Goal: Task Accomplishment & Management: Manage account settings

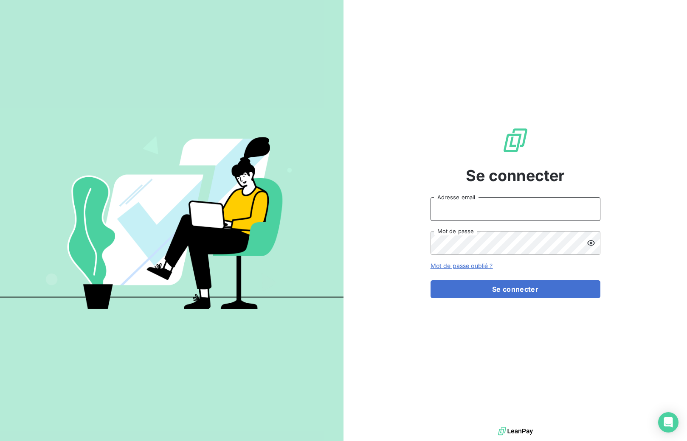
type input "[EMAIL_ADDRESS][DOMAIN_NAME]"
click at [413, 100] on div "Se connecter [EMAIL_ADDRESS][DOMAIN_NAME] Adresse email Mot de passe Mot de pas…" at bounding box center [514, 212] width 343 height 425
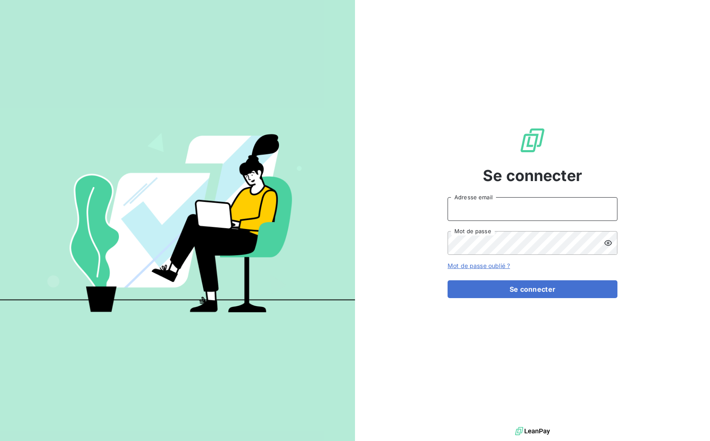
type input "[EMAIL_ADDRESS][DOMAIN_NAME]"
click at [540, 299] on div "Se connecter [EMAIL_ADDRESS][DOMAIN_NAME] Adresse email Mot de passe Mot de pas…" at bounding box center [532, 212] width 170 height 425
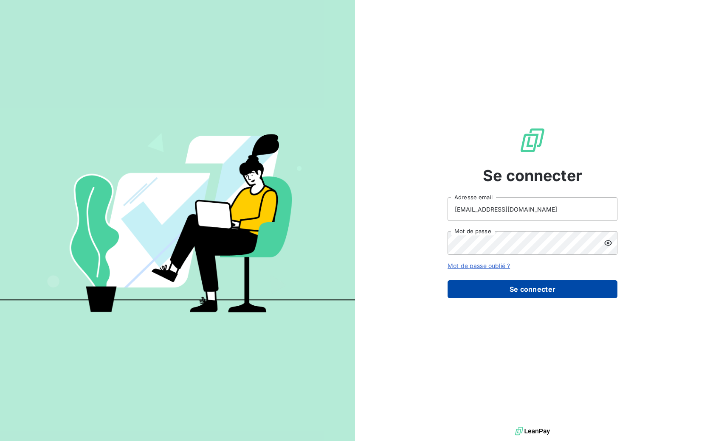
click at [537, 294] on button "Se connecter" at bounding box center [532, 290] width 170 height 18
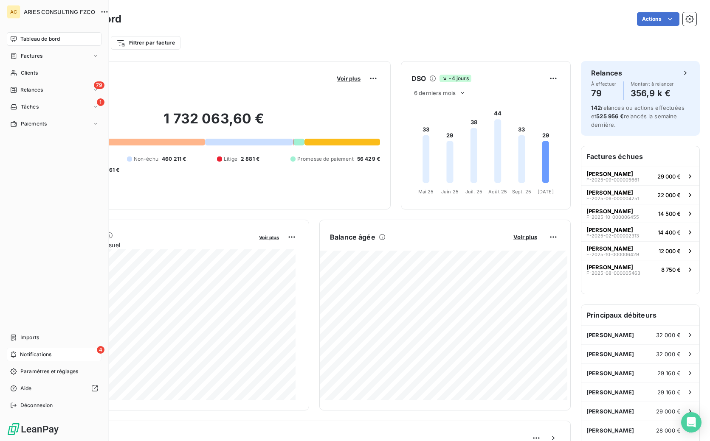
click at [29, 357] on span "Notifications" at bounding box center [35, 355] width 31 height 8
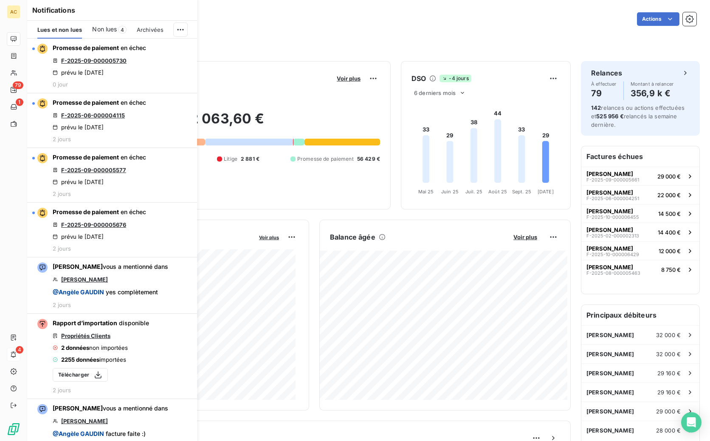
click at [266, 14] on div "Actions" at bounding box center [414, 19] width 565 height 14
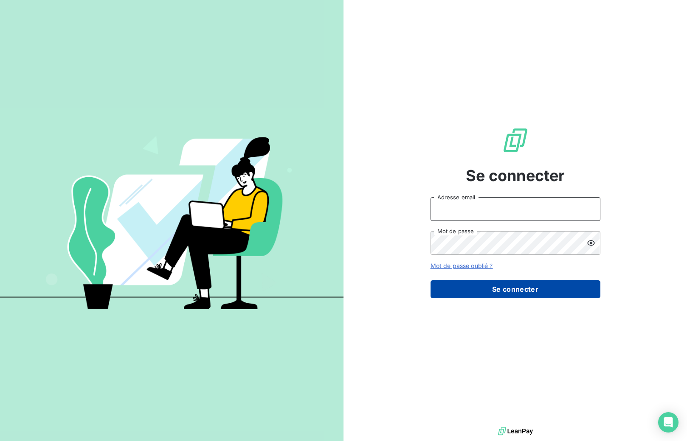
type input "[EMAIL_ADDRESS][DOMAIN_NAME]"
click at [508, 291] on button "Se connecter" at bounding box center [515, 290] width 170 height 18
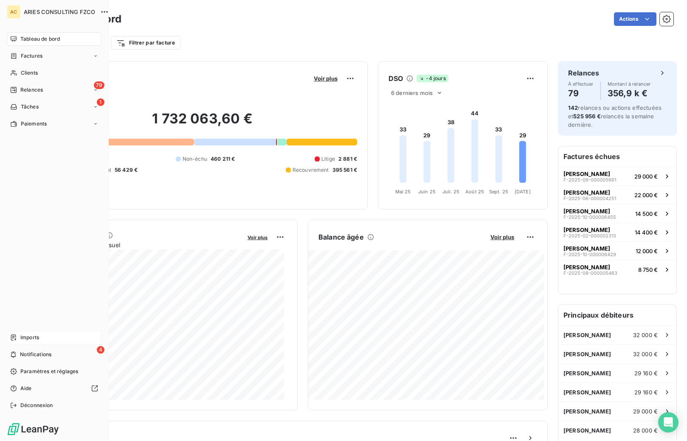
click at [34, 338] on span "Imports" at bounding box center [29, 338] width 19 height 8
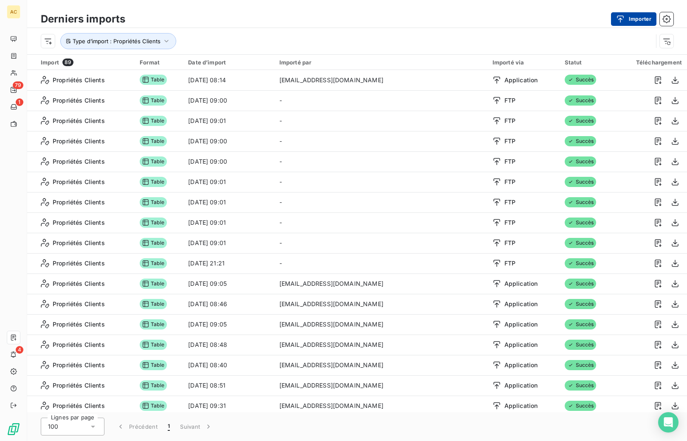
click at [637, 17] on button "Importer" at bounding box center [633, 19] width 45 height 14
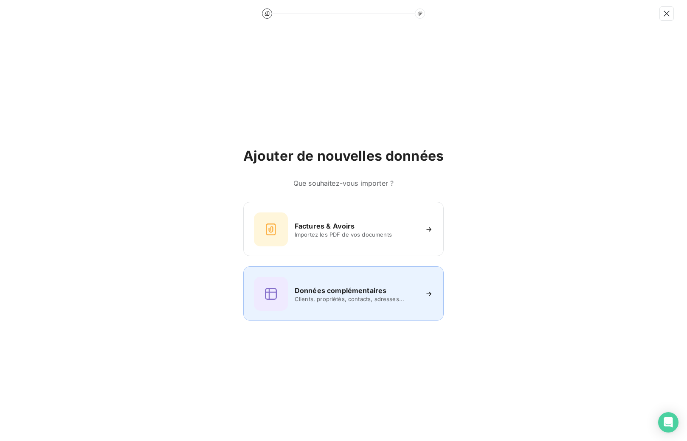
click at [324, 296] on span "Clients, propriétés, contacts, adresses..." at bounding box center [356, 299] width 123 height 7
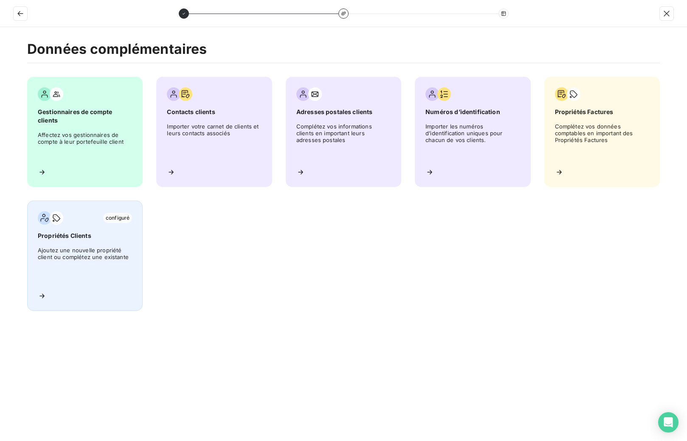
click at [120, 260] on span "Ajoutez une nouvelle propriété client ou complétez une existante" at bounding box center [85, 266] width 94 height 38
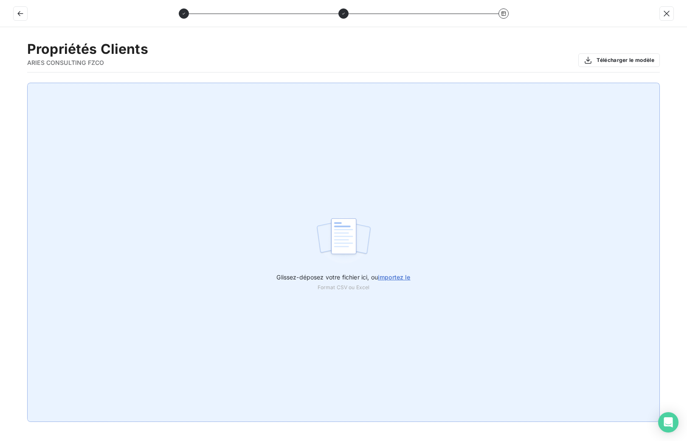
click at [409, 278] on span "importez le" at bounding box center [394, 277] width 33 height 7
click at [0, 83] on input "Glissez-déposez votre fichier ici, ou importez le" at bounding box center [0, 83] width 0 height 0
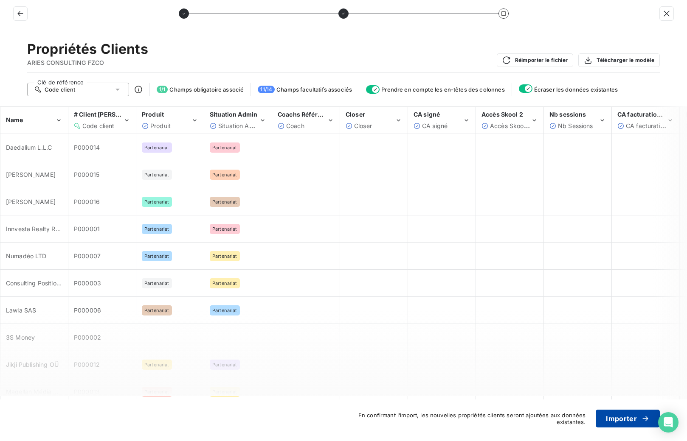
click at [617, 419] on button "Importer" at bounding box center [628, 419] width 64 height 18
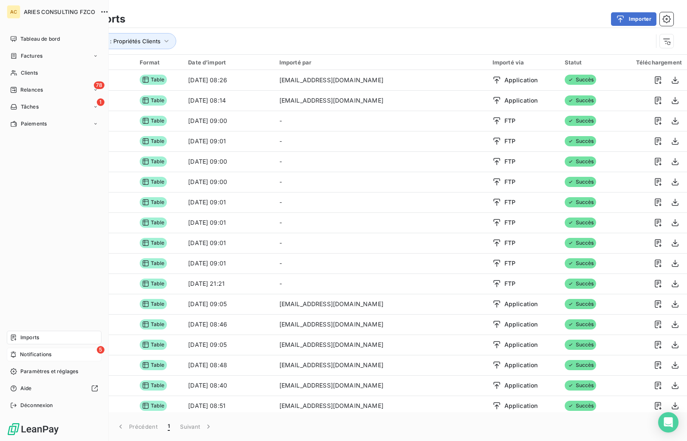
click at [20, 357] on span "Notifications" at bounding box center [35, 355] width 31 height 8
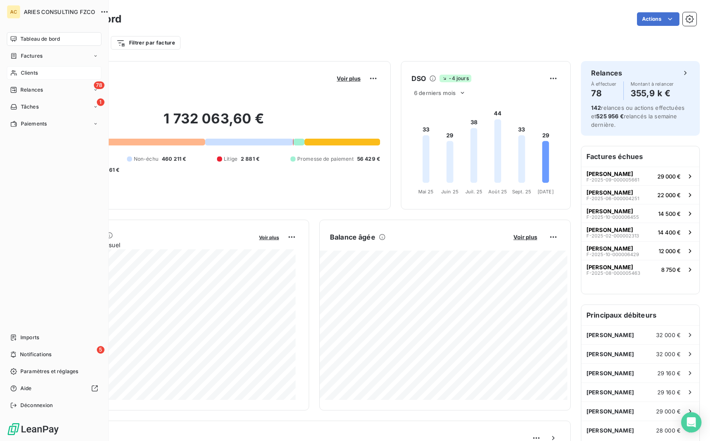
click at [38, 76] on div "Clients" at bounding box center [54, 73] width 95 height 14
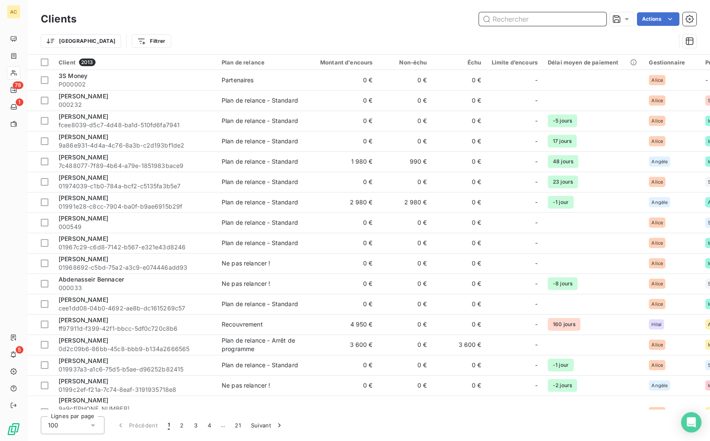
click at [553, 21] on input "text" at bounding box center [542, 19] width 127 height 14
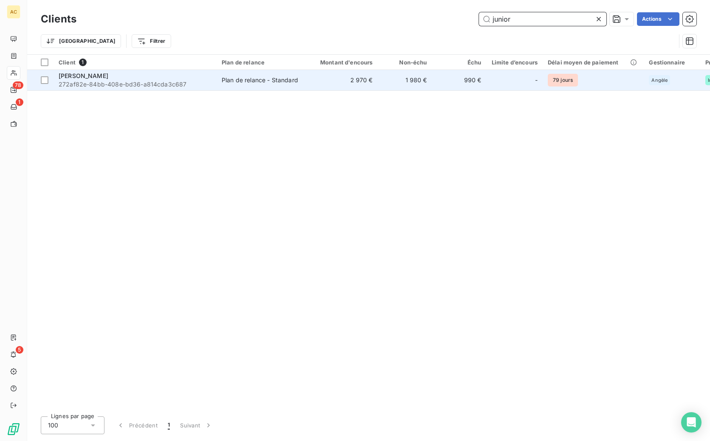
type input "junior"
click at [168, 82] on span "272af82e-84bb-408e-bd36-a814cda3c687" at bounding box center [135, 84] width 153 height 8
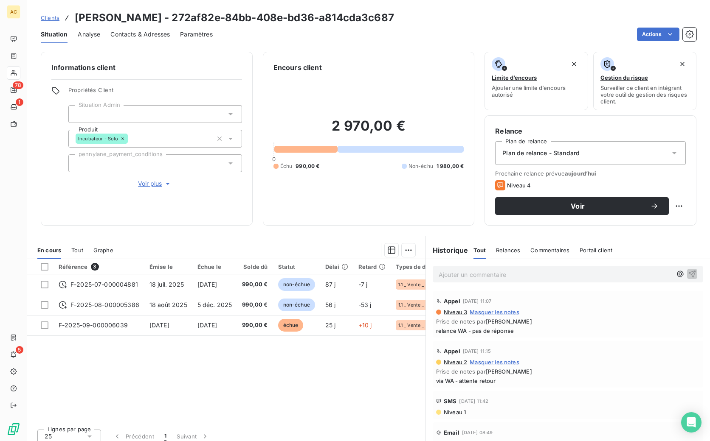
click at [54, 17] on span "Clients" at bounding box center [50, 17] width 19 height 7
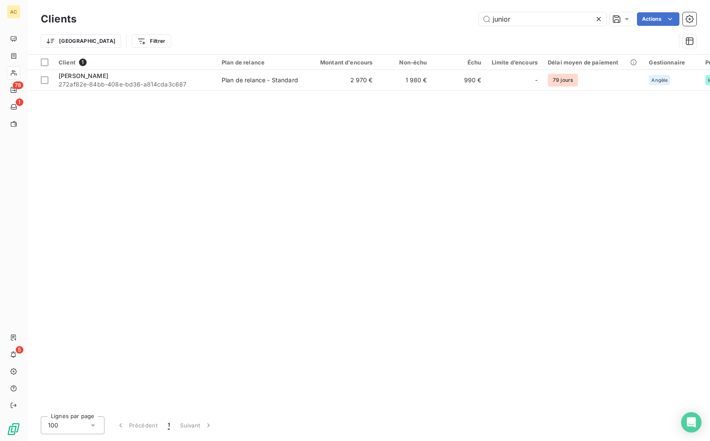
drag, startPoint x: 499, startPoint y: 21, endPoint x: 458, endPoint y: 18, distance: 41.7
click at [457, 18] on div "junior Actions" at bounding box center [392, 19] width 610 height 14
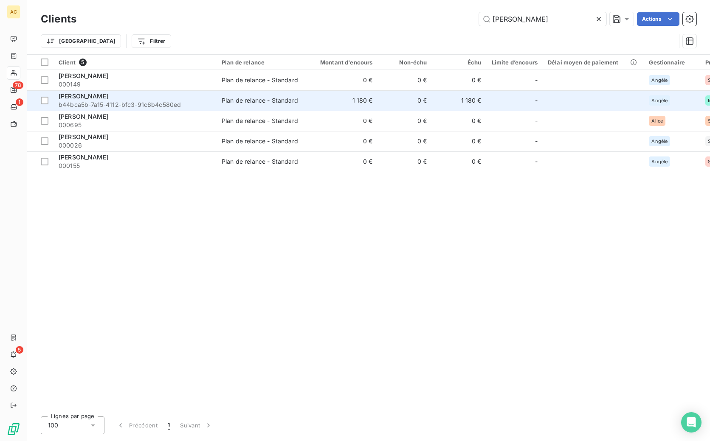
type input "sonia"
click at [134, 103] on span "b44bca5b-7a15-4112-bfc3-91c6b4c580ed" at bounding box center [135, 105] width 153 height 8
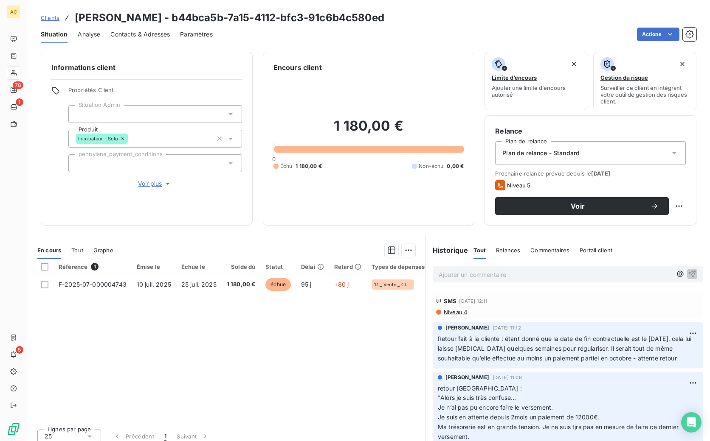
click at [160, 184] on span "Voir plus" at bounding box center [155, 184] width 34 height 8
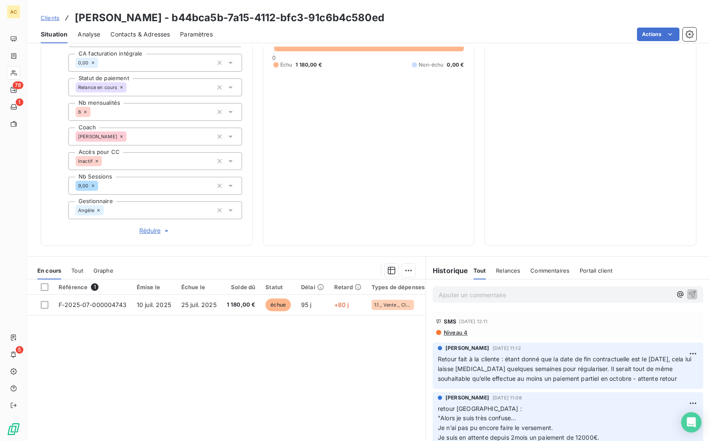
scroll to position [251, 0]
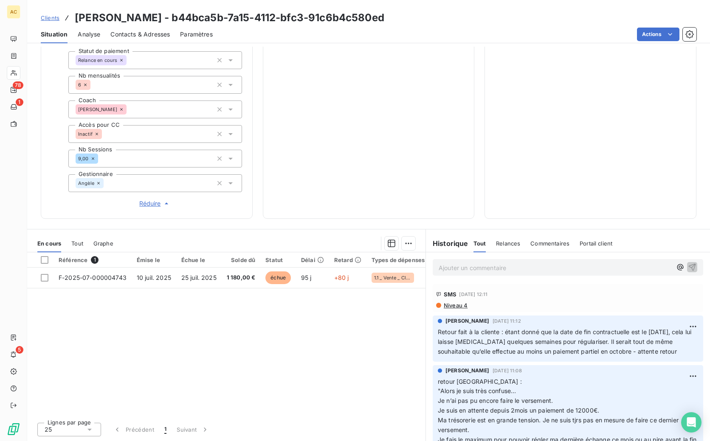
click at [76, 242] on span "Tout" at bounding box center [77, 243] width 12 height 7
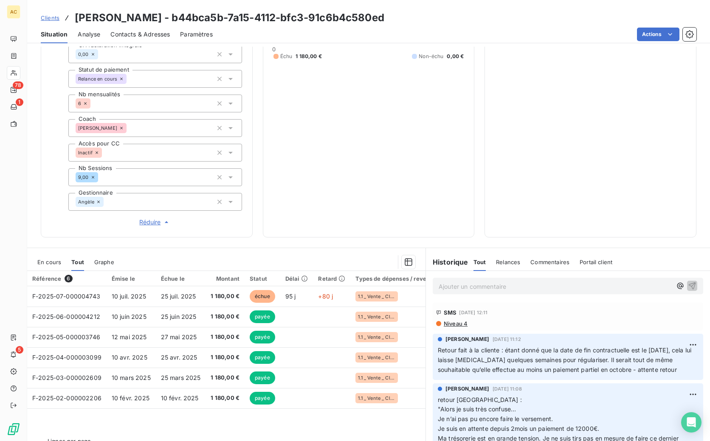
scroll to position [0, 0]
click at [160, 35] on span "Contacts & Adresses" at bounding box center [139, 34] width 59 height 8
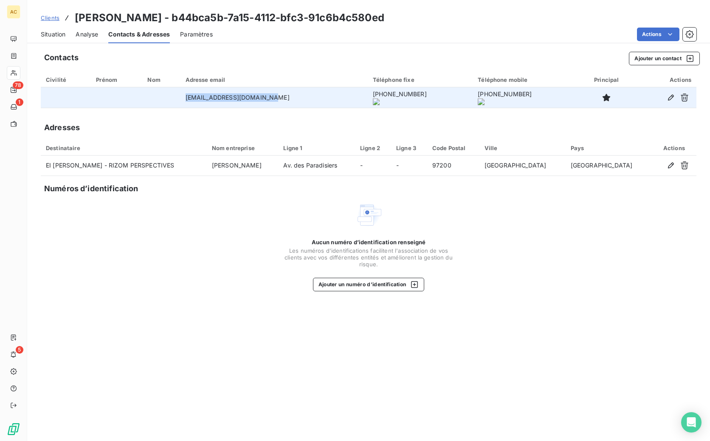
drag, startPoint x: 183, startPoint y: 98, endPoint x: 286, endPoint y: 99, distance: 102.7
click at [287, 99] on td "actergo.conseil@gmail.com" at bounding box center [273, 97] width 187 height 20
copy td "actergo.conseil@gmail.com"
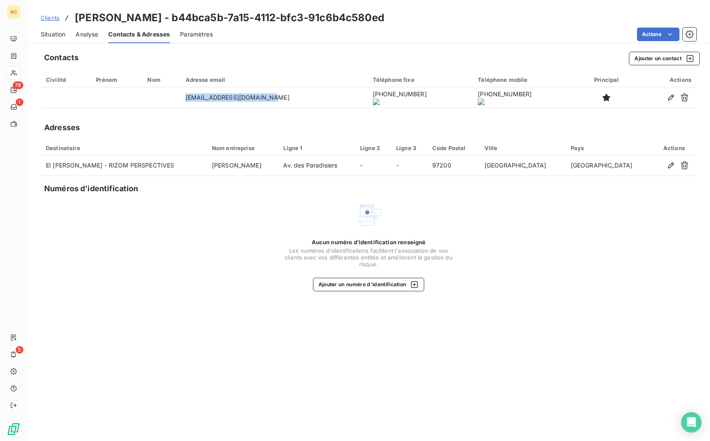
click at [56, 35] on span "Situation" at bounding box center [53, 34] width 25 height 8
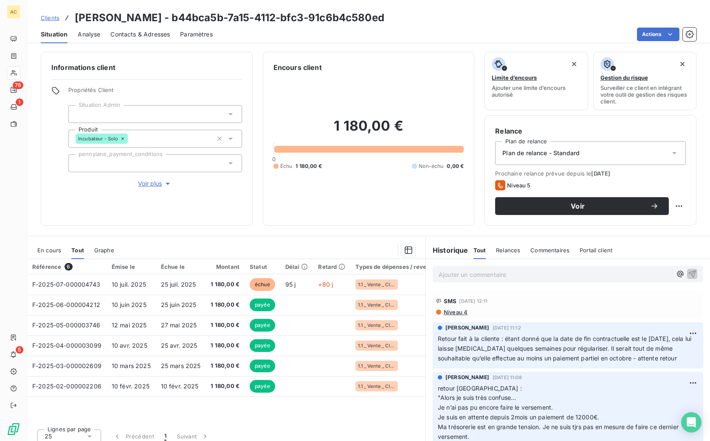
click at [49, 17] on span "Clients" at bounding box center [50, 17] width 19 height 7
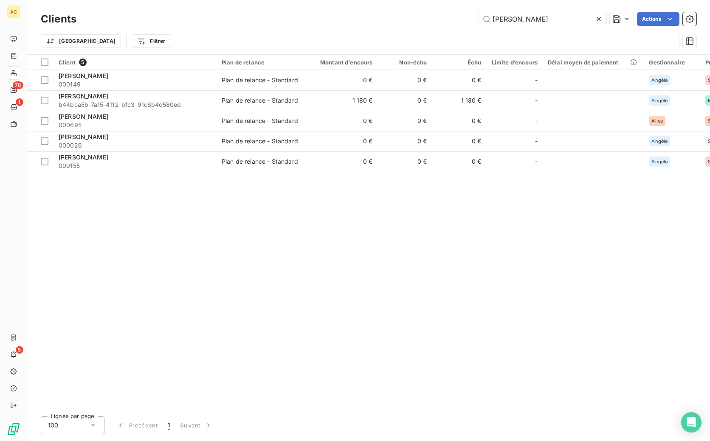
drag, startPoint x: 512, startPoint y: 18, endPoint x: 472, endPoint y: 18, distance: 39.9
click at [472, 18] on div "sonia Actions" at bounding box center [392, 19] width 610 height 14
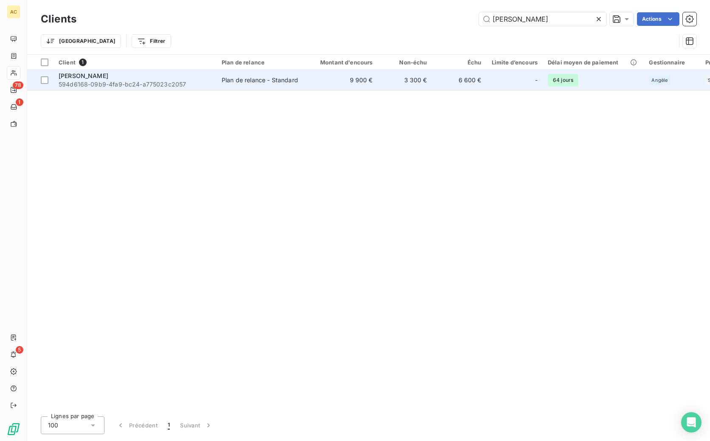
type input "john fr"
click at [184, 82] on span "594d6168-09b9-4fa9-bc24-a775023c2057" at bounding box center [135, 84] width 153 height 8
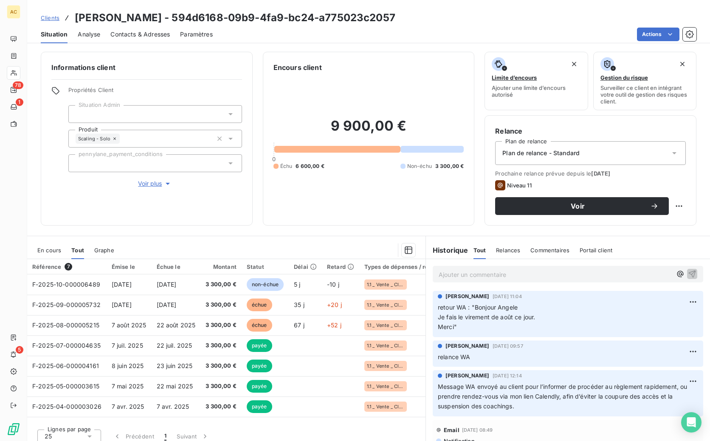
click at [458, 273] on p "Ajouter un commentaire ﻿" at bounding box center [554, 275] width 233 height 11
click at [688, 272] on icon "button" at bounding box center [692, 274] width 8 height 8
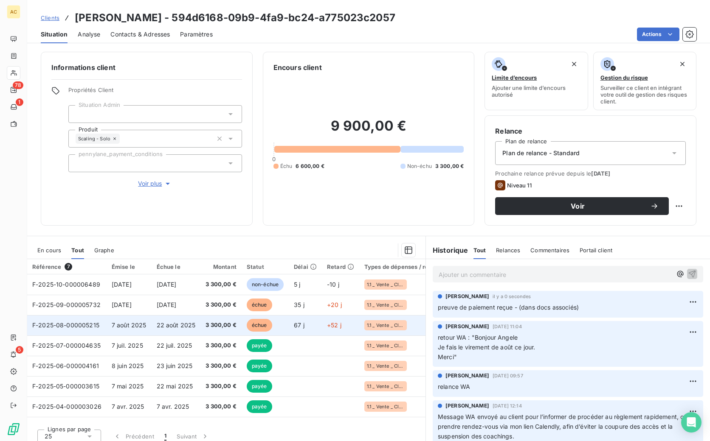
click at [117, 327] on span "7 août 2025" at bounding box center [129, 325] width 35 height 7
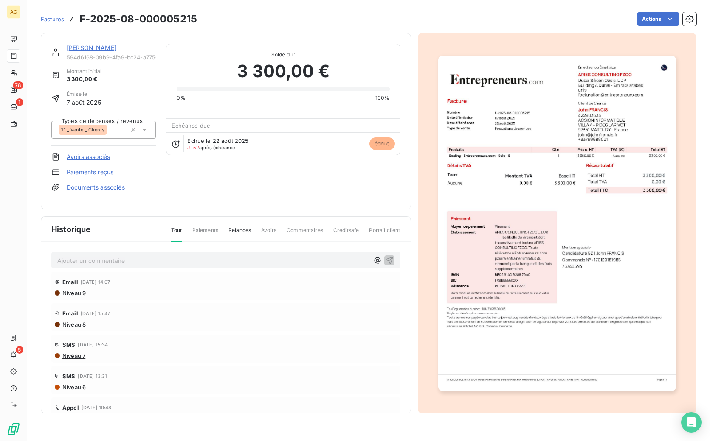
click at [95, 188] on link "Documents associés" at bounding box center [96, 187] width 58 height 8
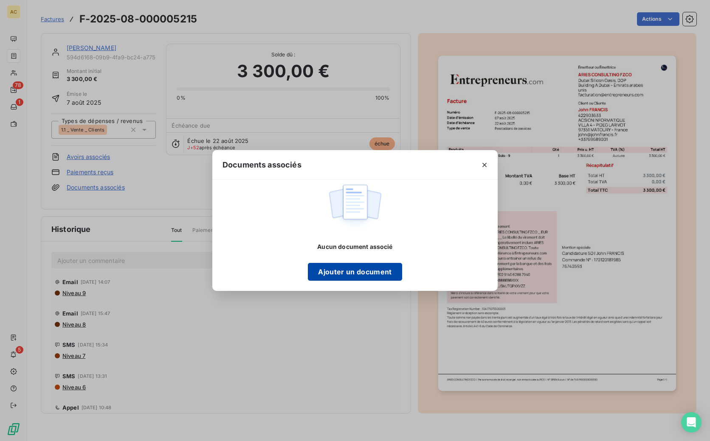
click at [370, 270] on button "Ajouter un document" at bounding box center [355, 272] width 94 height 18
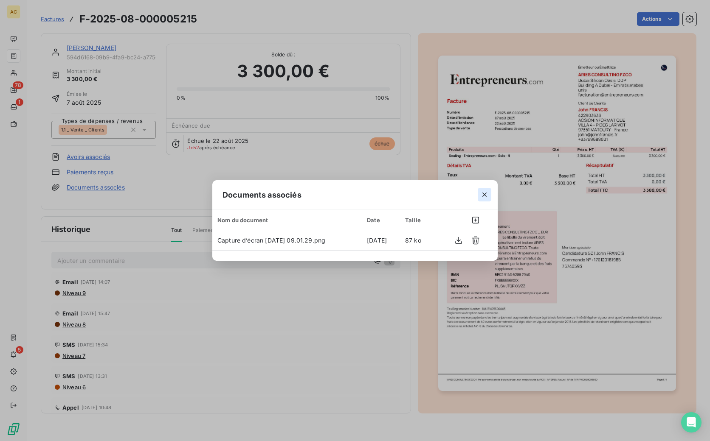
click at [484, 197] on icon "button" at bounding box center [484, 195] width 8 height 8
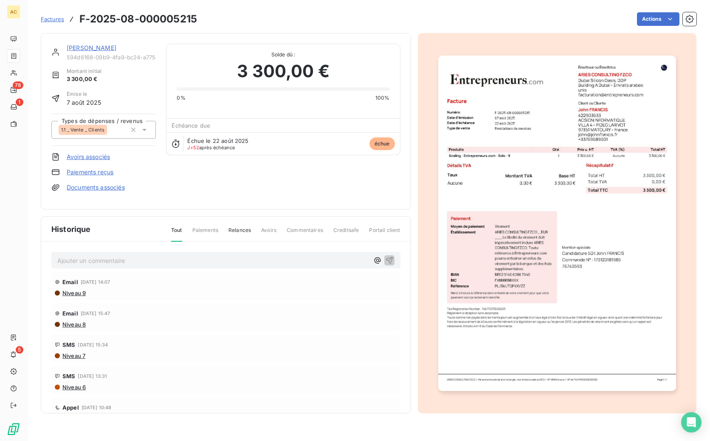
click at [98, 50] on link "[PERSON_NAME]" at bounding box center [92, 47] width 50 height 7
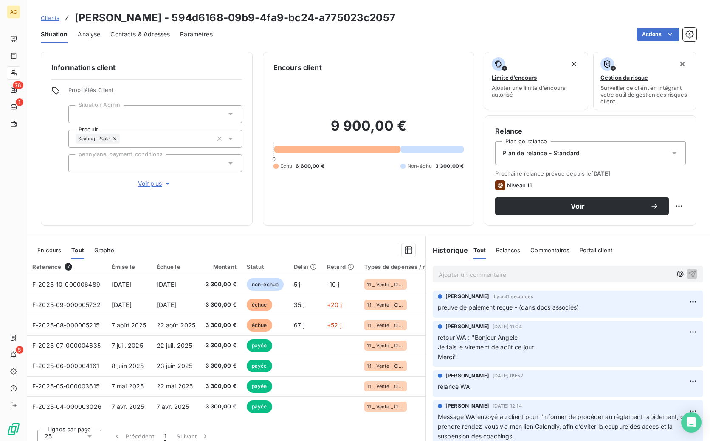
click at [54, 20] on span "Clients" at bounding box center [50, 17] width 19 height 7
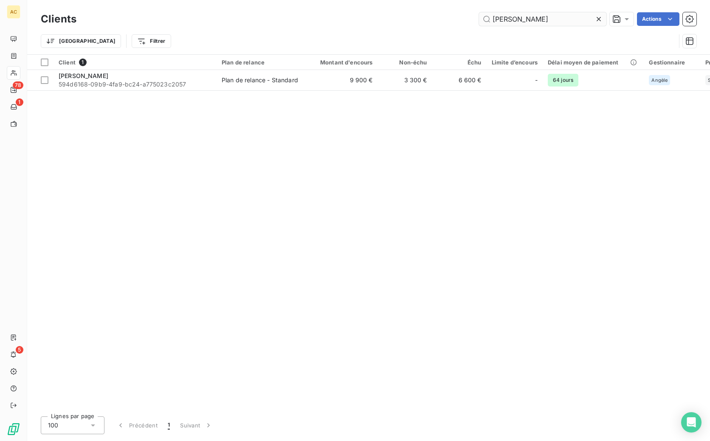
drag, startPoint x: 488, startPoint y: 17, endPoint x: 482, endPoint y: 17, distance: 5.5
click at [482, 17] on input "john fr" at bounding box center [542, 19] width 127 height 14
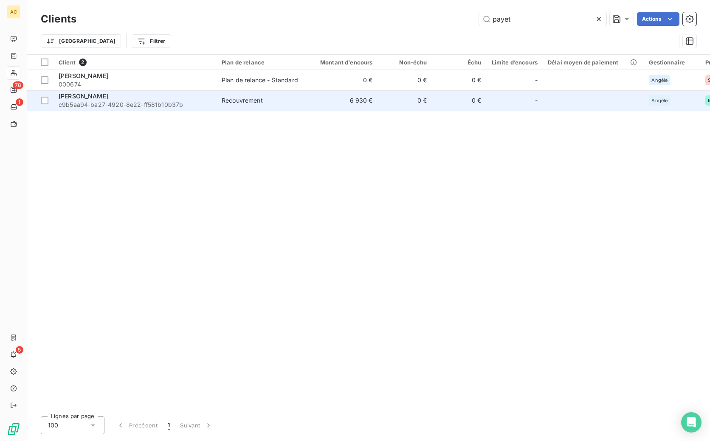
type input "payet"
click at [129, 103] on span "c9b5aa94-ba27-4920-8e22-ff581b10b37b" at bounding box center [135, 105] width 153 height 8
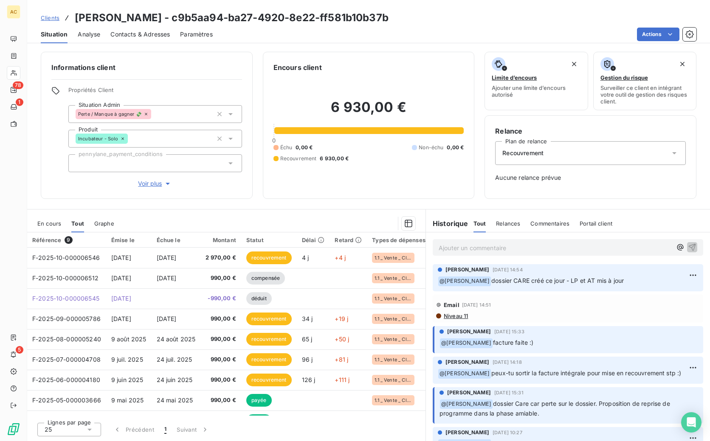
click at [47, 20] on span "Clients" at bounding box center [50, 17] width 19 height 7
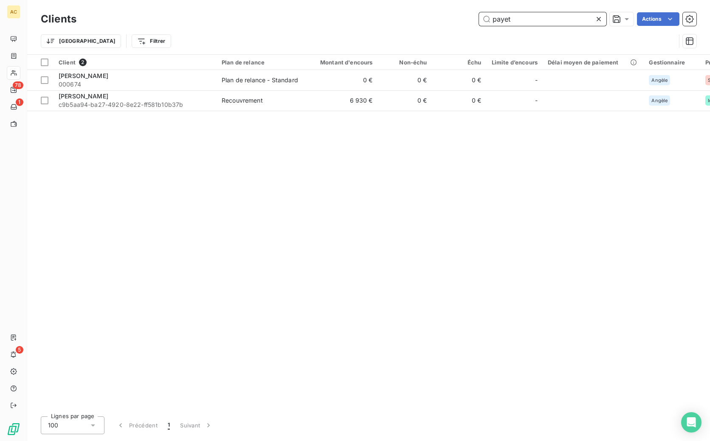
drag, startPoint x: 515, startPoint y: 21, endPoint x: 475, endPoint y: 20, distance: 40.3
click at [475, 20] on div "payet Actions" at bounding box center [392, 19] width 610 height 14
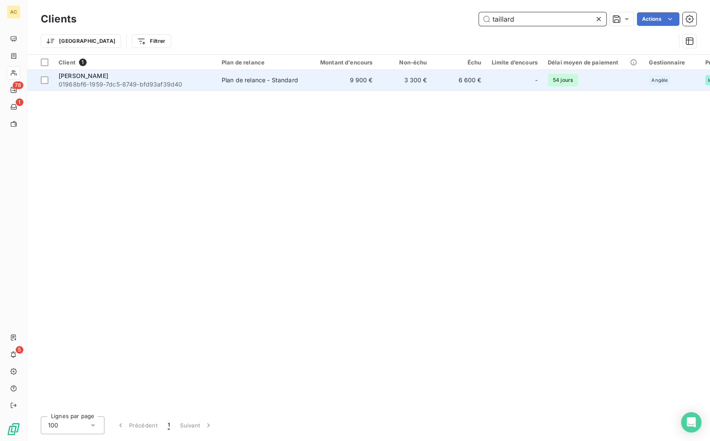
type input "taillard"
click at [181, 81] on span "01968bf6-1959-7dc5-8749-bfd93af39d40" at bounding box center [135, 84] width 153 height 8
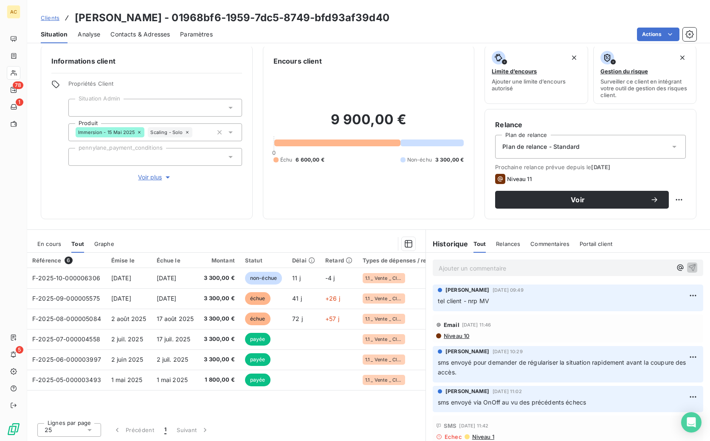
scroll to position [7, 0]
click at [48, 21] on span "Clients" at bounding box center [50, 17] width 19 height 7
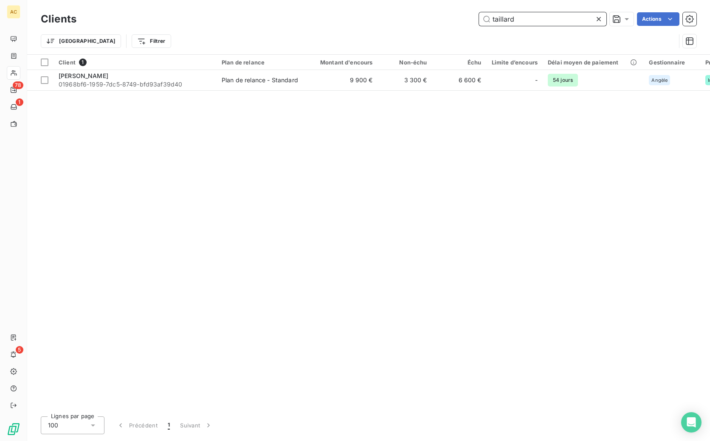
drag, startPoint x: 517, startPoint y: 14, endPoint x: 464, endPoint y: 14, distance: 53.1
click at [464, 14] on div "taillard Actions" at bounding box center [392, 19] width 610 height 14
drag, startPoint x: 494, startPoint y: 18, endPoint x: 481, endPoint y: 17, distance: 12.8
click at [477, 15] on div "taillard Actions" at bounding box center [392, 19] width 610 height 14
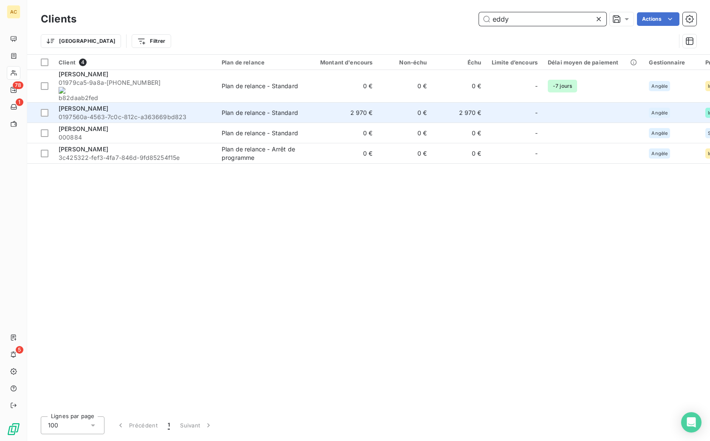
type input "eddy"
click at [142, 104] on div "[PERSON_NAME]" at bounding box center [135, 108] width 153 height 8
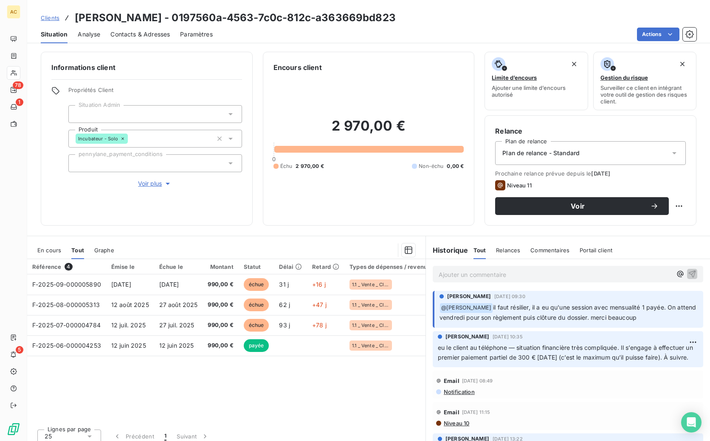
click at [55, 18] on span "Clients" at bounding box center [50, 17] width 19 height 7
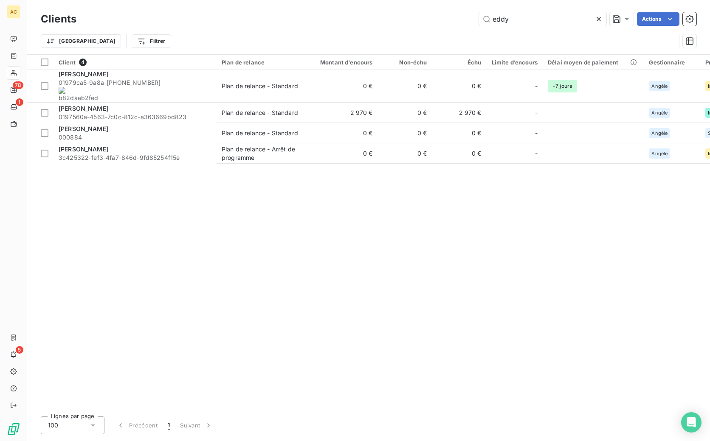
drag, startPoint x: 498, startPoint y: 19, endPoint x: 476, endPoint y: 17, distance: 22.1
click at [476, 17] on div "eddy Actions" at bounding box center [392, 19] width 610 height 14
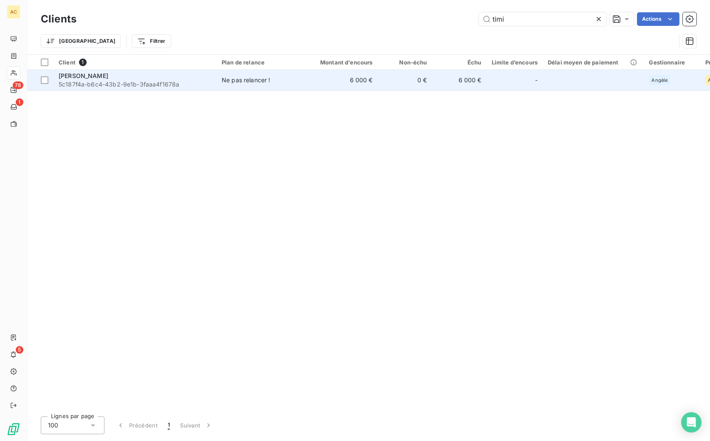
type input "timi"
click at [174, 83] on span "5c187f4a-b6c4-43b2-9e1b-3faaa4f1678a" at bounding box center [135, 84] width 153 height 8
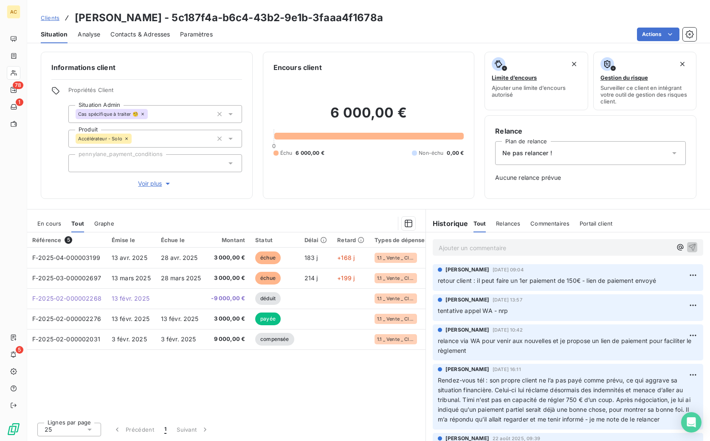
click at [468, 248] on p "Ajouter un commentaire ﻿" at bounding box center [554, 248] width 233 height 11
click at [469, 256] on div "Ajouter un commentaire ﻿" at bounding box center [568, 247] width 270 height 17
click at [469, 252] on p "Ajouter un commentaire ﻿" at bounding box center [554, 248] width 233 height 11
click at [688, 247] on icon "button" at bounding box center [692, 247] width 8 height 8
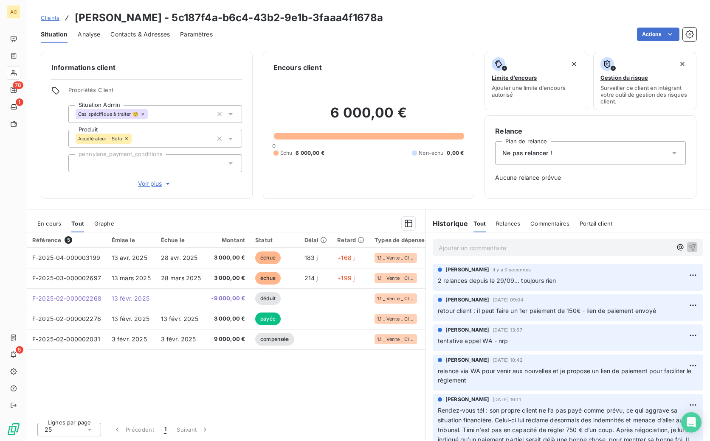
click at [50, 16] on span "Clients" at bounding box center [50, 17] width 19 height 7
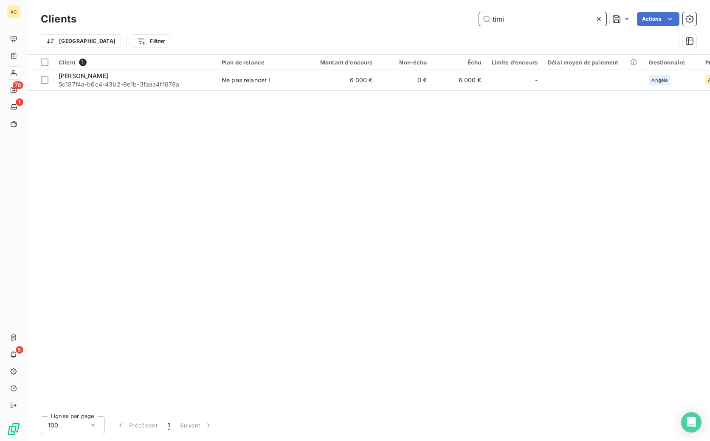
drag, startPoint x: 503, startPoint y: 19, endPoint x: 488, endPoint y: 19, distance: 15.7
click at [488, 19] on input "timi" at bounding box center [542, 19] width 127 height 14
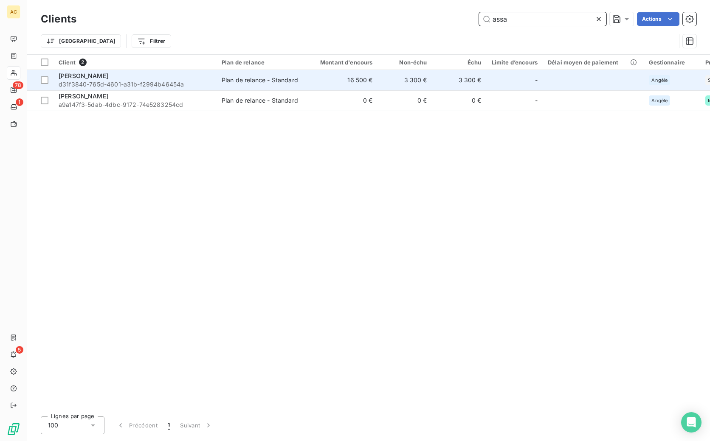
type input "assa"
click at [114, 80] on span "d31f3840-765d-4601-a31b-f2994b46454a" at bounding box center [135, 84] width 153 height 8
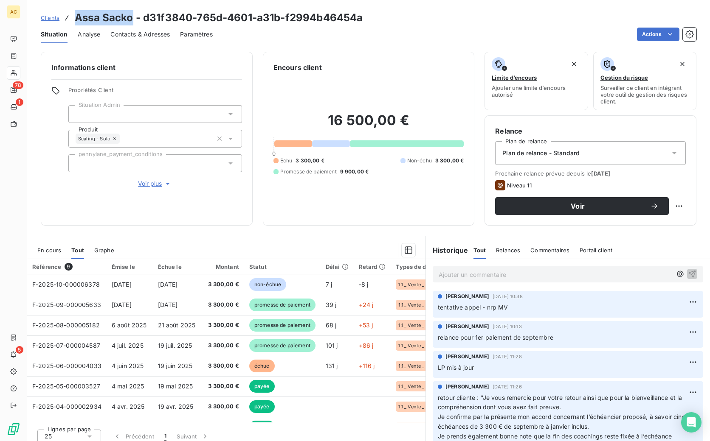
drag, startPoint x: 76, startPoint y: 17, endPoint x: 131, endPoint y: 17, distance: 54.8
click at [131, 17] on h3 "Assa Sacko - d31f3840-765d-4601-a31b-f2994b46454a" at bounding box center [219, 17] width 288 height 15
copy h3 "[PERSON_NAME]"
click at [498, 271] on p "Ajouter un commentaire ﻿" at bounding box center [554, 275] width 233 height 11
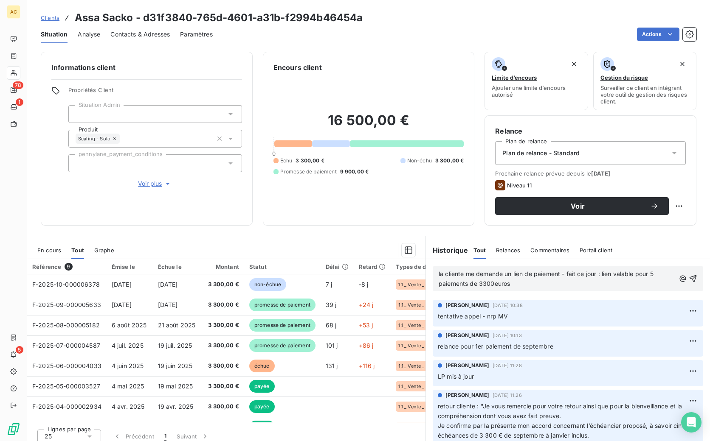
drag, startPoint x: 564, startPoint y: 275, endPoint x: 565, endPoint y: 286, distance: 11.1
click at [564, 275] on span "la cliente me demande un lien de paiement - fait ce jour : lien valable pour 5 …" at bounding box center [546, 278] width 216 height 17
click at [600, 274] on span "la cliente me demande un lien de paiement - fait ce jour : lien valable pour 5 …" at bounding box center [546, 278] width 216 height 17
click at [518, 286] on p "la cliente me demande un lien de paiement - fait ce jour (lien valable pour 5 p…" at bounding box center [556, 280] width 236 height 20
click at [689, 278] on icon "button" at bounding box center [693, 279] width 8 height 8
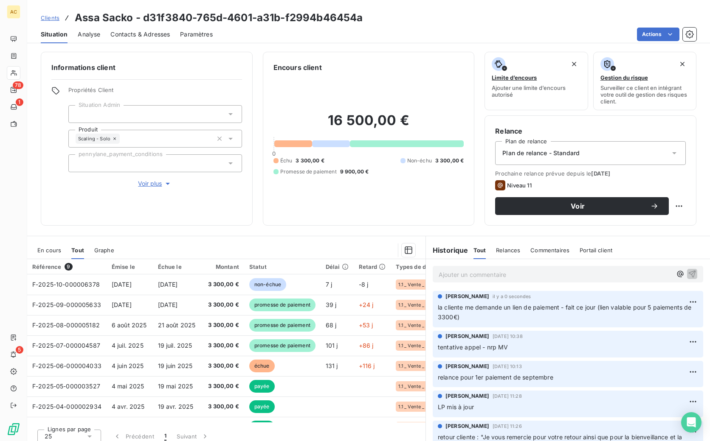
click at [53, 20] on span "Clients" at bounding box center [50, 17] width 19 height 7
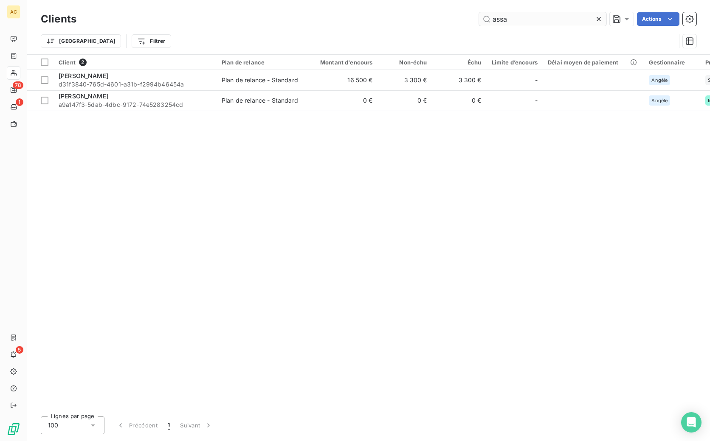
drag, startPoint x: 509, startPoint y: 21, endPoint x: 482, endPoint y: 18, distance: 27.3
click at [482, 18] on input "assa" at bounding box center [542, 19] width 127 height 14
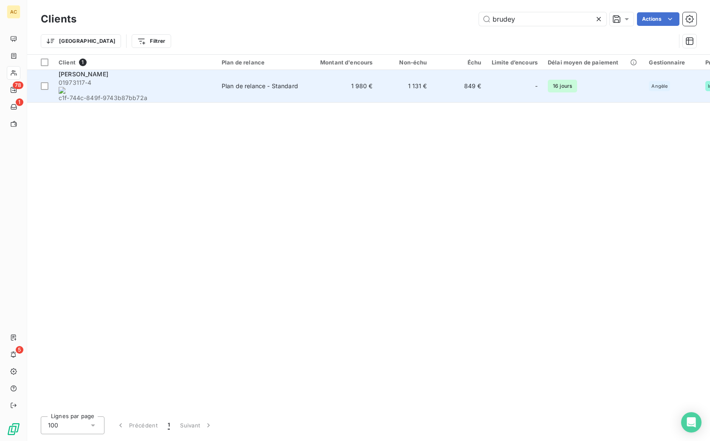
type input "brudey"
click at [283, 82] on div "Plan de relance - Standard" at bounding box center [260, 86] width 76 height 8
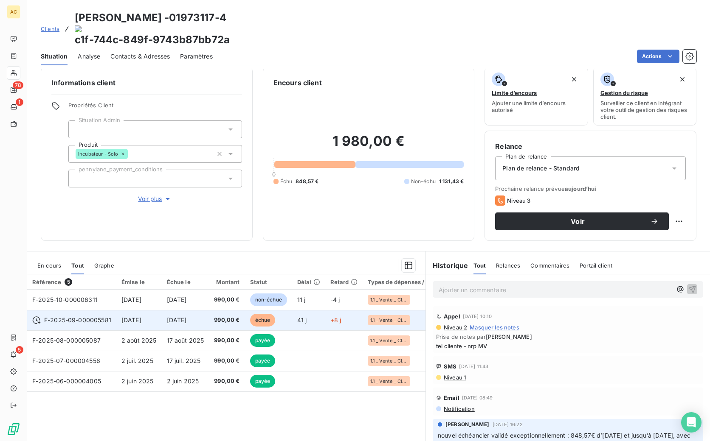
click at [187, 317] on span "5 oct. 2025" at bounding box center [177, 320] width 20 height 7
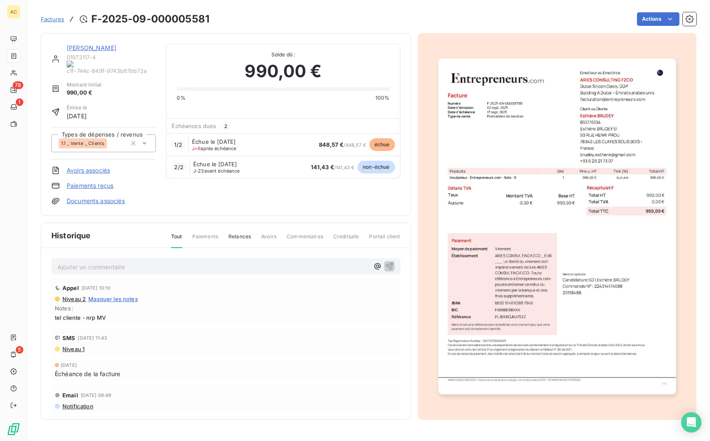
click at [108, 49] on link "[PERSON_NAME]" at bounding box center [92, 47] width 50 height 7
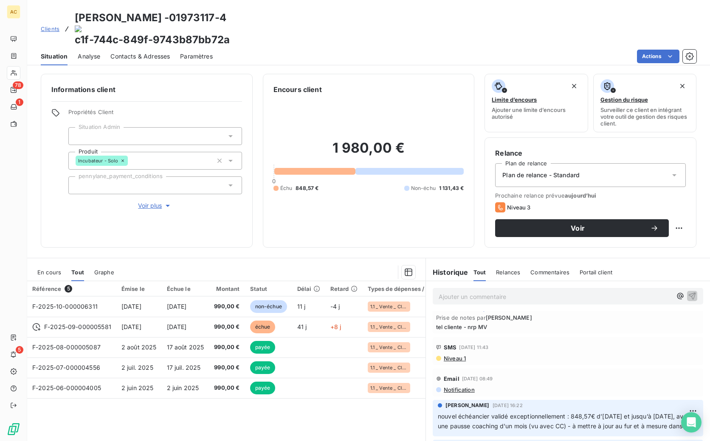
scroll to position [36, 0]
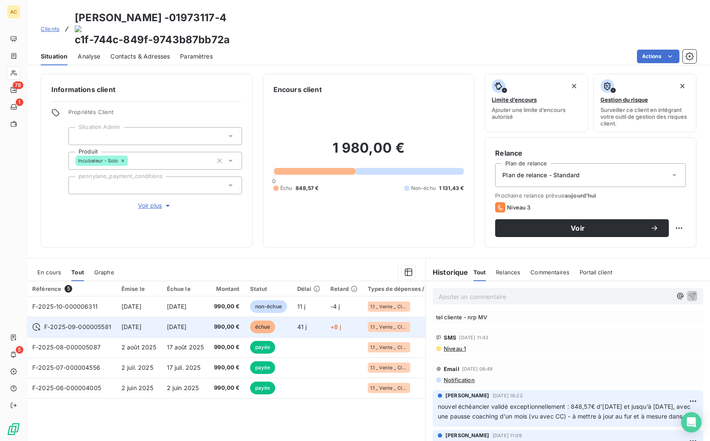
click at [113, 317] on td "F-2025-09-000005581" at bounding box center [71, 327] width 89 height 20
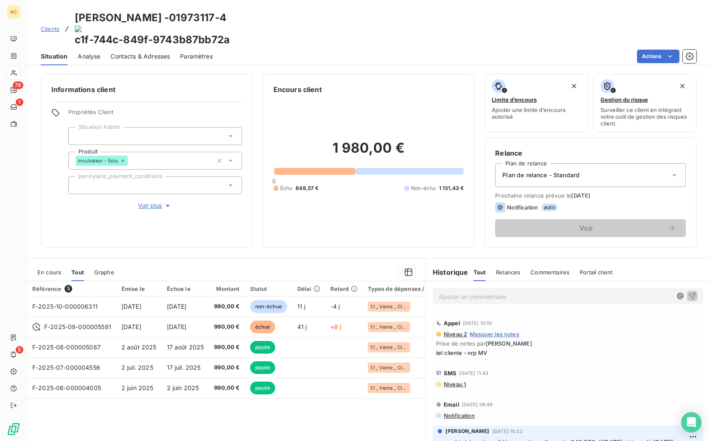
drag, startPoint x: 53, startPoint y: 20, endPoint x: 57, endPoint y: 21, distance: 4.3
click at [53, 25] on span "Clients" at bounding box center [50, 28] width 19 height 7
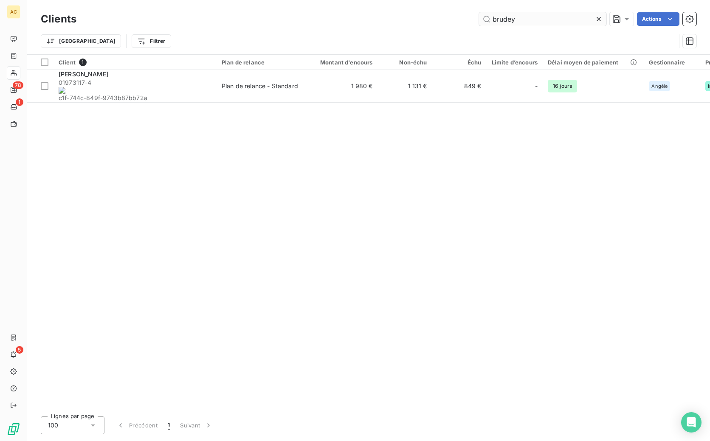
drag, startPoint x: 517, startPoint y: 21, endPoint x: 481, endPoint y: 19, distance: 36.1
click at [481, 19] on input "brudey" at bounding box center [542, 19] width 127 height 14
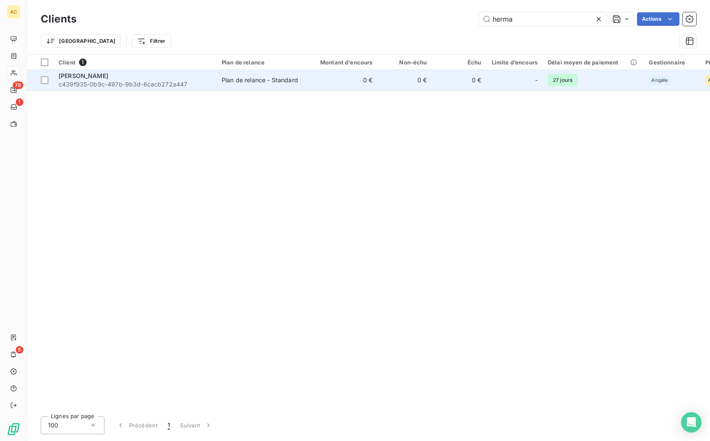
type input "herma"
click at [185, 82] on span "c439f935-0b9c-497b-9b3d-6cacb272a447" at bounding box center [135, 84] width 153 height 8
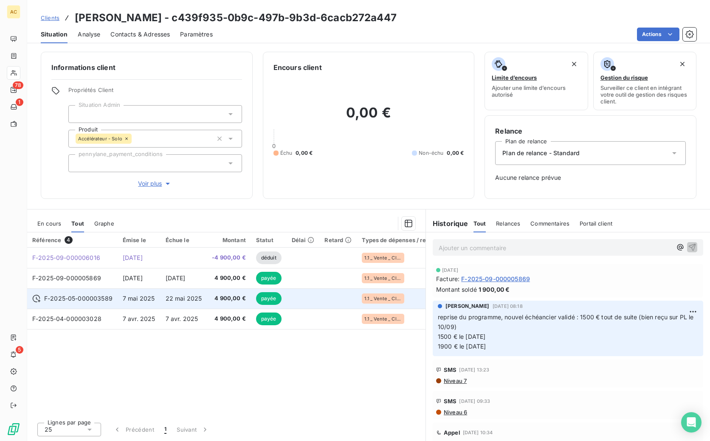
click at [227, 300] on span "4 900,00 €" at bounding box center [229, 299] width 34 height 8
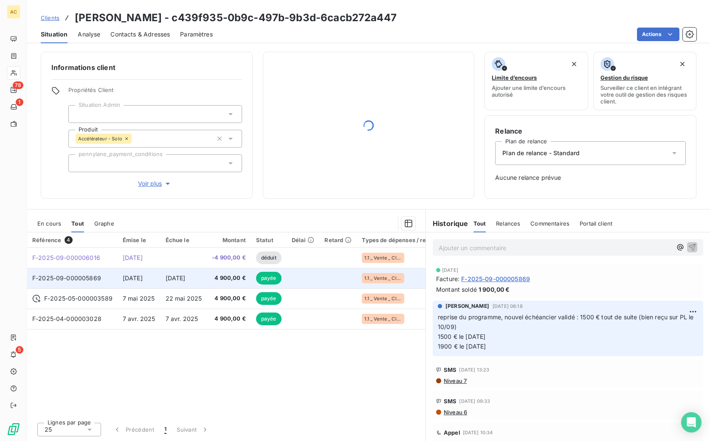
click at [106, 284] on td "F-2025-09-000005869" at bounding box center [72, 278] width 90 height 20
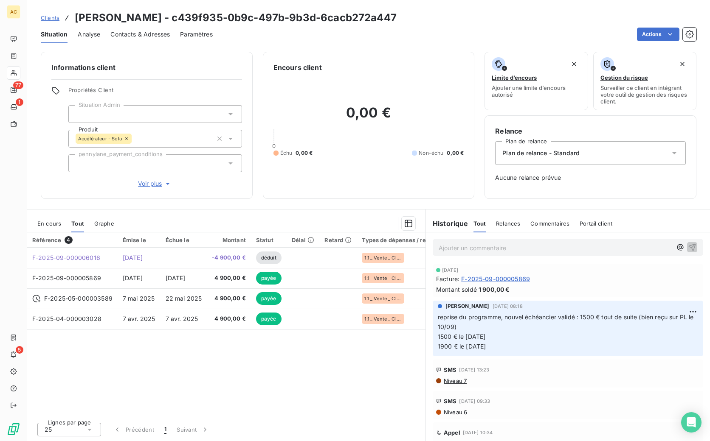
click at [47, 20] on span "Clients" at bounding box center [50, 17] width 19 height 7
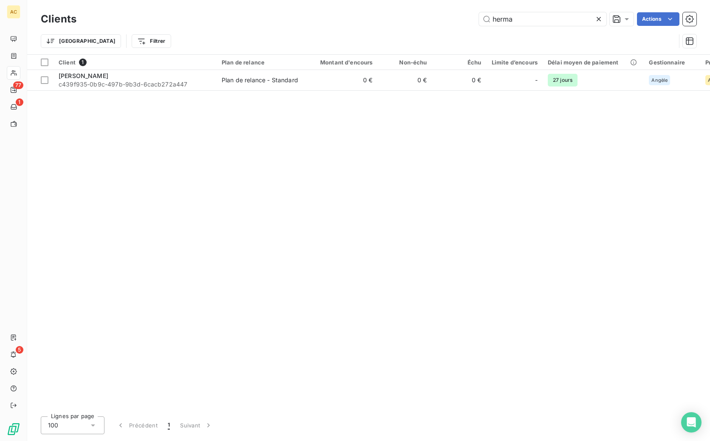
drag, startPoint x: 515, startPoint y: 18, endPoint x: 461, endPoint y: 13, distance: 54.2
click at [461, 14] on div "herma Actions" at bounding box center [392, 19] width 610 height 14
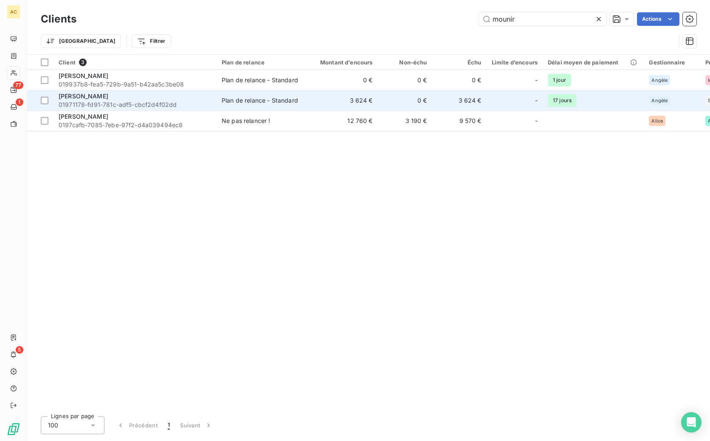
type input "mounir"
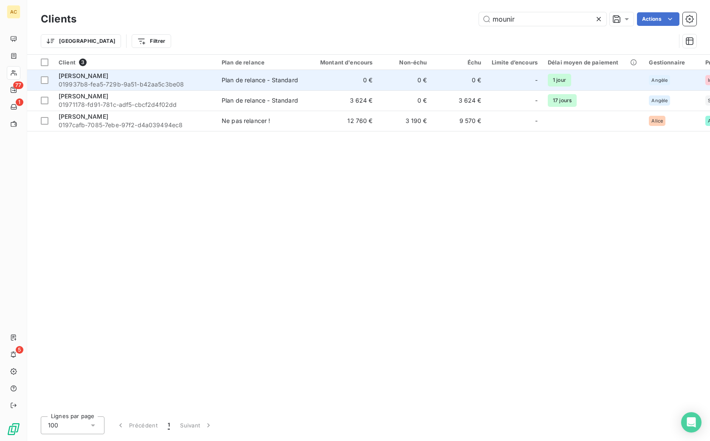
drag, startPoint x: 162, startPoint y: 101, endPoint x: 167, endPoint y: 81, distance: 20.6
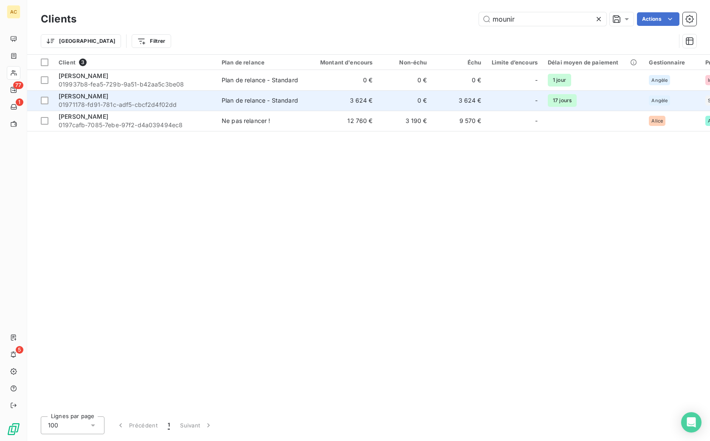
click at [198, 101] on span "01971178-fd91-781c-adf5-cbcf2d4f02dd" at bounding box center [135, 105] width 153 height 8
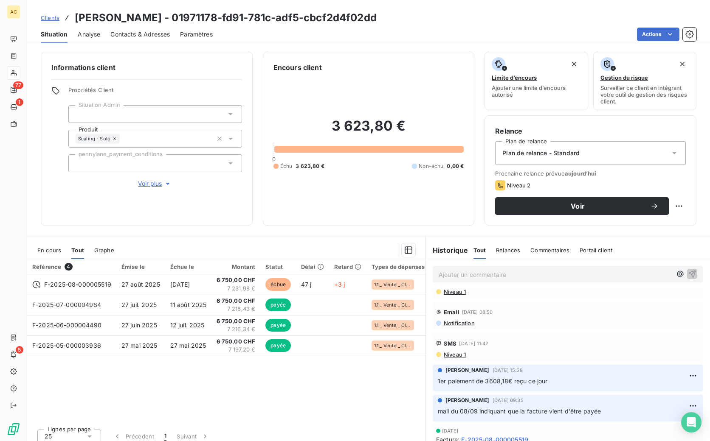
scroll to position [22, 0]
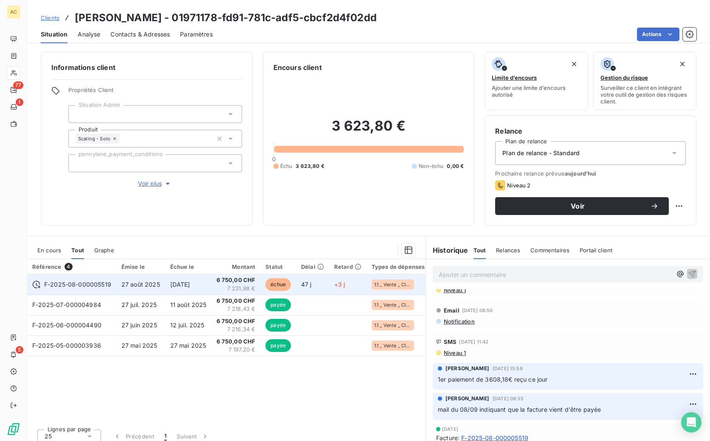
click at [190, 284] on span "[DATE]" at bounding box center [180, 284] width 20 height 7
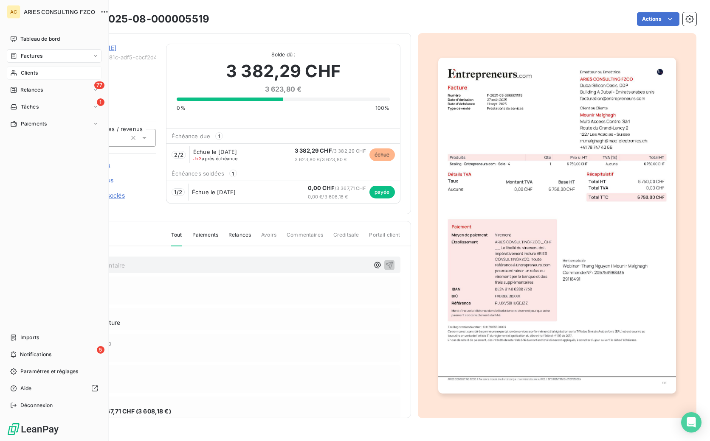
click at [17, 72] on icon at bounding box center [13, 73] width 7 height 7
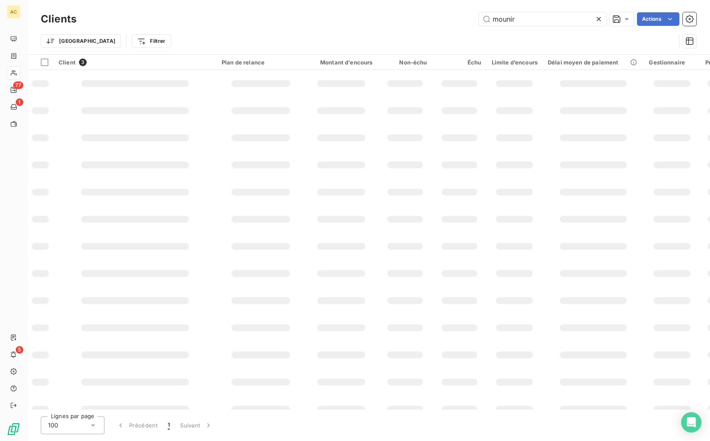
drag, startPoint x: 489, startPoint y: 18, endPoint x: 461, endPoint y: 17, distance: 27.6
click at [461, 17] on div "mounir Actions" at bounding box center [392, 19] width 610 height 14
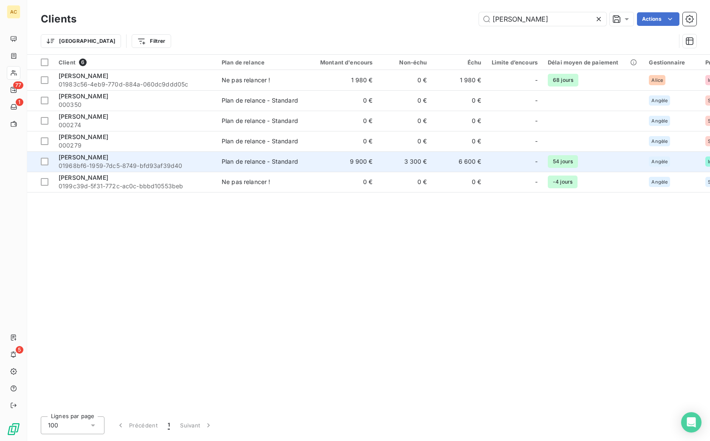
type input "florian"
click at [119, 163] on span "01968bf6-1959-7dc5-8749-bfd93af39d40" at bounding box center [135, 166] width 153 height 8
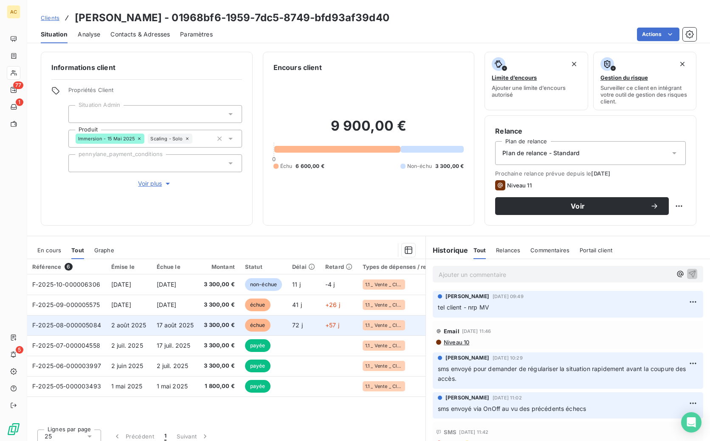
click at [139, 329] on td "2 août 2025" at bounding box center [128, 325] width 45 height 20
click at [209, 325] on span "3 300,00 €" at bounding box center [219, 325] width 31 height 8
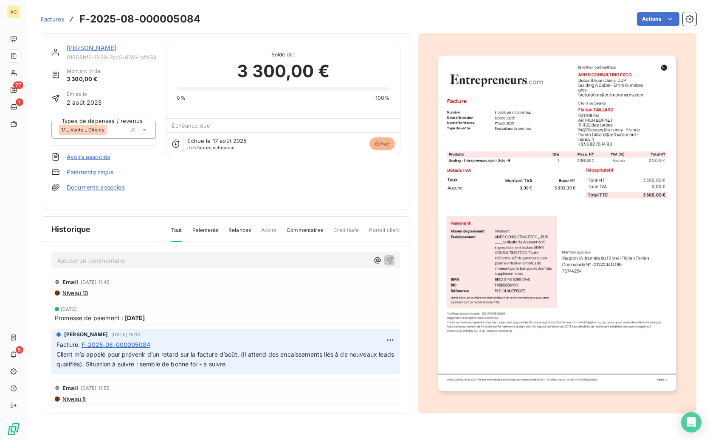
click at [84, 53] on div "Florian TAILLARD 01968bf6-1959-7dc5-8749-bfd93af39d40" at bounding box center [111, 52] width 89 height 17
click at [88, 48] on link "[PERSON_NAME]" at bounding box center [92, 47] width 50 height 7
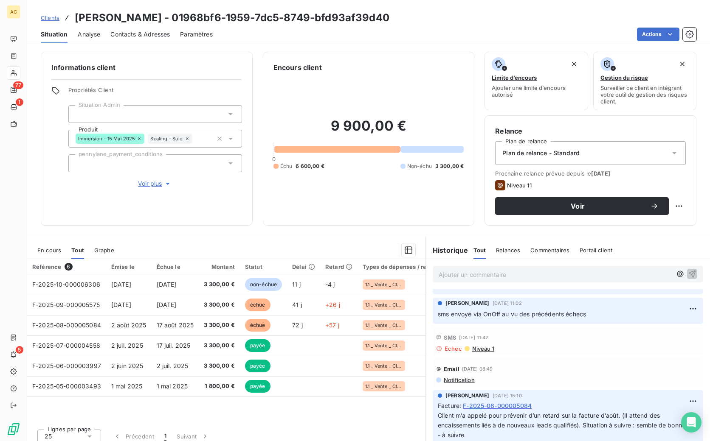
scroll to position [168, 0]
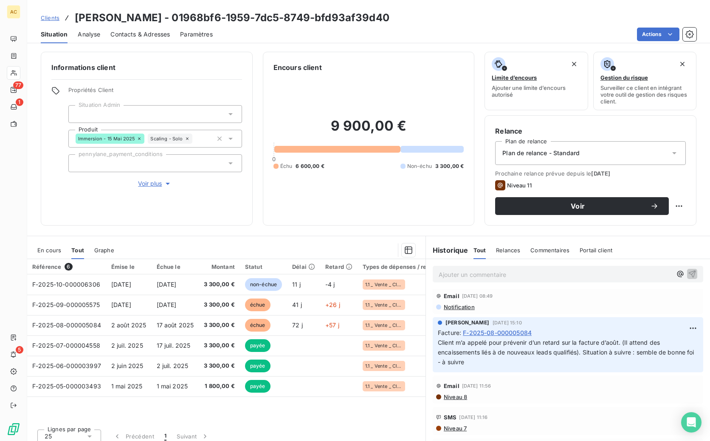
click at [51, 19] on span "Clients" at bounding box center [50, 17] width 19 height 7
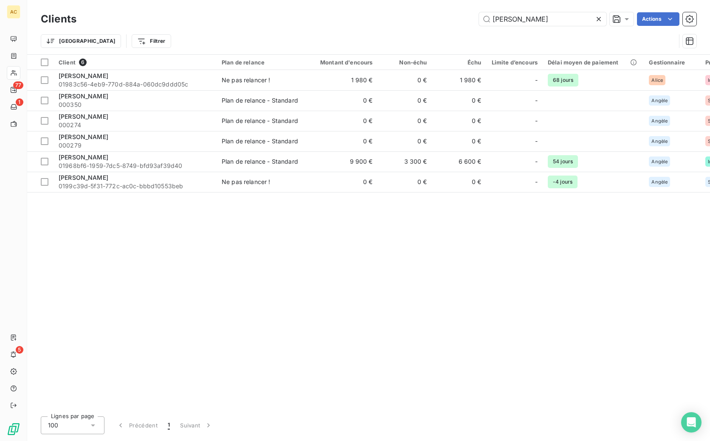
click at [598, 18] on icon at bounding box center [598, 19] width 4 height 4
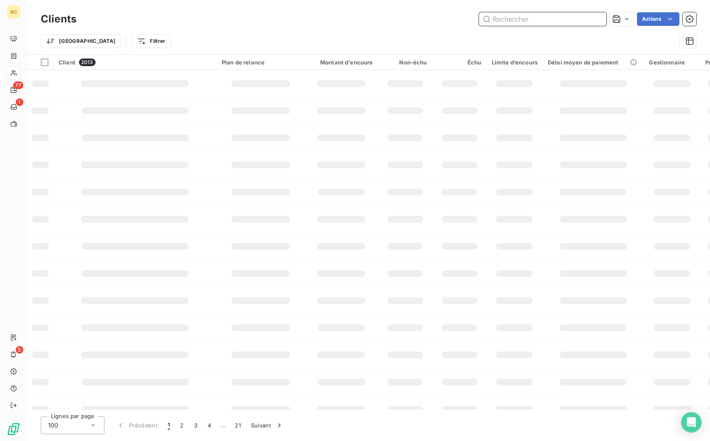
click at [533, 18] on input "text" at bounding box center [542, 19] width 127 height 14
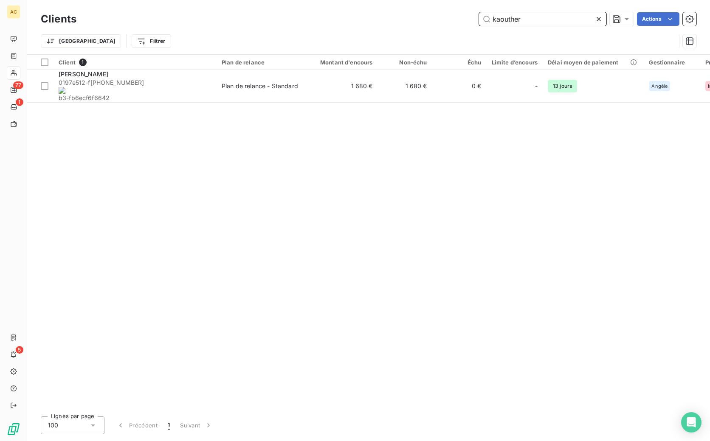
type input "kaouther"
click at [169, 79] on div "Kaouther Ferjani" at bounding box center [135, 74] width 153 height 8
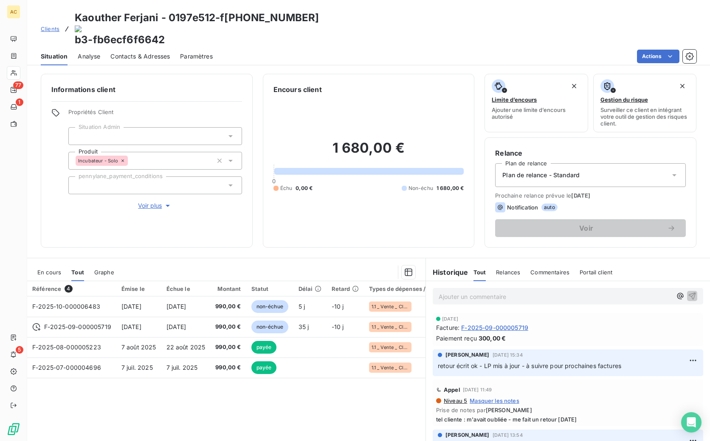
click at [42, 25] on span "Clients" at bounding box center [50, 28] width 19 height 7
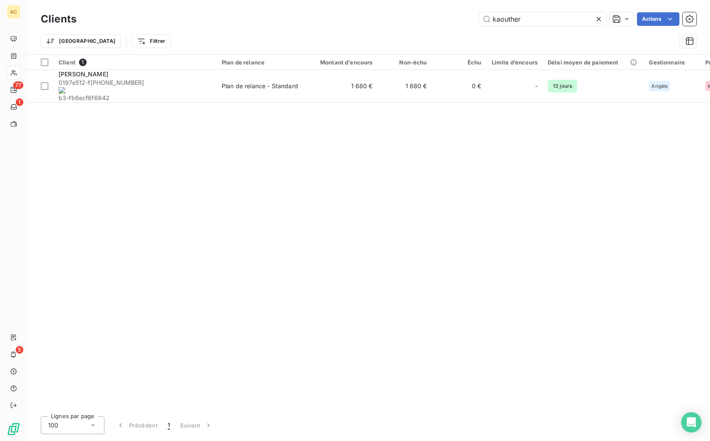
drag, startPoint x: 534, startPoint y: 20, endPoint x: 456, endPoint y: 20, distance: 77.3
click at [456, 20] on div "kaouther Actions" at bounding box center [392, 19] width 610 height 14
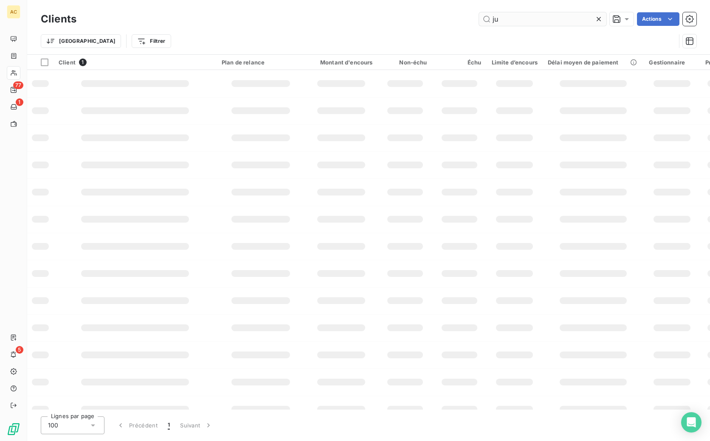
type input "j"
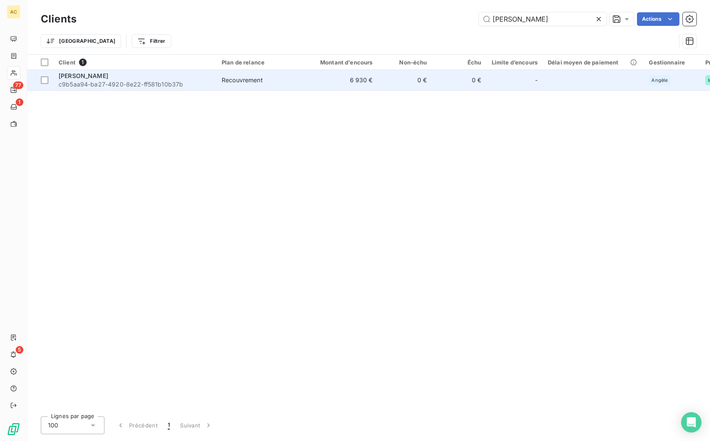
type input "damien pa"
click at [169, 84] on span "c9b5aa94-ba27-4920-8e22-ff581b10b37b" at bounding box center [135, 84] width 153 height 8
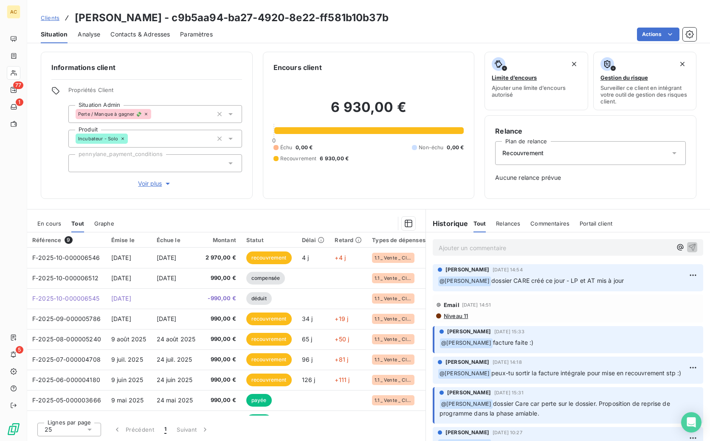
click at [157, 35] on span "Contacts & Adresses" at bounding box center [139, 34] width 59 height 8
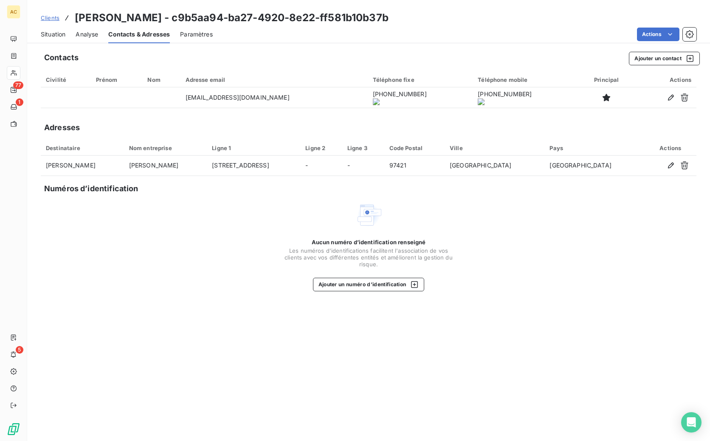
click at [53, 16] on span "Clients" at bounding box center [50, 17] width 19 height 7
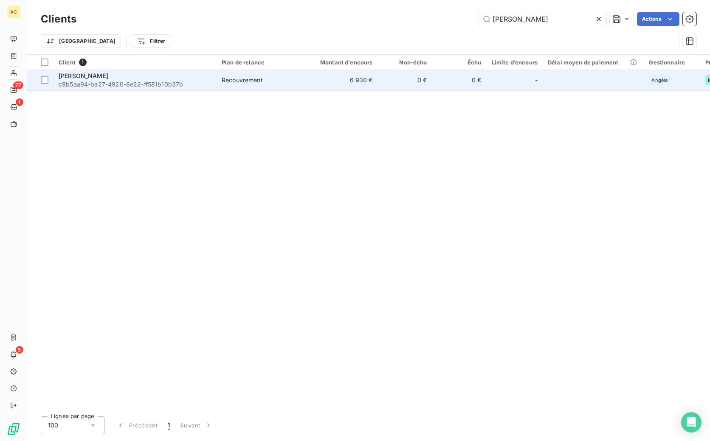
click at [119, 76] on div "[PERSON_NAME]" at bounding box center [135, 76] width 153 height 8
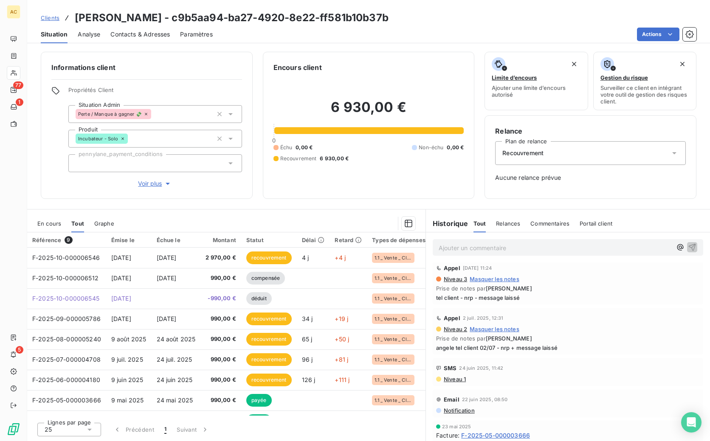
scroll to position [19, 0]
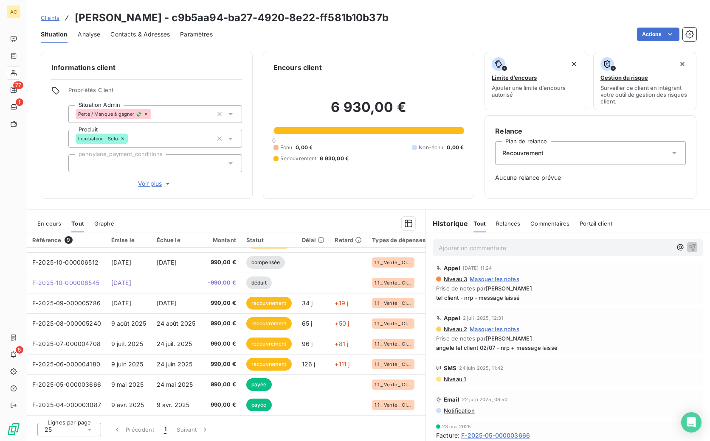
click at [51, 20] on span "Clients" at bounding box center [50, 17] width 19 height 7
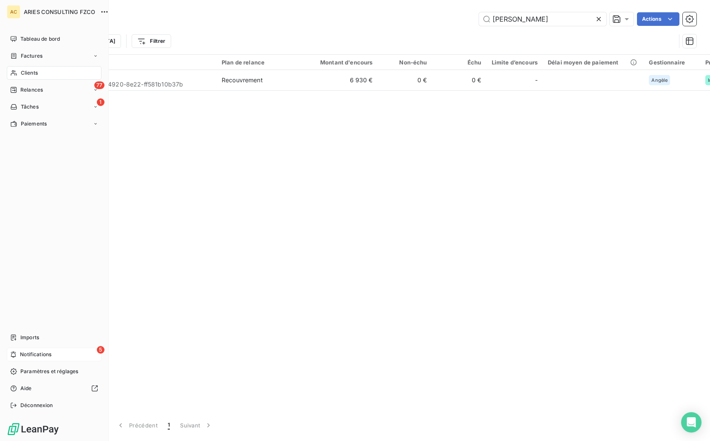
click at [34, 356] on span "Notifications" at bounding box center [35, 355] width 31 height 8
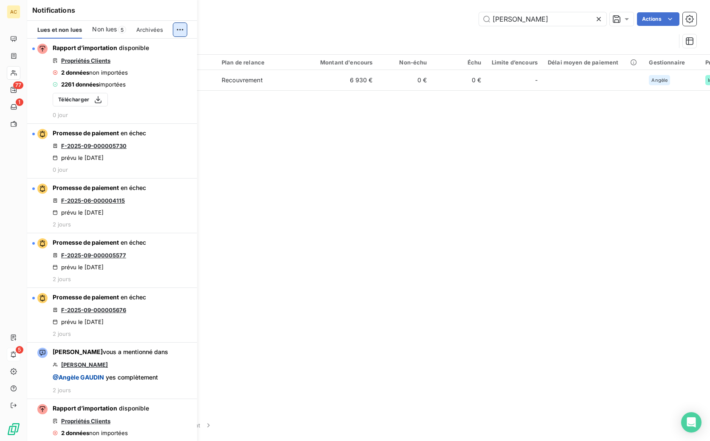
click at [182, 34] on html "AC 77 1 5 Clients damien pa Actions Trier Filtrer Client 1 Plan de relance Mont…" at bounding box center [355, 220] width 710 height 441
click at [132, 50] on div "Tout marquer comme lu" at bounding box center [123, 49] width 119 height 14
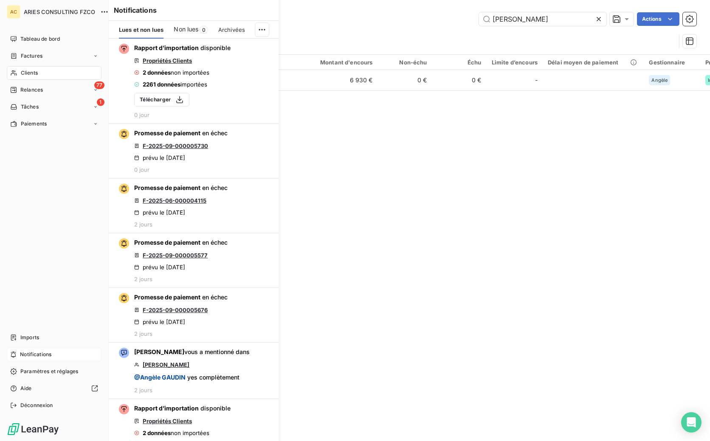
click at [31, 76] on span "Clients" at bounding box center [29, 73] width 17 height 8
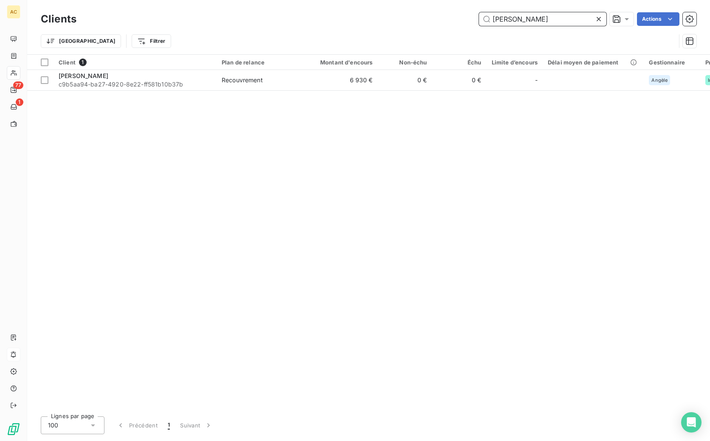
click at [540, 22] on input "damien pa" at bounding box center [542, 19] width 127 height 14
drag, startPoint x: 528, startPoint y: 18, endPoint x: 471, endPoint y: 11, distance: 56.9
click at [471, 11] on div "Clients damien pa Actions" at bounding box center [368, 19] width 655 height 18
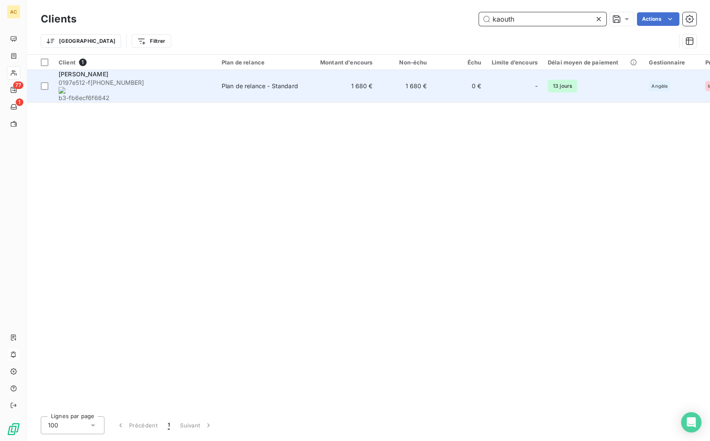
type input "kaouth"
click at [292, 82] on div "Plan de relance - Standard" at bounding box center [260, 86] width 76 height 8
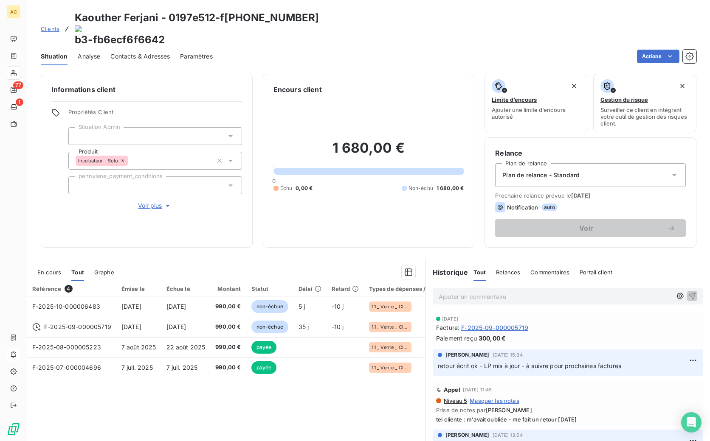
scroll to position [7, 0]
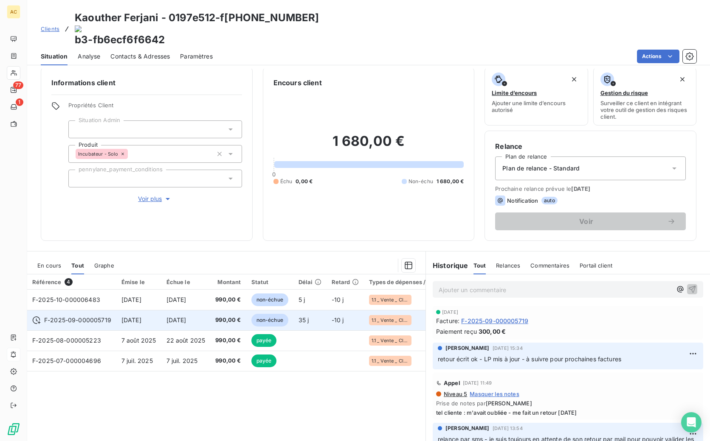
click at [215, 310] on td "990,00 €" at bounding box center [228, 320] width 36 height 20
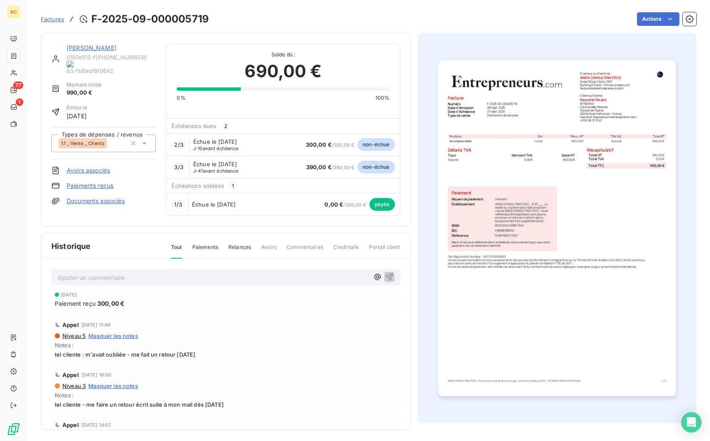
click at [84, 45] on link "Kaouther Ferjani" at bounding box center [92, 47] width 50 height 7
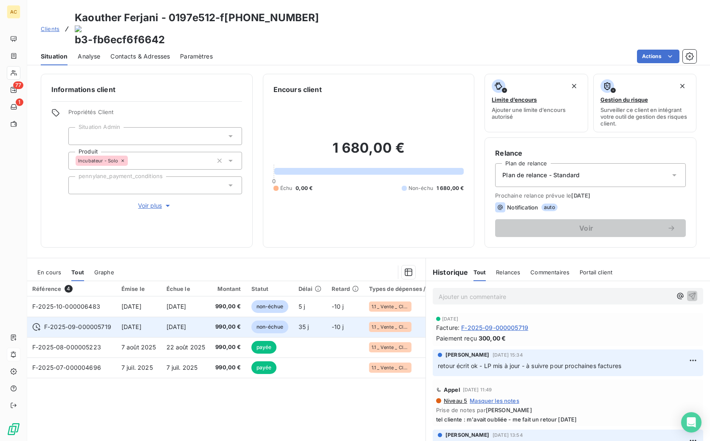
click at [221, 323] on span "990,00 €" at bounding box center [227, 327] width 25 height 8
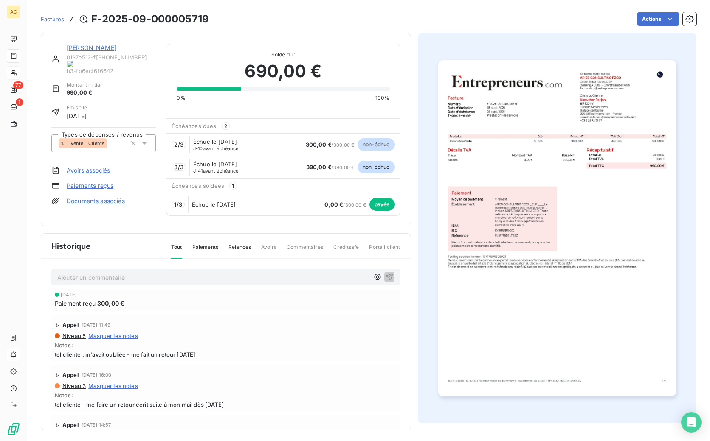
click at [76, 50] on link "Kaouther Ferjani" at bounding box center [92, 47] width 50 height 7
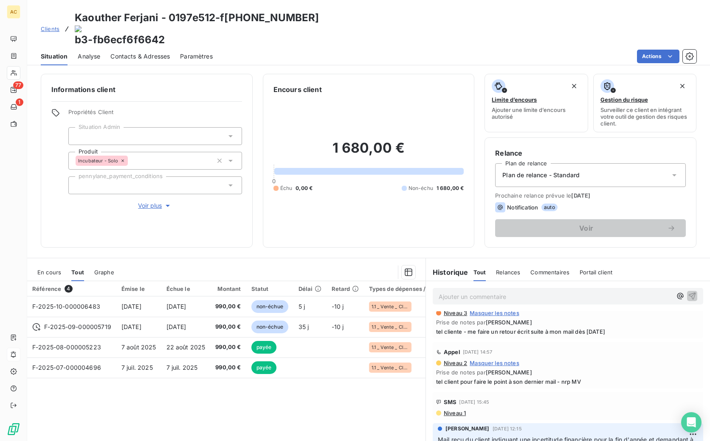
scroll to position [261, 0]
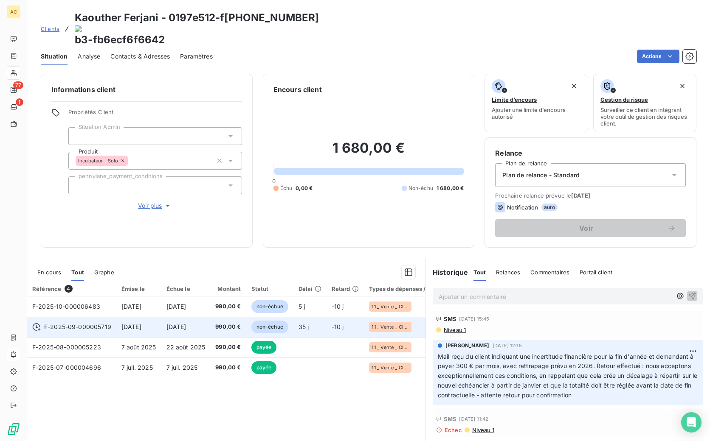
click at [184, 323] on span "23 oct. 2025" at bounding box center [176, 326] width 20 height 7
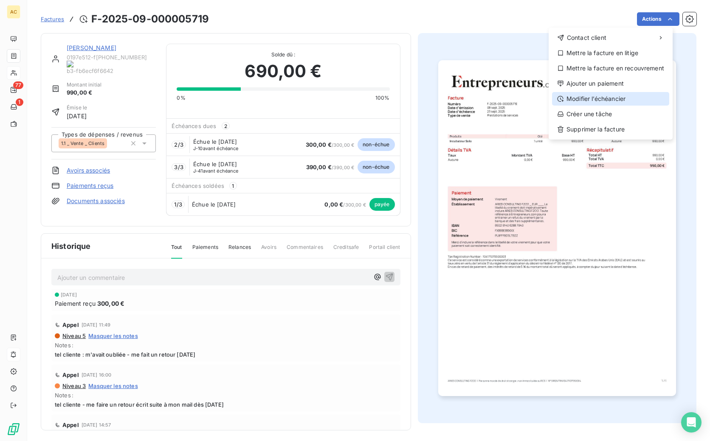
click at [596, 98] on div "Modifier l’échéancier" at bounding box center [610, 99] width 117 height 14
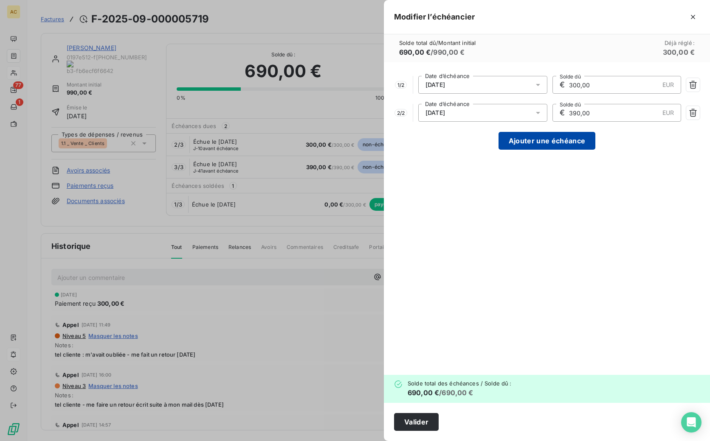
click at [542, 143] on button "Ajouter une échéance" at bounding box center [546, 141] width 97 height 18
type input "230,00"
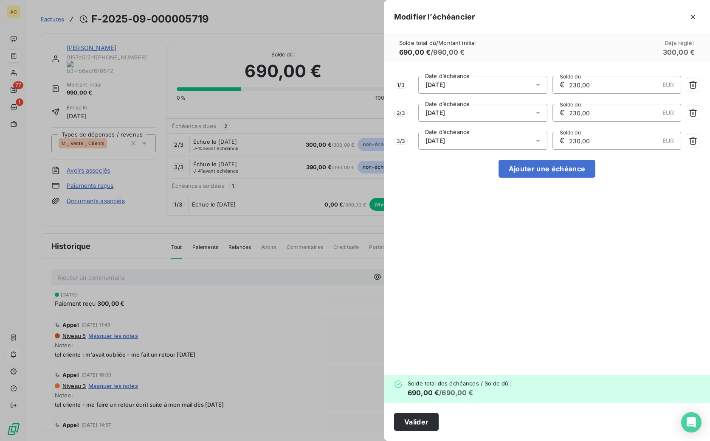
drag, startPoint x: 593, startPoint y: 84, endPoint x: 570, endPoint y: 78, distance: 23.3
click at [570, 78] on input "230,00" at bounding box center [613, 84] width 91 height 17
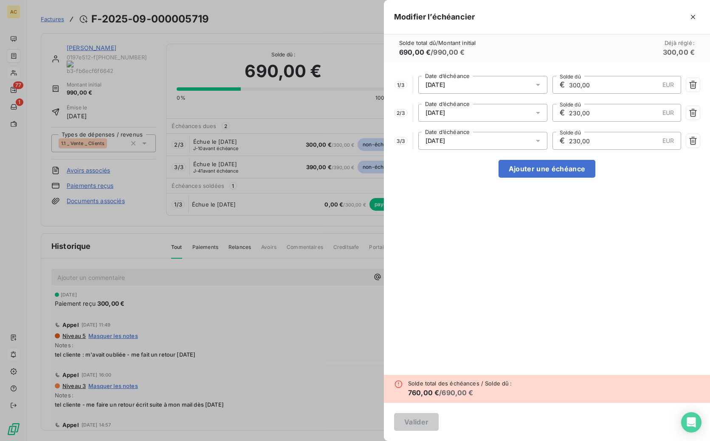
type input "300,00"
drag, startPoint x: 595, startPoint y: 117, endPoint x: 556, endPoint y: 109, distance: 39.8
click at [556, 109] on div "€ 230,00 EUR Solde dû" at bounding box center [616, 113] width 129 height 18
type input "300,00"
drag, startPoint x: 592, startPoint y: 141, endPoint x: 549, endPoint y: 141, distance: 43.3
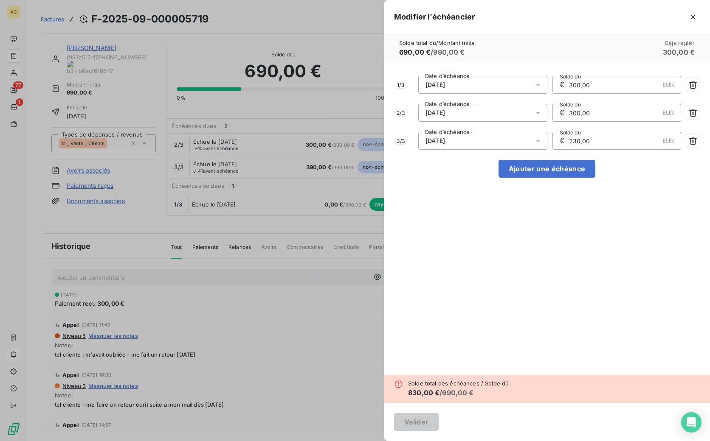
click at [549, 141] on div "3 / 3 23/12/2025 Date d’échéance € 230,00 EUR Solde dû" at bounding box center [547, 141] width 306 height 18
click at [540, 239] on div "1 / 3 23/10/2025 Date d’échéance € 300,00 EUR Solde dû 2 / 3 23/11/2025 Date d’…" at bounding box center [547, 218] width 326 height 313
drag, startPoint x: 585, startPoint y: 142, endPoint x: 551, endPoint y: 142, distance: 33.5
click at [551, 142] on div "3 / 3 23/12/2025 Date d’échéance € 900,00 EUR Solde dû" at bounding box center [547, 141] width 306 height 18
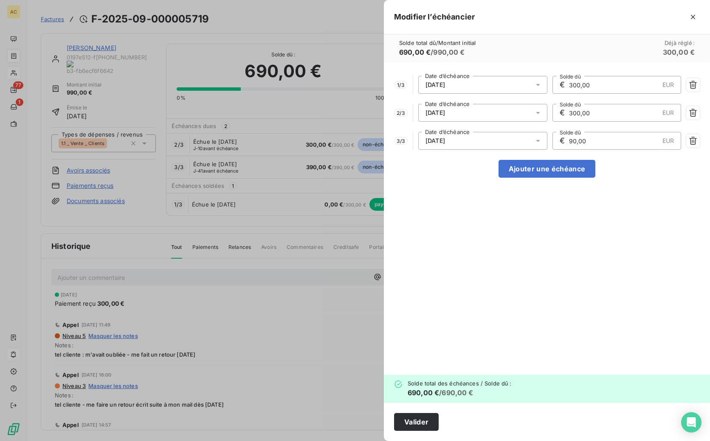
type input "90,00"
click at [555, 194] on div "1 / 3 23/10/2025 Date d’échéance € 300,00 EUR Solde dû 2 / 3 23/11/2025 Date d’…" at bounding box center [547, 218] width 326 height 313
click at [557, 171] on button "Ajouter une échéance" at bounding box center [546, 169] width 97 height 18
type input "172,50"
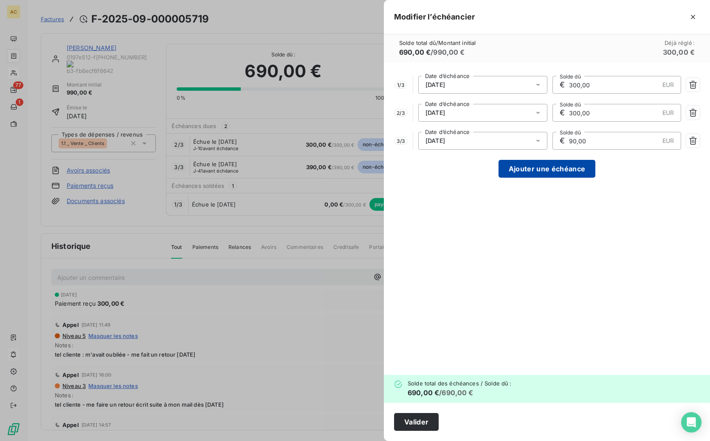
type input "172,50"
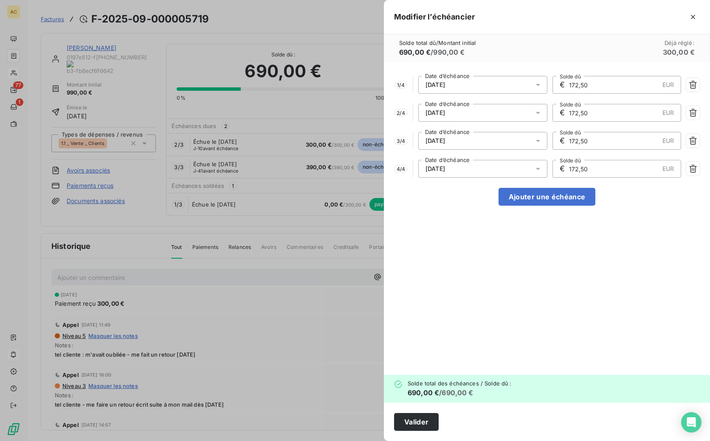
drag, startPoint x: 596, startPoint y: 85, endPoint x: 554, endPoint y: 84, distance: 42.9
click at [554, 84] on div "€ 172,50 EUR Solde dû" at bounding box center [616, 85] width 129 height 18
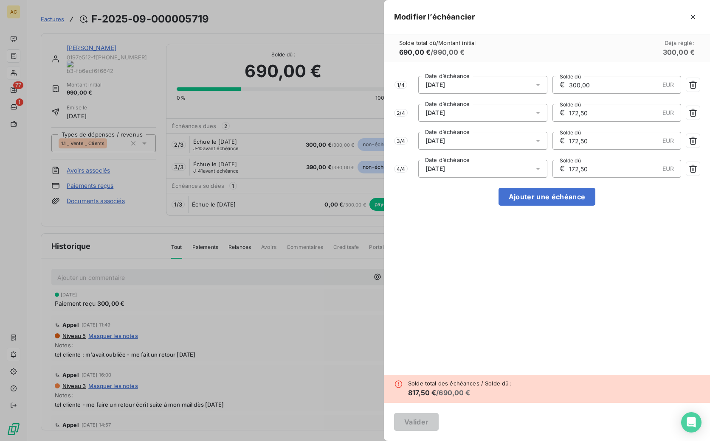
type input "300,00"
drag, startPoint x: 587, startPoint y: 111, endPoint x: 577, endPoint y: 111, distance: 9.8
click at [577, 111] on input "172,50" at bounding box center [613, 112] width 91 height 17
click at [691, 172] on icon "button" at bounding box center [693, 169] width 8 height 8
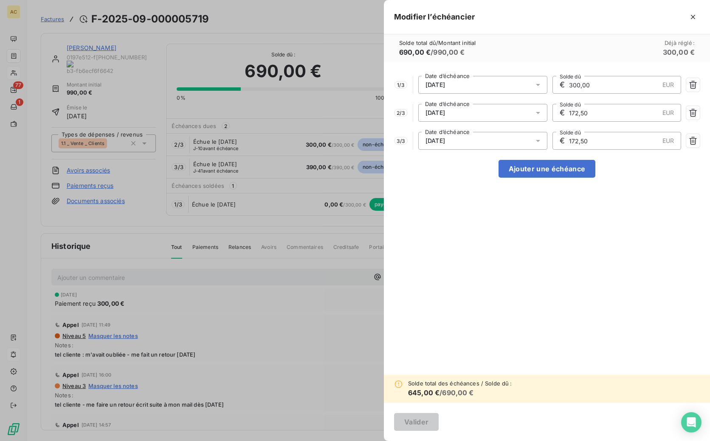
click at [556, 112] on div "€ 172,50 EUR Solde dû" at bounding box center [616, 113] width 129 height 18
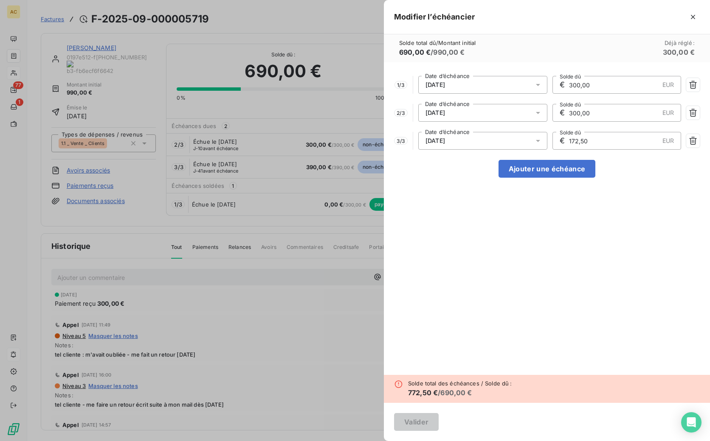
type input "300,00"
drag, startPoint x: 596, startPoint y: 141, endPoint x: 557, endPoint y: 138, distance: 39.2
click at [557, 138] on div "€ 172,50 EUR Solde dû" at bounding box center [616, 141] width 129 height 18
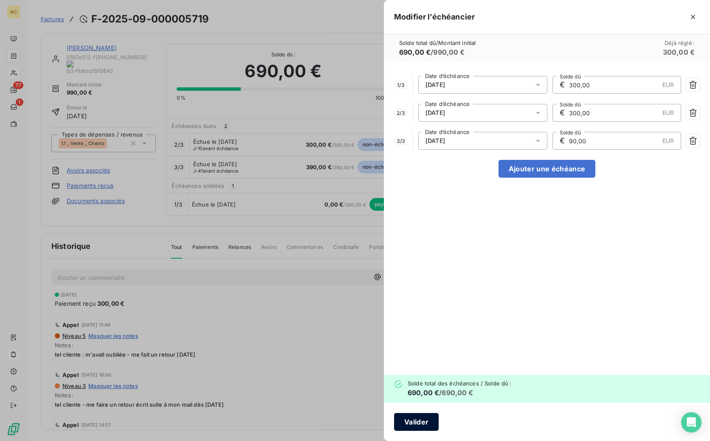
type input "90,00"
click at [419, 422] on button "Valider" at bounding box center [416, 422] width 45 height 18
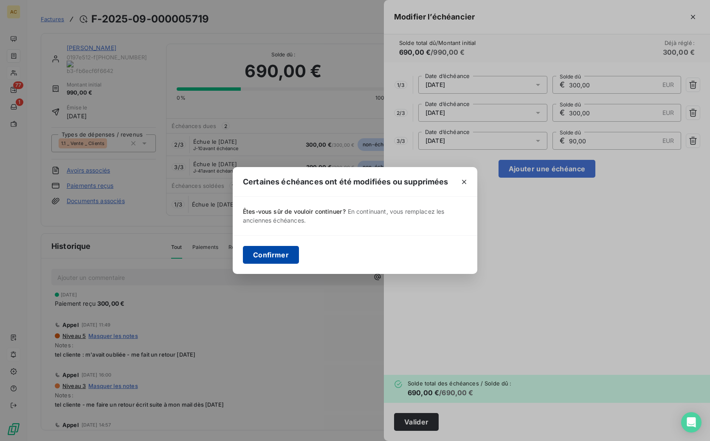
click at [261, 257] on button "Confirmer" at bounding box center [271, 255] width 56 height 18
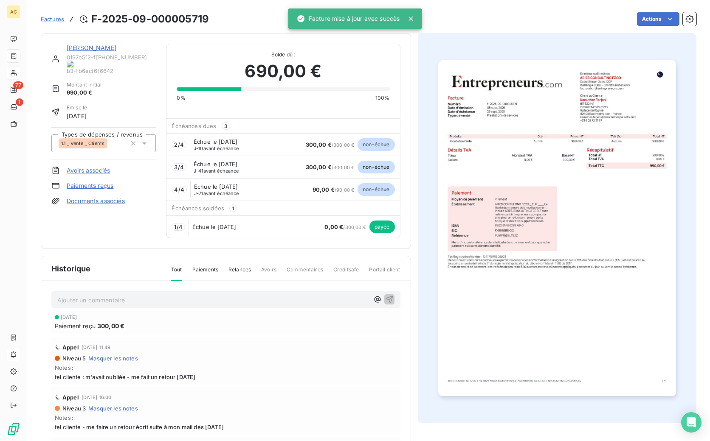
click at [88, 48] on link "Kaouther Ferjani" at bounding box center [92, 47] width 50 height 7
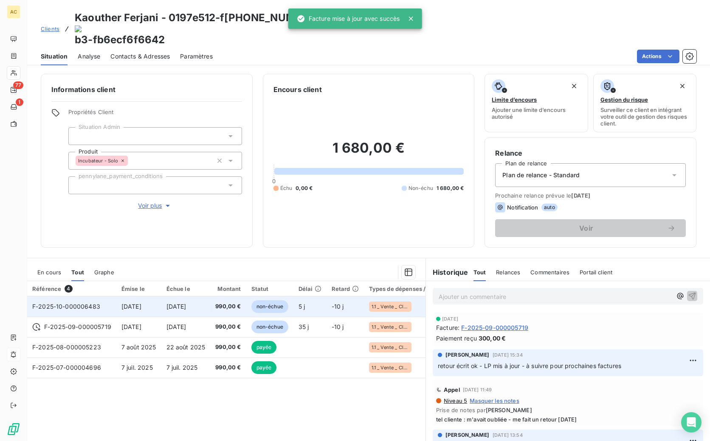
click at [186, 303] on span "23 oct. 2025" at bounding box center [176, 306] width 20 height 7
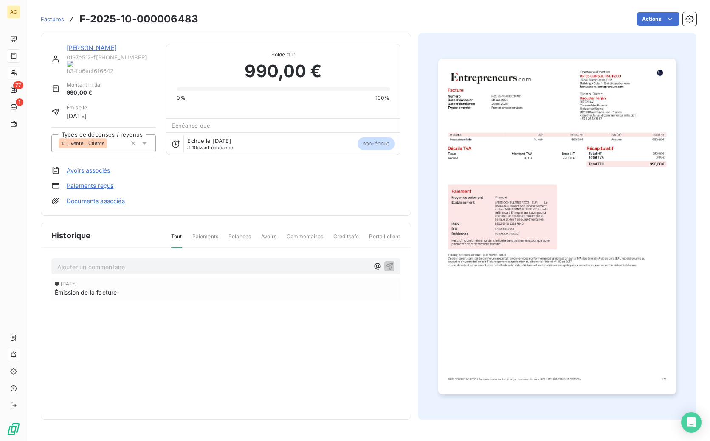
click at [670, 27] on div "Factures F-2025-10-000006483 Actions" at bounding box center [368, 19] width 655 height 18
click at [663, 19] on html "AC 77 1 Factures F-2025-10-000006483 Actions Kaouther Ferjani 0197e512-f 665-70…" at bounding box center [355, 220] width 710 height 441
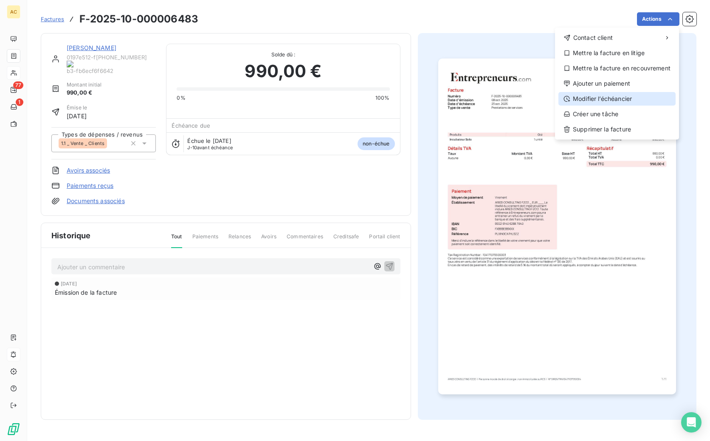
click at [613, 100] on div "Modifier l’échéancier" at bounding box center [616, 99] width 117 height 14
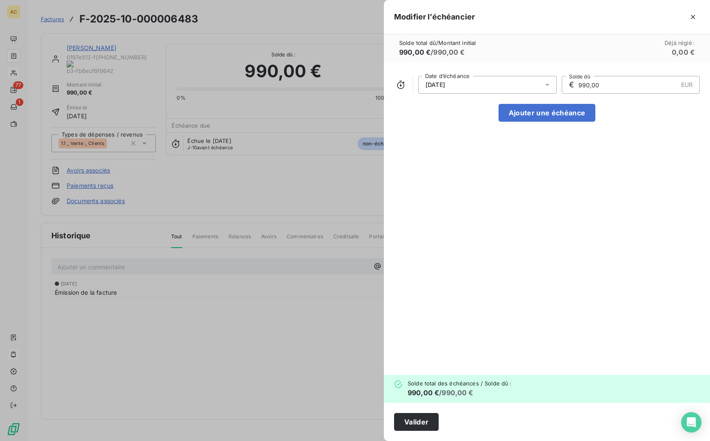
click at [548, 85] on icon at bounding box center [547, 85] width 4 height 2
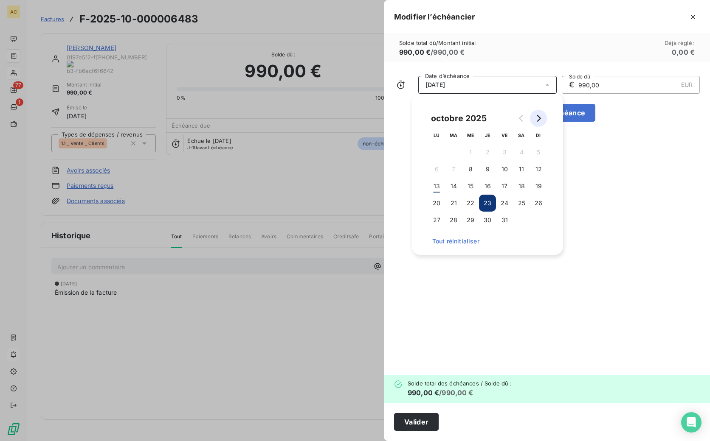
click at [543, 120] on button "Go to next month" at bounding box center [538, 118] width 17 height 17
click at [455, 203] on button "23" at bounding box center [453, 203] width 17 height 17
click at [604, 85] on input "990,00" at bounding box center [627, 84] width 100 height 17
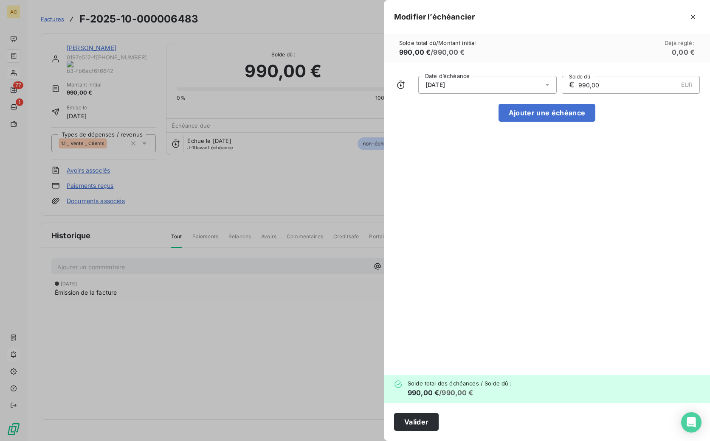
drag, startPoint x: 601, startPoint y: 85, endPoint x: 565, endPoint y: 81, distance: 35.9
click at [565, 81] on div "€ 990,00 EUR Solde dû" at bounding box center [631, 85] width 138 height 18
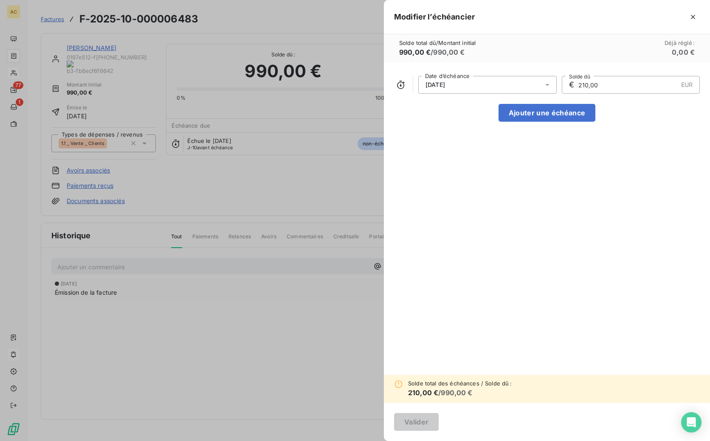
type input "210,00"
click at [565, 167] on div "23/12/2025 Date d’échéance € 210,00 EUR Solde dû Ajouter une échéance" at bounding box center [547, 218] width 326 height 313
click at [564, 118] on button "Ajouter une échéance" at bounding box center [546, 113] width 97 height 18
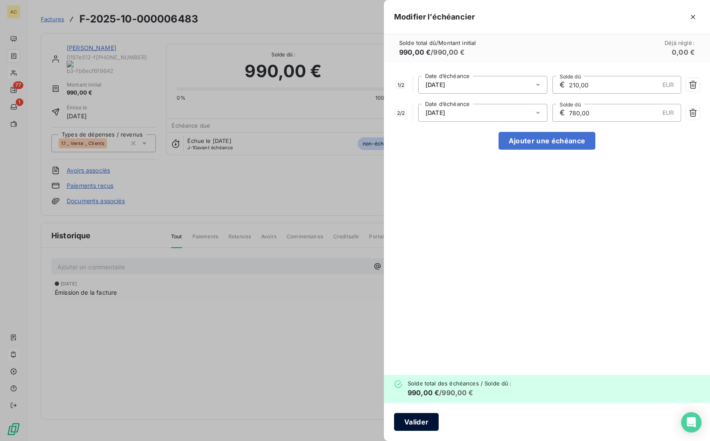
click at [409, 419] on button "Valider" at bounding box center [416, 422] width 45 height 18
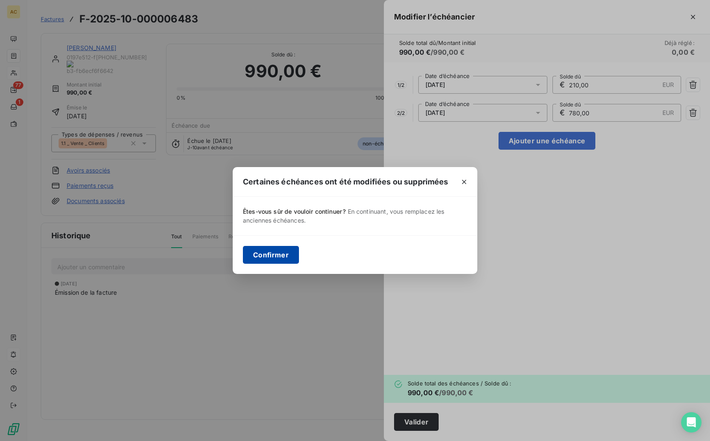
click at [266, 257] on button "Confirmer" at bounding box center [271, 255] width 56 height 18
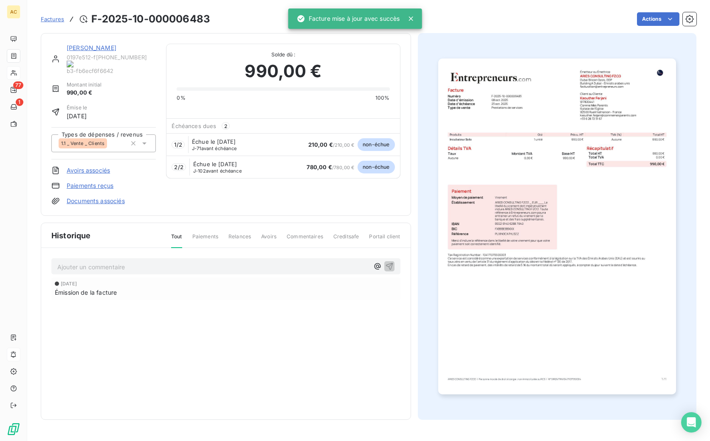
click at [87, 48] on link "Kaouther Ferjani" at bounding box center [92, 47] width 50 height 7
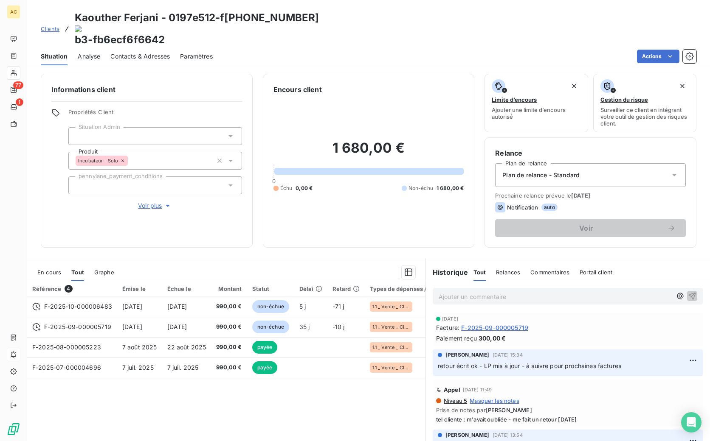
click at [51, 25] on span "Clients" at bounding box center [50, 28] width 19 height 7
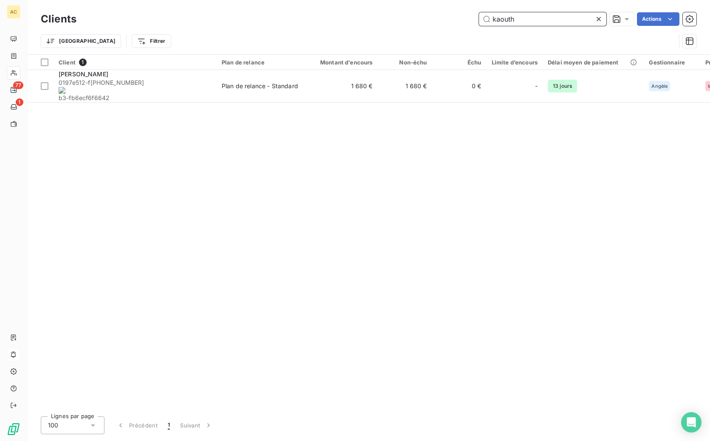
drag, startPoint x: 496, startPoint y: 19, endPoint x: 469, endPoint y: 19, distance: 27.2
click at [469, 19] on div "kaouth Actions" at bounding box center [392, 19] width 610 height 14
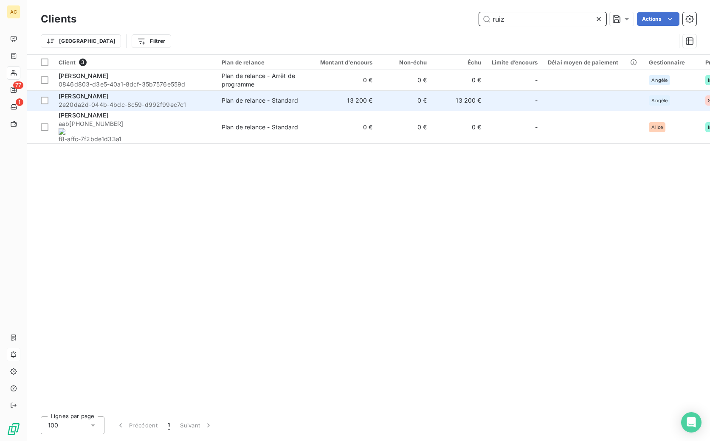
type input "ruiz"
click at [130, 101] on span "2e20da2d-044b-4bdc-8c59-d992f99ec7c1" at bounding box center [135, 105] width 153 height 8
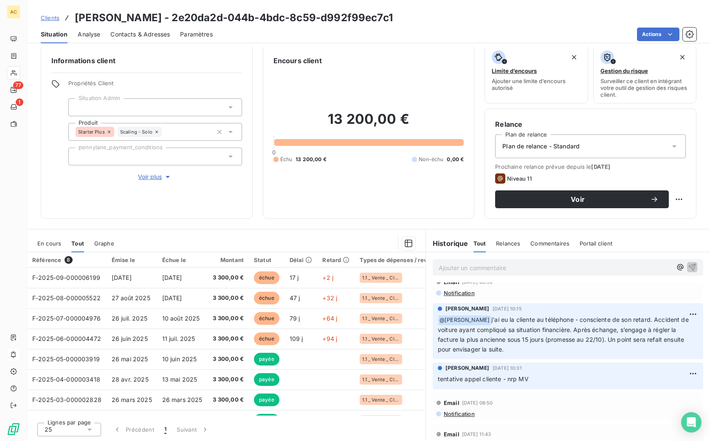
scroll to position [13, 0]
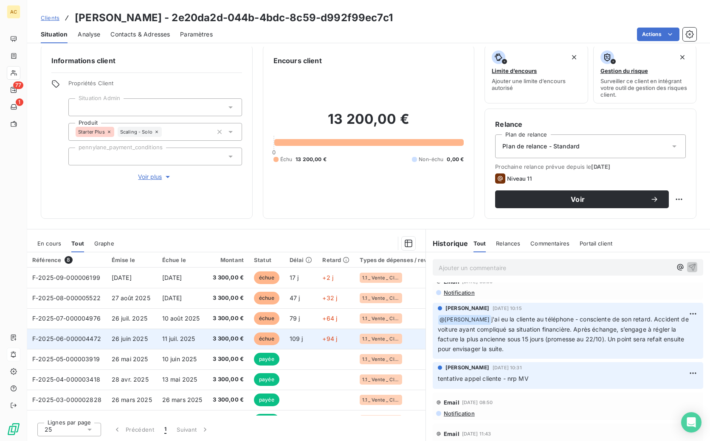
click at [172, 342] on span "11 juil. 2025" at bounding box center [178, 338] width 33 height 7
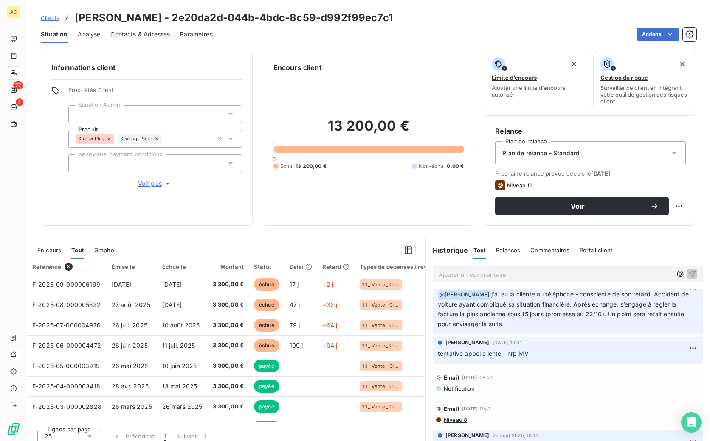
scroll to position [44, 0]
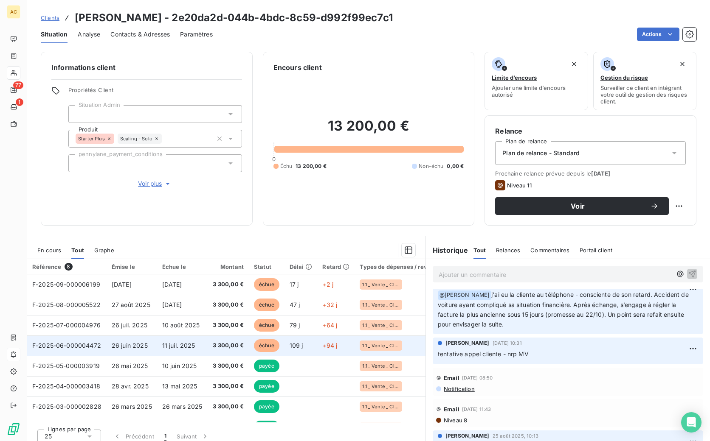
click at [181, 340] on td "11 juil. 2025" at bounding box center [182, 346] width 51 height 20
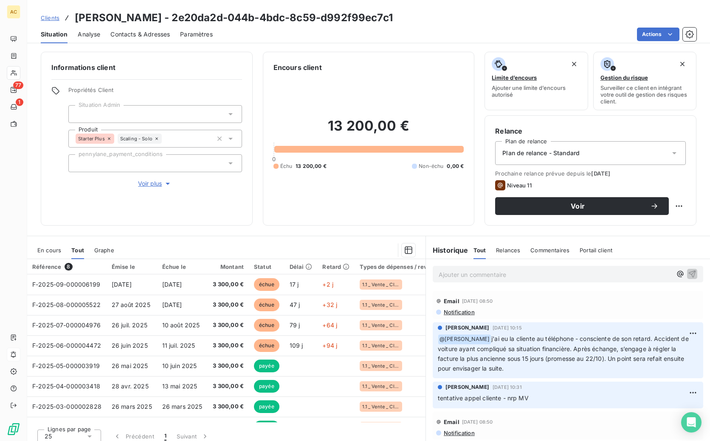
click at [52, 17] on span "Clients" at bounding box center [50, 17] width 19 height 7
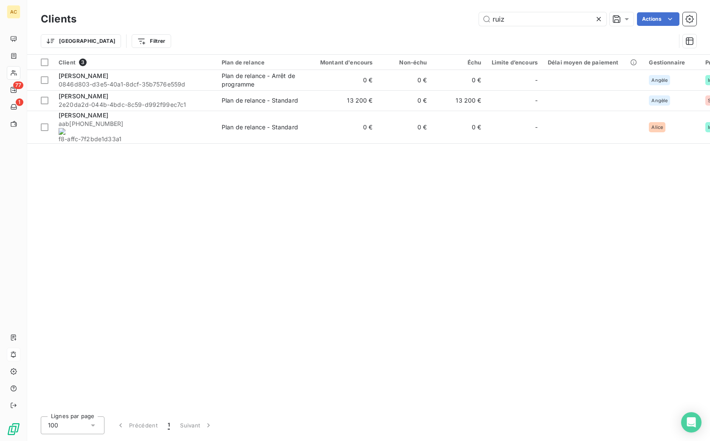
drag, startPoint x: 506, startPoint y: 17, endPoint x: 477, endPoint y: 17, distance: 28.4
click at [477, 17] on div "ruiz Actions" at bounding box center [392, 19] width 610 height 14
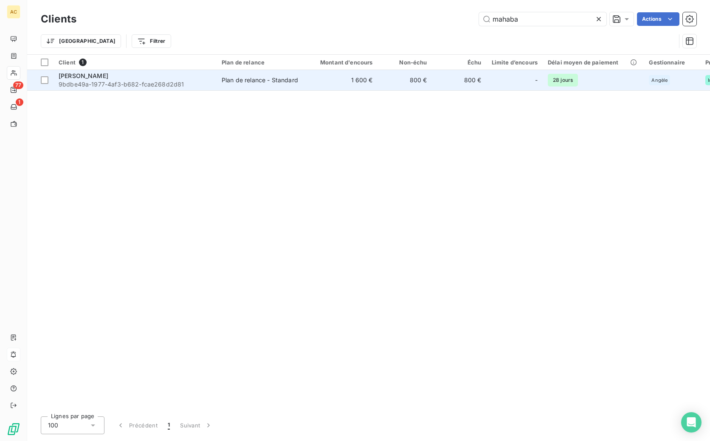
type input "mahaba"
click at [193, 78] on div "[PERSON_NAME]" at bounding box center [135, 76] width 153 height 8
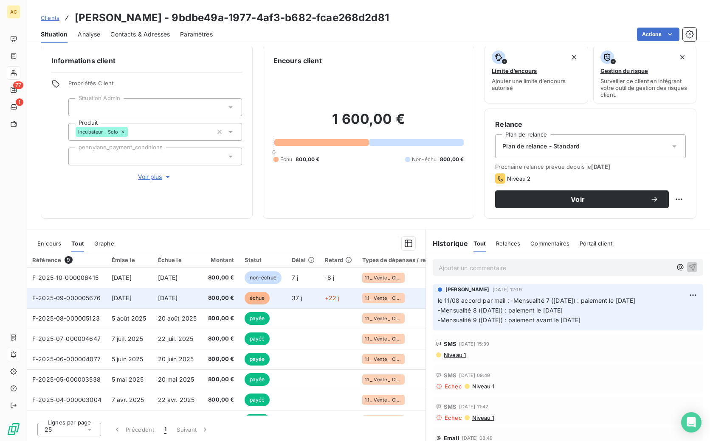
click at [199, 301] on td "21 sept. 2025" at bounding box center [178, 298] width 51 height 20
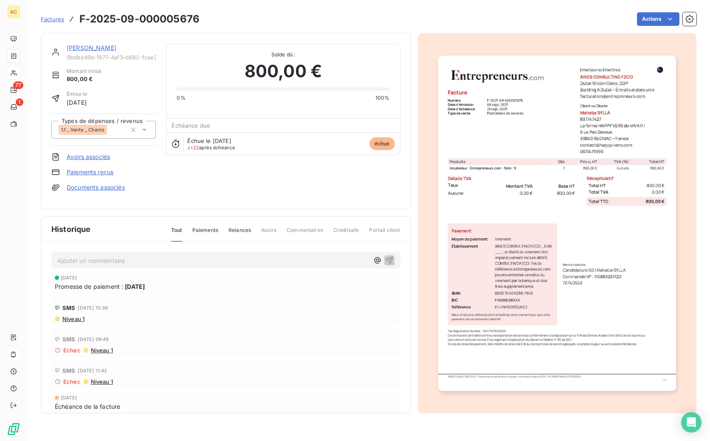
click at [72, 47] on link "[PERSON_NAME]" at bounding box center [92, 47] width 50 height 7
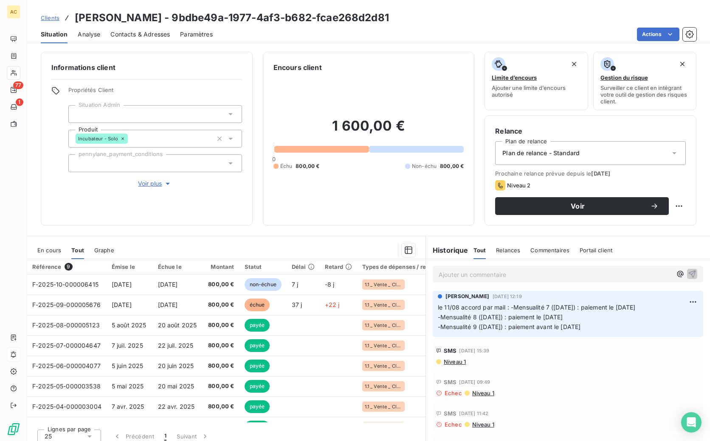
click at [51, 18] on span "Clients" at bounding box center [50, 17] width 19 height 7
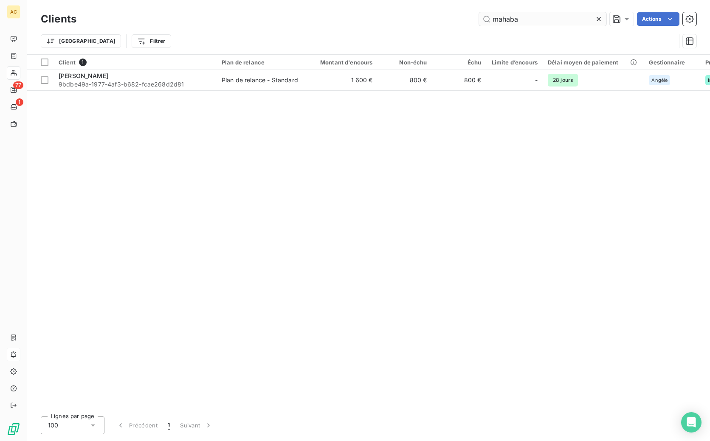
drag, startPoint x: 532, startPoint y: 16, endPoint x: 489, endPoint y: 13, distance: 43.4
click at [489, 13] on input "mahaba" at bounding box center [542, 19] width 127 height 14
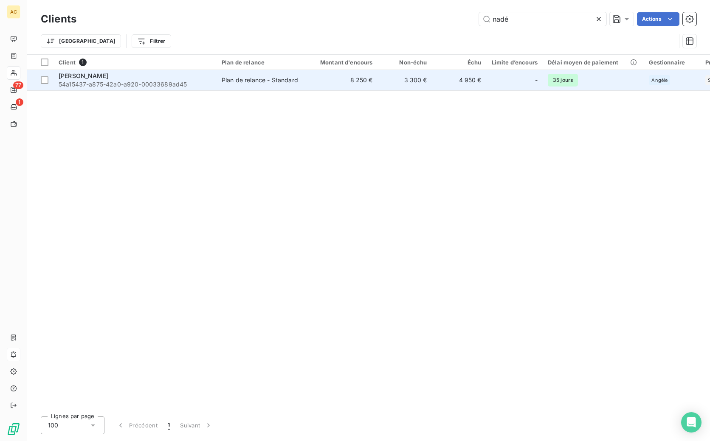
type input "nadé"
click at [167, 82] on span "54a15437-a875-42a0-a920-00033689ad45" at bounding box center [135, 84] width 153 height 8
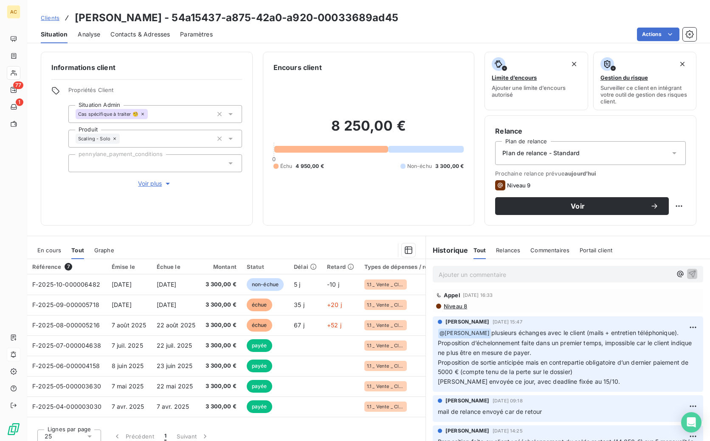
scroll to position [7, 0]
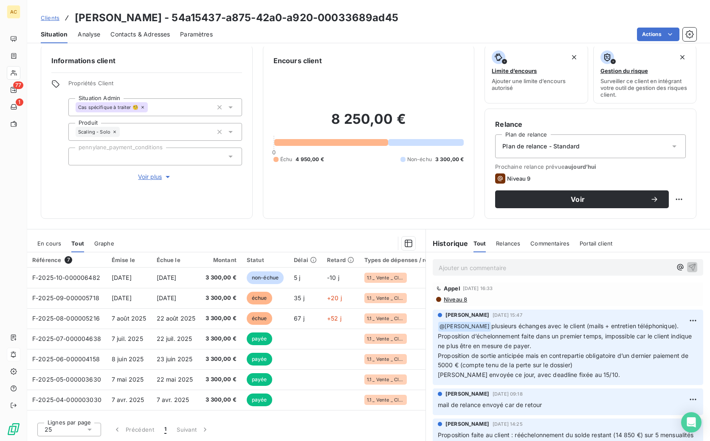
click at [52, 17] on span "Clients" at bounding box center [50, 17] width 19 height 7
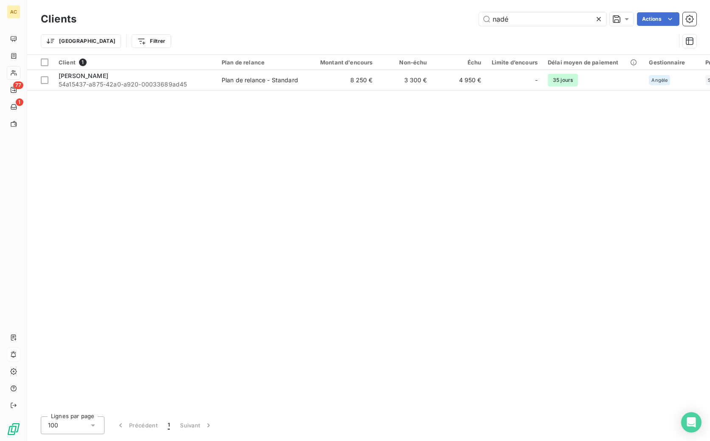
drag, startPoint x: 501, startPoint y: 20, endPoint x: 463, endPoint y: 19, distance: 38.2
click at [463, 19] on div "nadé Actions" at bounding box center [392, 19] width 610 height 14
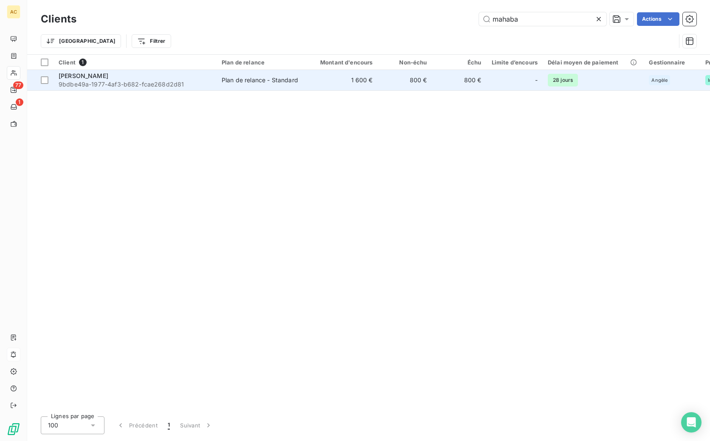
type input "mahaba"
click at [148, 82] on span "9bdbe49a-1977-4af3-b682-fcae268d2d81" at bounding box center [135, 84] width 153 height 8
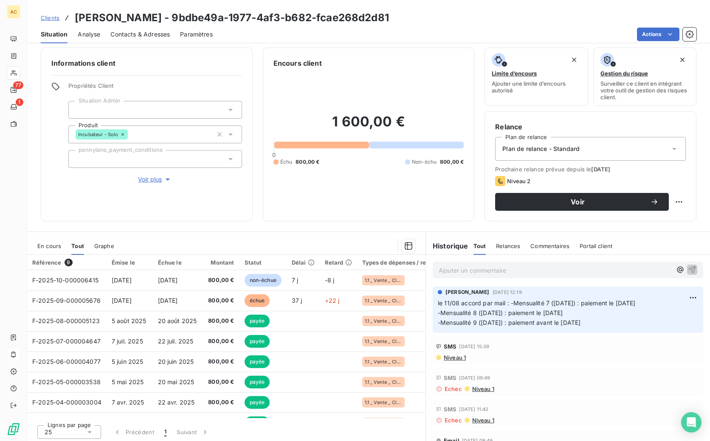
scroll to position [7, 0]
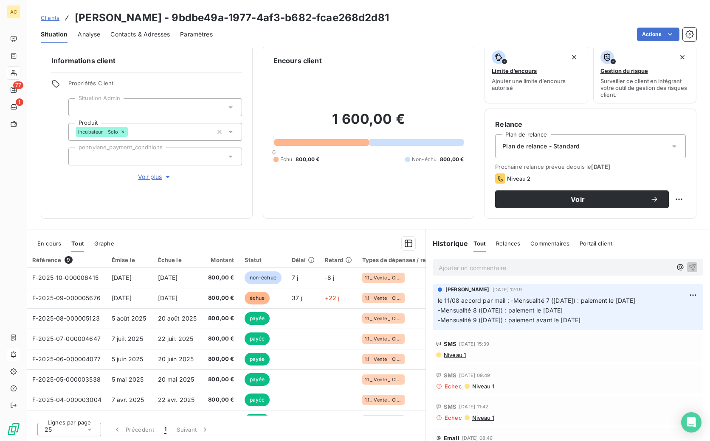
click at [146, 38] on span "Contacts & Adresses" at bounding box center [139, 34] width 59 height 8
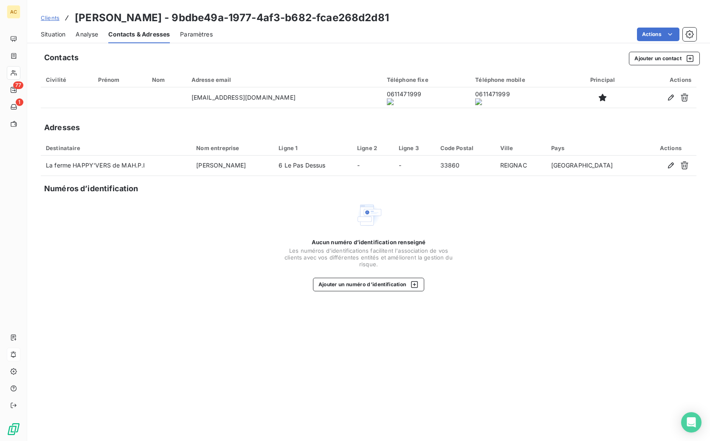
click at [48, 19] on span "Clients" at bounding box center [50, 17] width 19 height 7
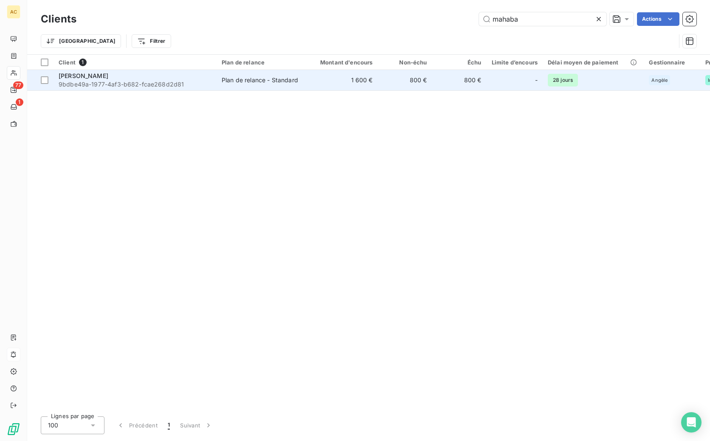
click at [143, 83] on span "9bdbe49a-1977-4af3-b682-fcae268d2d81" at bounding box center [135, 84] width 153 height 8
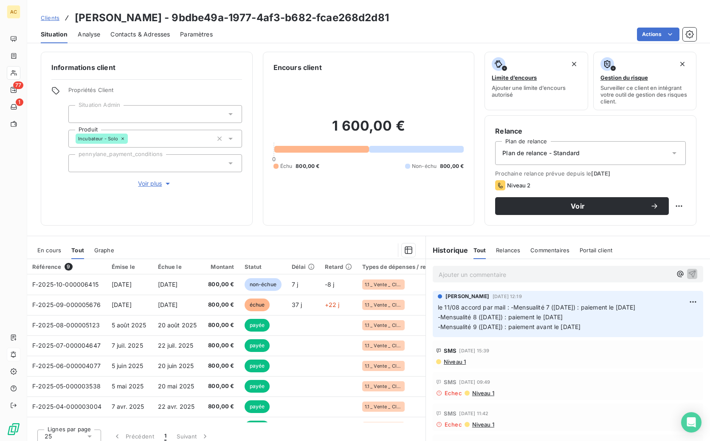
click at [152, 33] on span "Contacts & Adresses" at bounding box center [139, 34] width 59 height 8
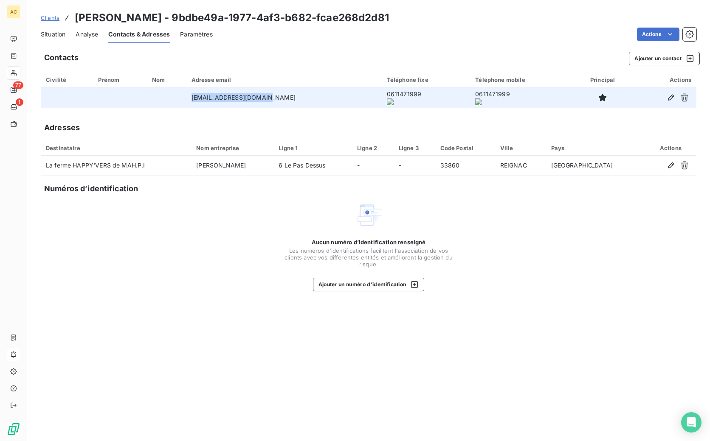
drag, startPoint x: 208, startPoint y: 98, endPoint x: 283, endPoint y: 99, distance: 75.1
click at [302, 98] on td "contact@happy-vers.com" at bounding box center [283, 97] width 195 height 20
copy td "contact@happy-vers.com"
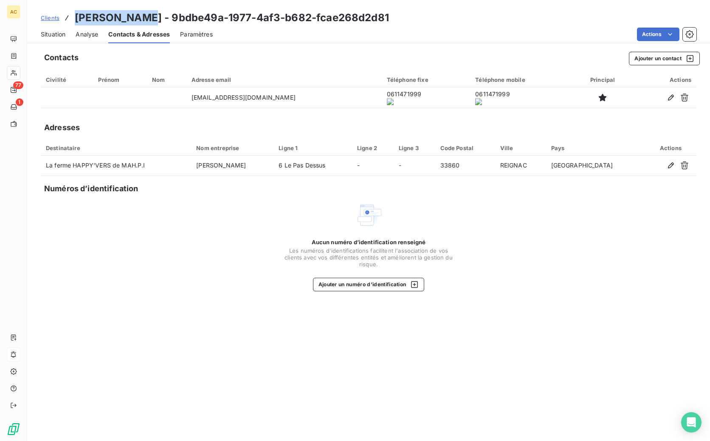
drag, startPoint x: 87, startPoint y: 16, endPoint x: 149, endPoint y: 16, distance: 62.0
click at [149, 16] on h3 "[PERSON_NAME] - 9bdbe49a-1977-4af3-b682-fcae268d2d81" at bounding box center [232, 17] width 314 height 15
copy h3 "[PERSON_NAME]"
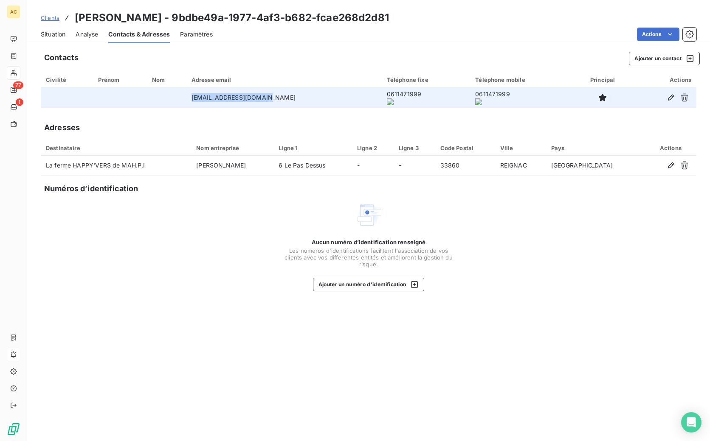
drag, startPoint x: 199, startPoint y: 98, endPoint x: 269, endPoint y: 97, distance: 70.0
click at [280, 97] on td "contact@happy-vers.com" at bounding box center [283, 97] width 195 height 20
copy td "contact@happy-vers.com"
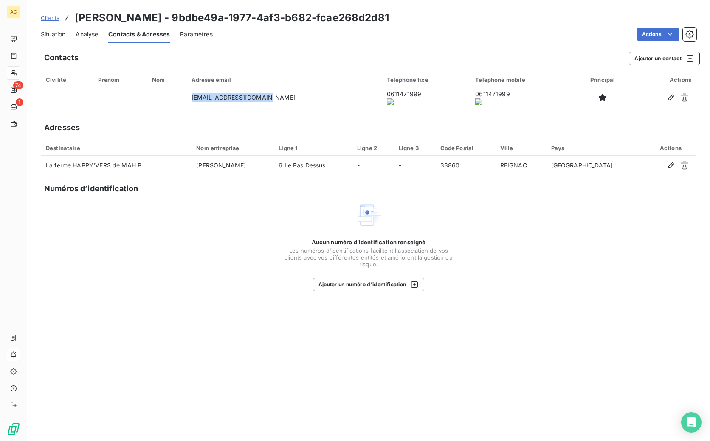
click at [44, 18] on span "Clients" at bounding box center [50, 17] width 19 height 7
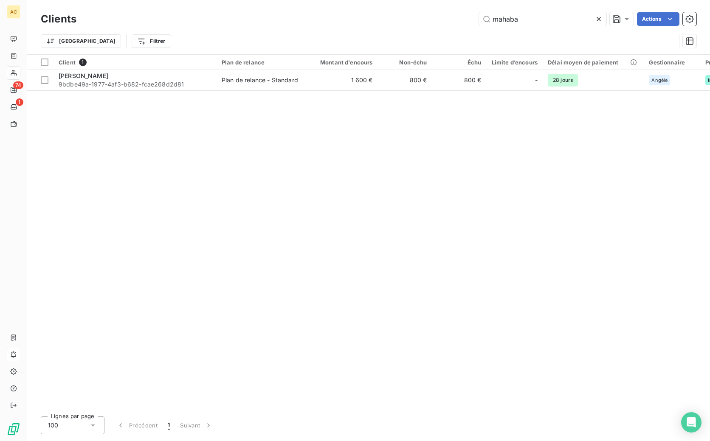
drag, startPoint x: 524, startPoint y: 19, endPoint x: 475, endPoint y: 19, distance: 48.8
click at [475, 19] on div "mahaba Actions" at bounding box center [392, 19] width 610 height 14
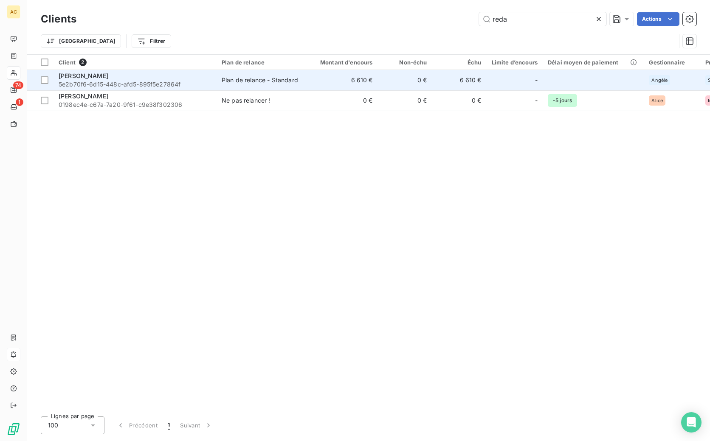
type input "reda"
click at [168, 81] on span "5e2b70f6-6d15-448c-afd5-895f5e27864f" at bounding box center [135, 84] width 153 height 8
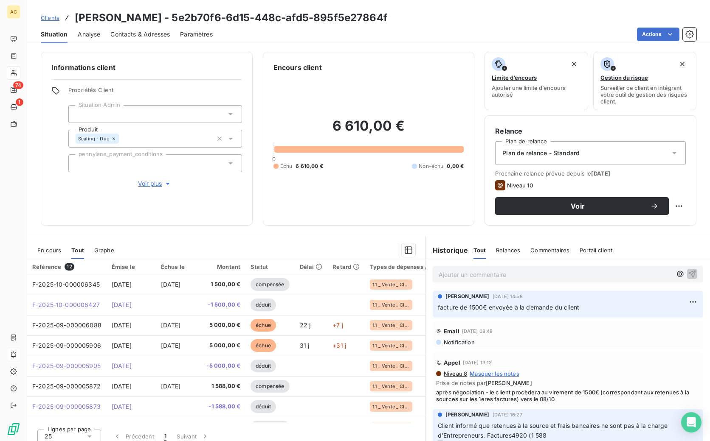
click at [151, 186] on span "Voir plus" at bounding box center [155, 184] width 34 height 8
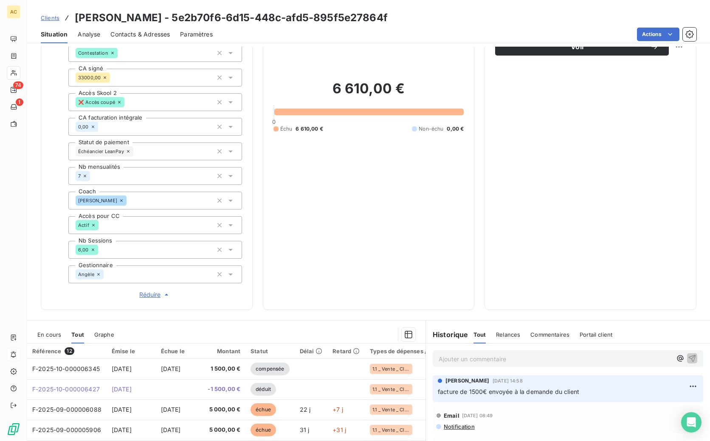
scroll to position [101, 0]
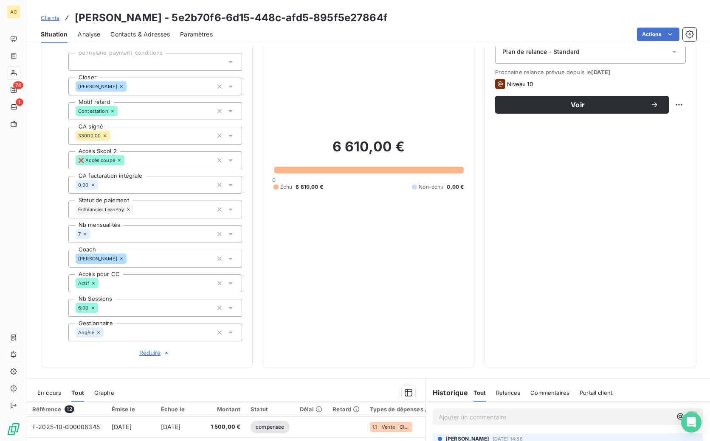
click at [146, 35] on span "Contacts & Adresses" at bounding box center [139, 34] width 59 height 8
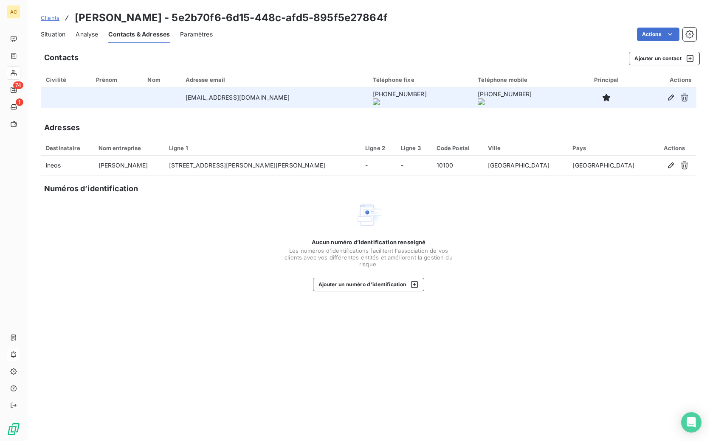
click at [228, 102] on td "reda.bakkali@ineos.ma" at bounding box center [273, 97] width 187 height 20
click at [228, 101] on td "reda.bakkali@ineos.ma" at bounding box center [273, 97] width 187 height 20
copy td "reda.bakkali@ineos.ma"
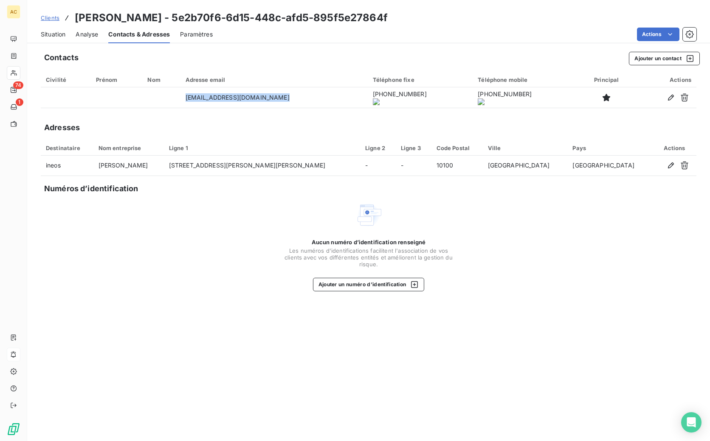
click at [51, 21] on link "Clients" at bounding box center [50, 18] width 19 height 8
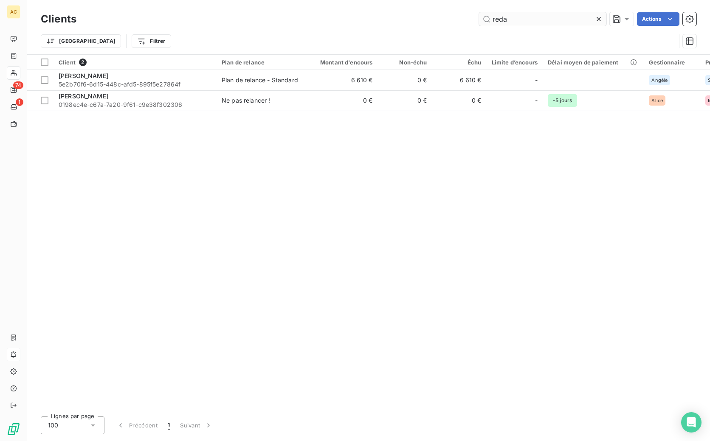
drag, startPoint x: 507, startPoint y: 19, endPoint x: 483, endPoint y: 18, distance: 24.6
click at [483, 18] on input "reda" at bounding box center [542, 19] width 127 height 14
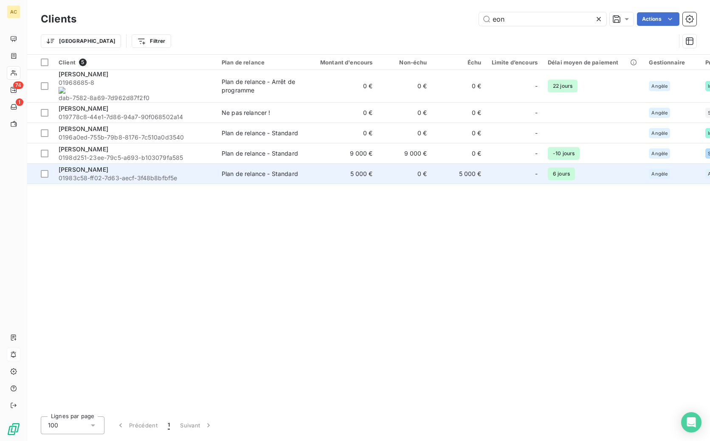
type input "eon"
click at [192, 174] on span "01983c58-ff02-7d63-aecf-3f48b8bfbf5e" at bounding box center [135, 178] width 153 height 8
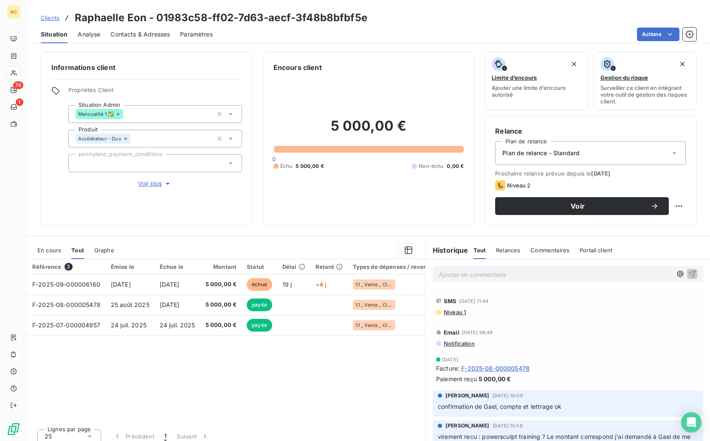
click at [143, 32] on span "Contacts & Adresses" at bounding box center [139, 34] width 59 height 8
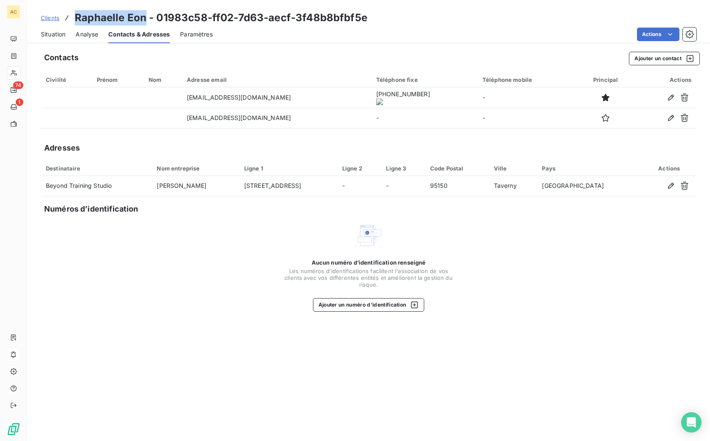
drag, startPoint x: 77, startPoint y: 19, endPoint x: 145, endPoint y: 22, distance: 68.0
click at [145, 22] on h3 "Raphaelle Eon - 01983c58-ff02-7d63-aecf-3f48b8bfbf5e" at bounding box center [221, 17] width 292 height 15
copy h3 "[PERSON_NAME]"
click at [48, 20] on span "Clients" at bounding box center [50, 17] width 19 height 7
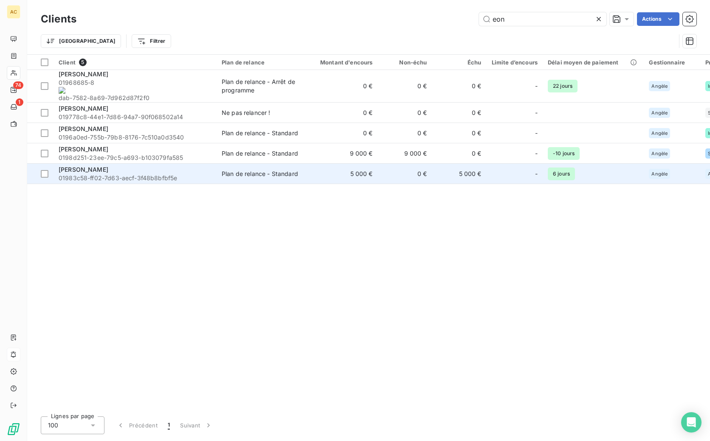
click at [128, 166] on div "[PERSON_NAME]" at bounding box center [135, 170] width 153 height 8
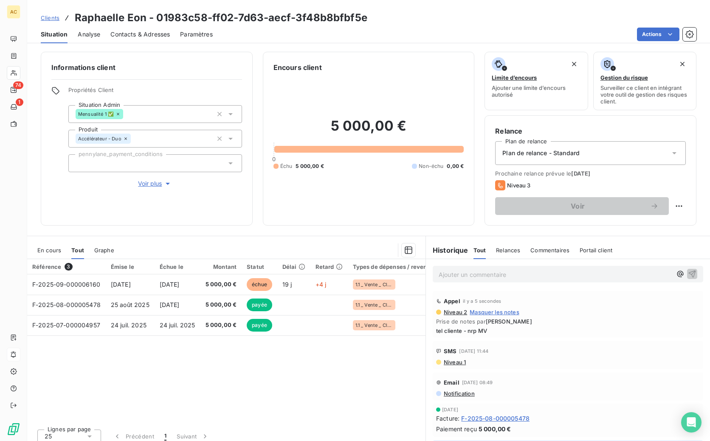
click at [54, 19] on span "Clients" at bounding box center [50, 17] width 19 height 7
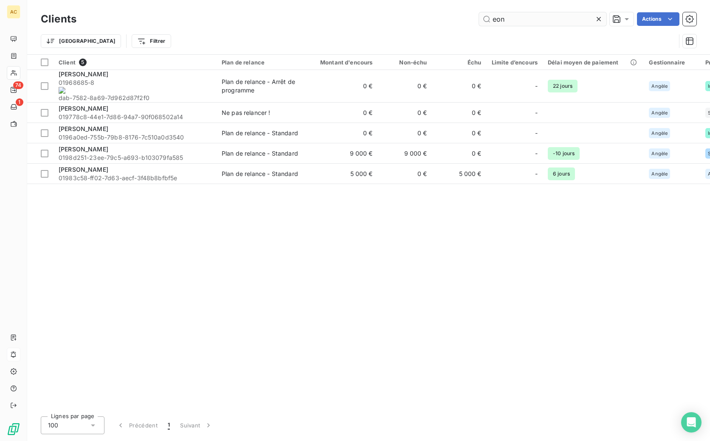
drag, startPoint x: 489, startPoint y: 23, endPoint x: 481, endPoint y: 21, distance: 8.3
click at [481, 21] on input "eon" at bounding box center [542, 19] width 127 height 14
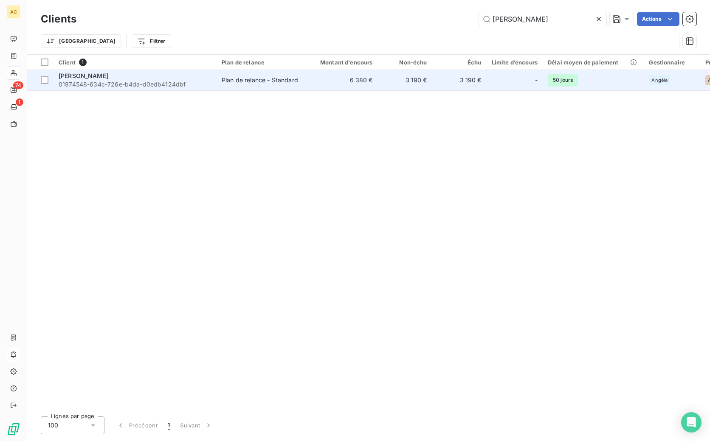
type input "danny au"
click at [229, 82] on div "Plan de relance - Standard" at bounding box center [260, 80] width 76 height 8
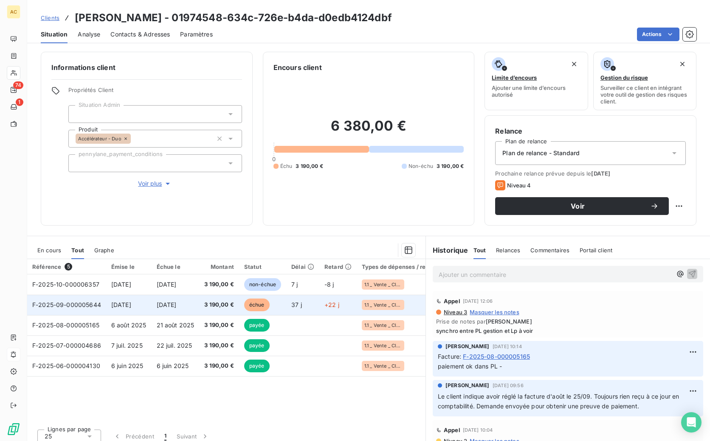
click at [154, 309] on td "21 sept. 2025" at bounding box center [176, 305] width 48 height 20
click at [239, 301] on td "3 190,00 €" at bounding box center [219, 305] width 40 height 20
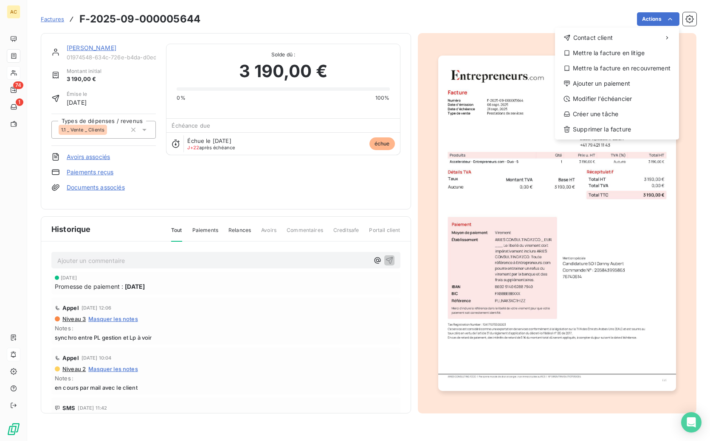
click at [161, 194] on html "AC 74 1 Factures F-2025-09-000005644 Actions Contact client Mettre la facture e…" at bounding box center [355, 220] width 710 height 441
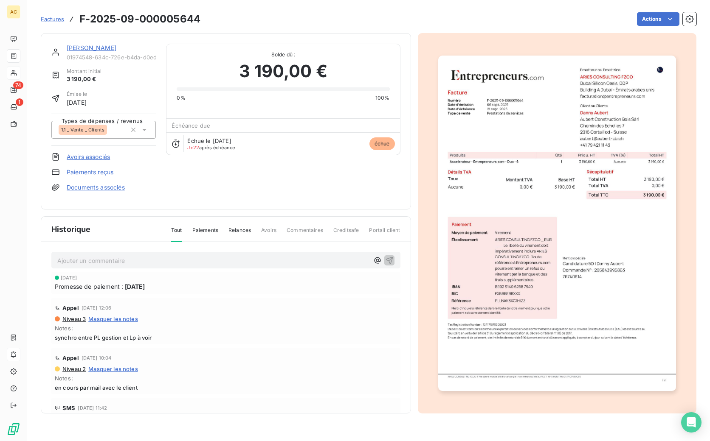
click at [103, 173] on link "Paiements reçus" at bounding box center [90, 172] width 47 height 8
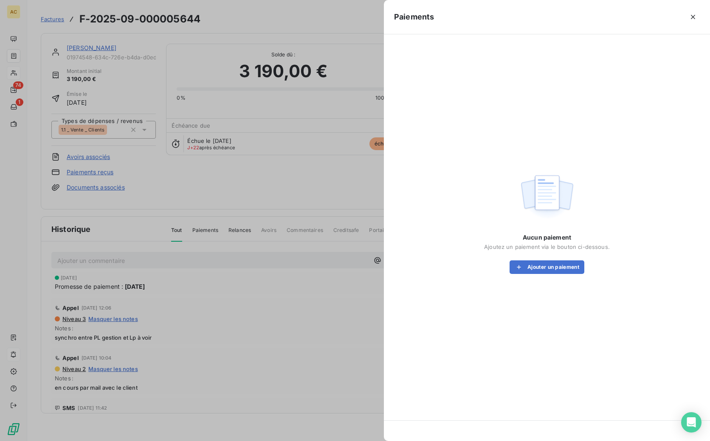
click at [548, 276] on div "Aucun paiement Ajoutez un paiement via le bouton ci-dessous. Ajouter un paiement" at bounding box center [547, 223] width 306 height 356
click at [545, 265] on button "Ajouter un paiement" at bounding box center [546, 268] width 75 height 14
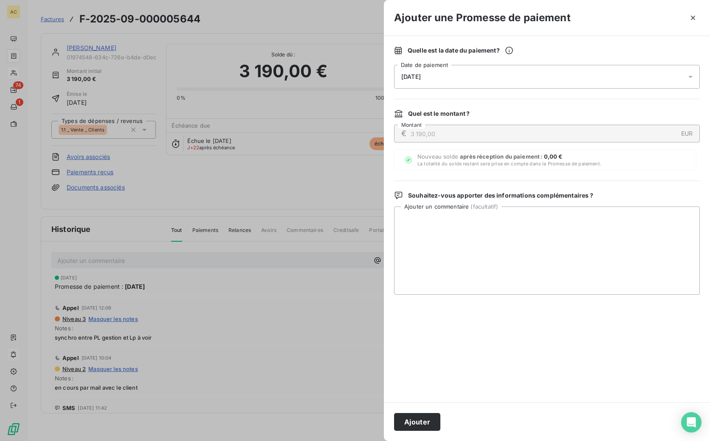
click at [519, 76] on div "14/10/2025" at bounding box center [547, 77] width 306 height 24
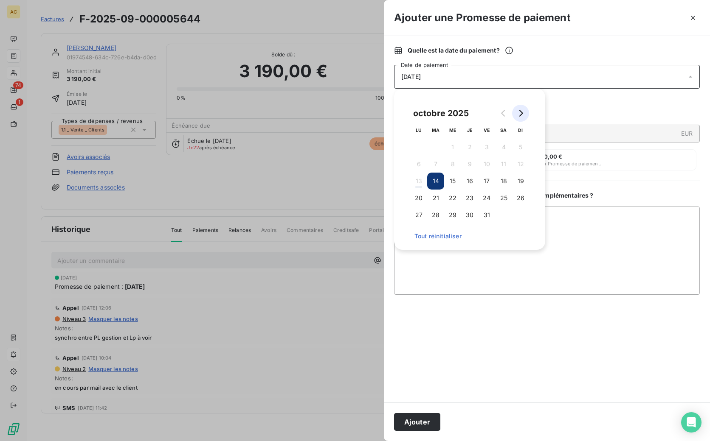
click at [519, 115] on icon "Go to next month" at bounding box center [520, 113] width 7 height 7
click at [511, 111] on button "Go to previous month" at bounding box center [503, 113] width 17 height 17
click at [501, 197] on button "25" at bounding box center [503, 198] width 17 height 17
click at [499, 272] on textarea "Ajouter un commentaire ( facultatif )" at bounding box center [547, 251] width 306 height 88
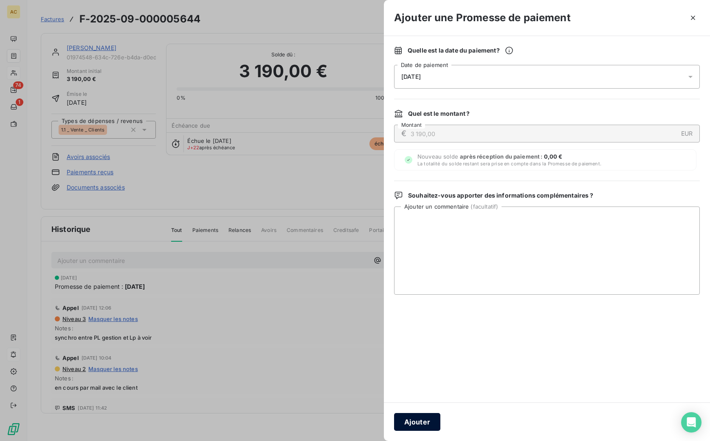
click at [422, 419] on button "Ajouter" at bounding box center [417, 422] width 46 height 18
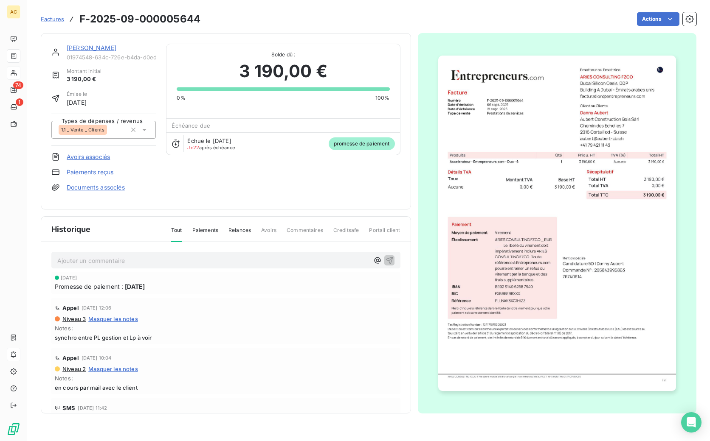
click at [79, 45] on link "[PERSON_NAME]" at bounding box center [92, 47] width 50 height 7
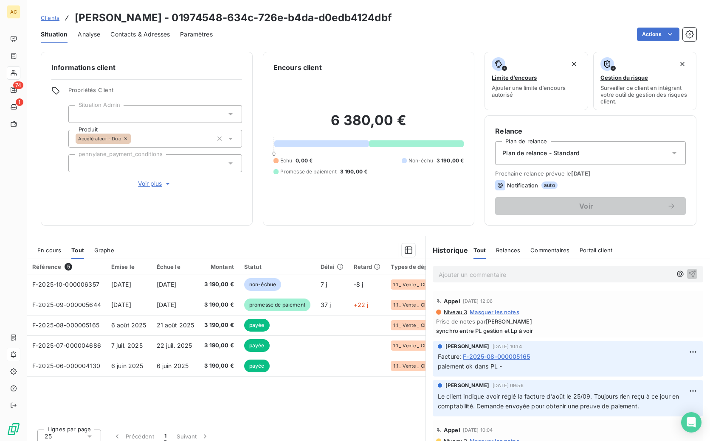
click at [49, 18] on span "Clients" at bounding box center [50, 17] width 19 height 7
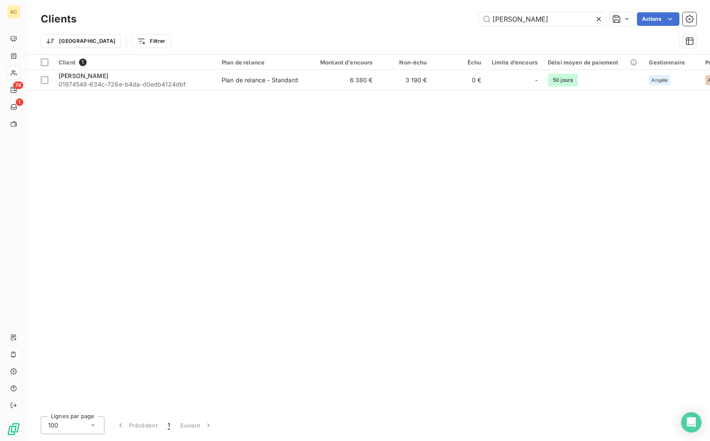
drag, startPoint x: 520, startPoint y: 18, endPoint x: 463, endPoint y: 18, distance: 57.3
click at [463, 18] on div "danny au Actions" at bounding box center [392, 19] width 610 height 14
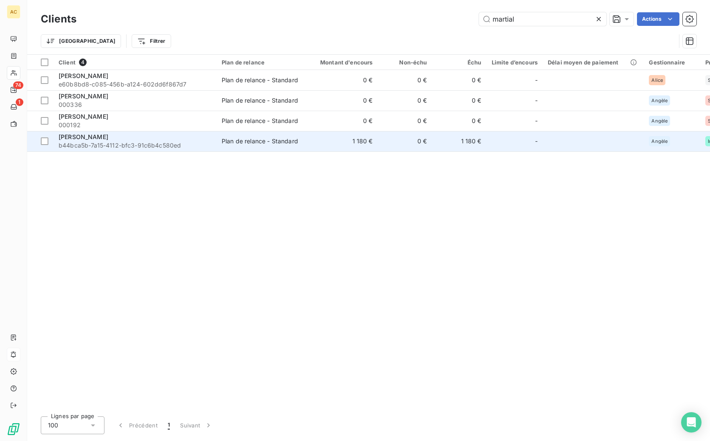
type input "martial"
click at [146, 144] on span "b44bca5b-7a15-4112-bfc3-91c6b4c580ed" at bounding box center [135, 145] width 153 height 8
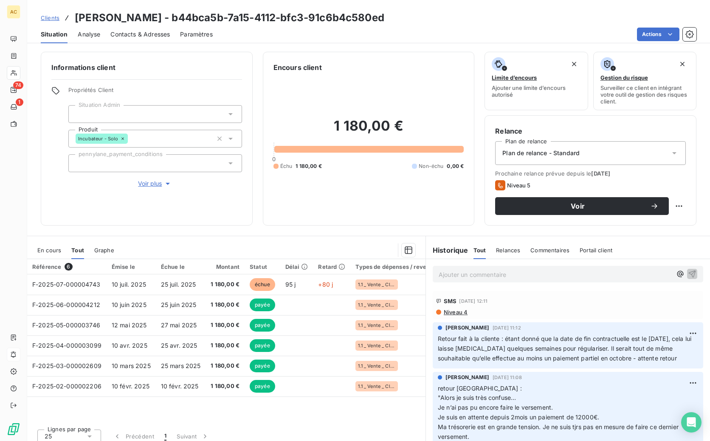
scroll to position [7, 0]
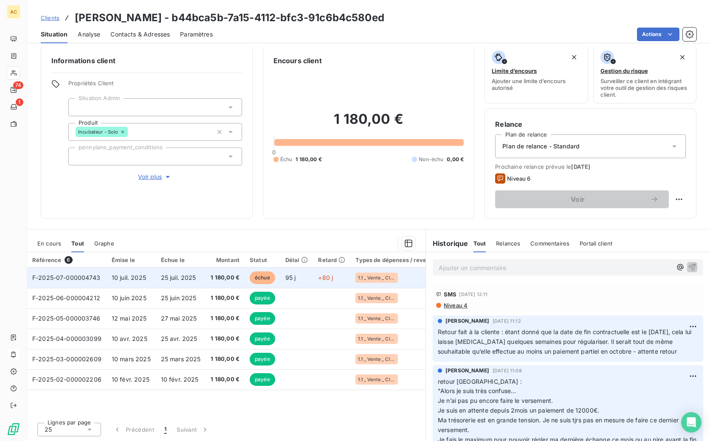
click at [156, 283] on td "25 juil. 2025" at bounding box center [181, 278] width 50 height 20
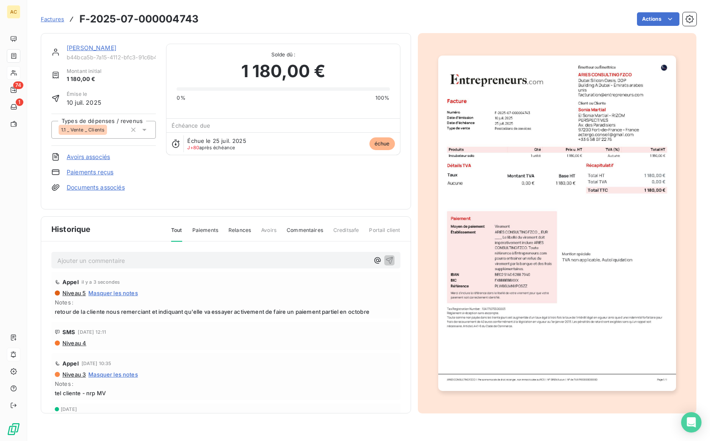
click at [648, 14] on html "AC 74 1 Factures F-2025-07-000004743 Actions Sonia Martial b44bca5b-7a15-4112-b…" at bounding box center [355, 220] width 710 height 441
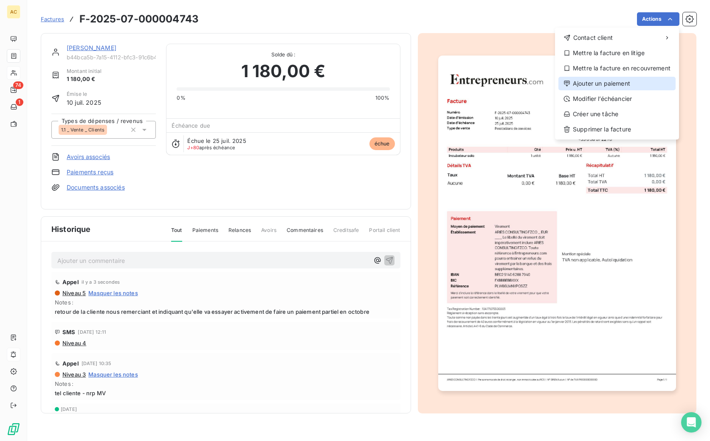
click at [596, 84] on div "Ajouter un paiement" at bounding box center [616, 84] width 117 height 14
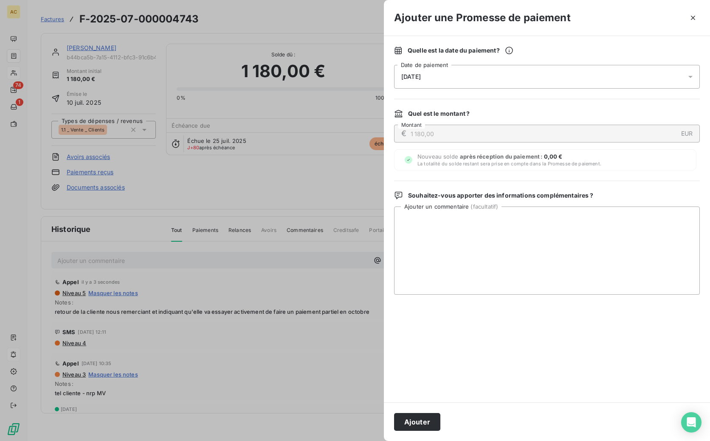
click at [489, 81] on div "14/10/2025" at bounding box center [547, 77] width 306 height 24
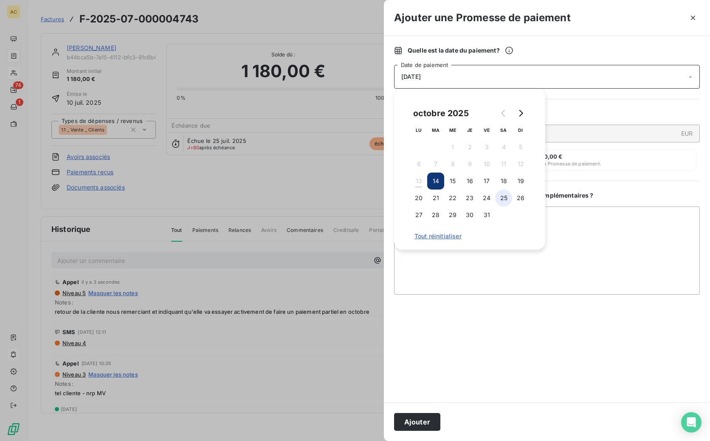
click at [505, 197] on button "25" at bounding box center [503, 198] width 17 height 17
click at [490, 264] on textarea "Ajouter un commentaire ( facultatif )" at bounding box center [547, 251] width 306 height 88
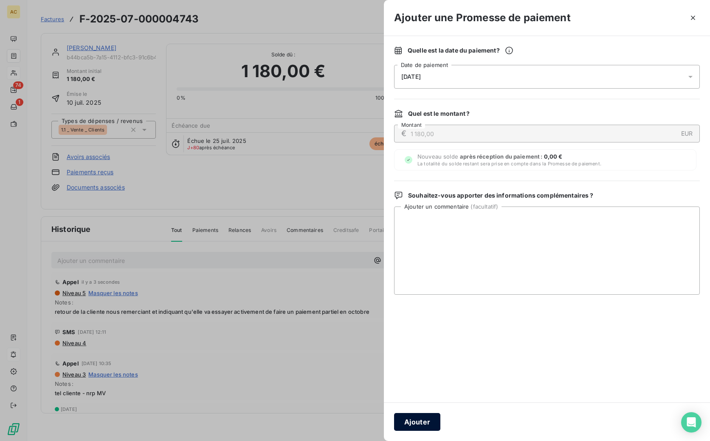
click at [419, 422] on button "Ajouter" at bounding box center [417, 422] width 46 height 18
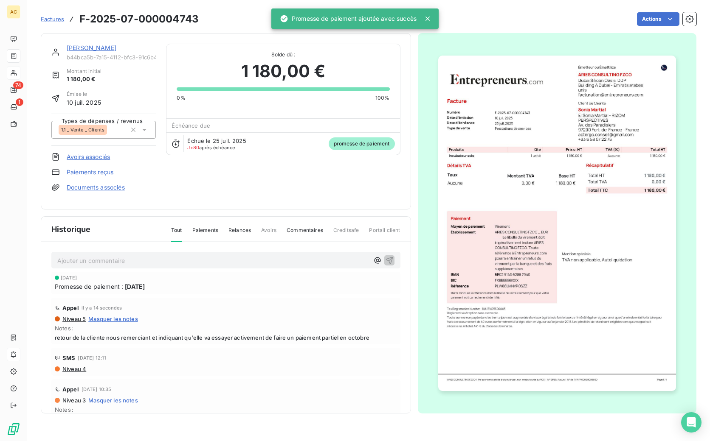
click at [80, 42] on div "Sonia Martial b44bca5b-7a15-4112-bfc3-91c6b4c580ed Montant initial 1 180,00 € É…" at bounding box center [226, 121] width 370 height 177
click at [82, 45] on link "[PERSON_NAME]" at bounding box center [92, 47] width 50 height 7
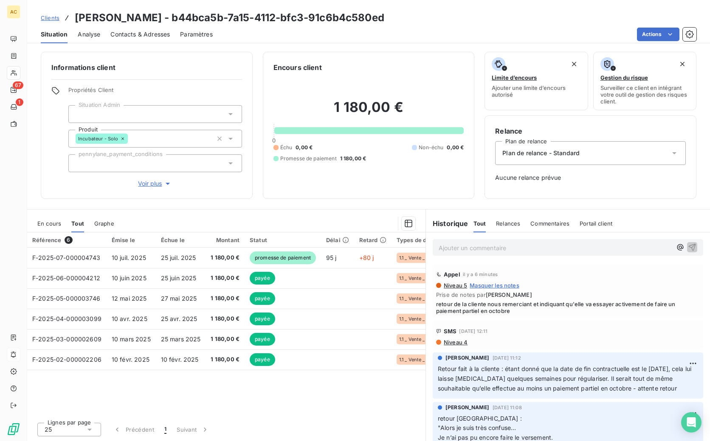
click at [50, 16] on span "Clients" at bounding box center [50, 17] width 19 height 7
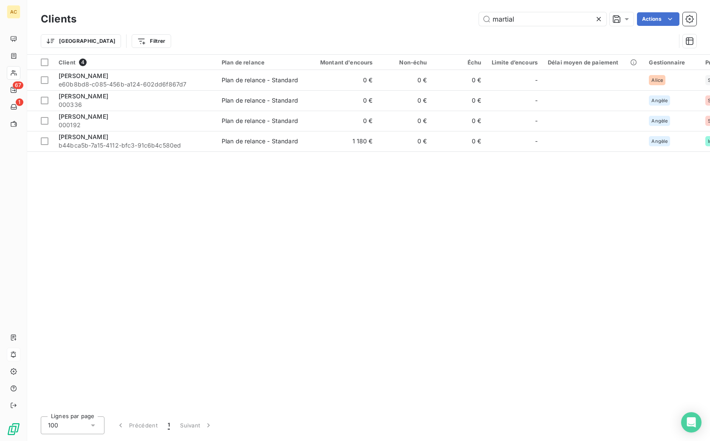
drag, startPoint x: 506, startPoint y: 18, endPoint x: 467, endPoint y: 12, distance: 39.4
click at [471, 17] on div "martial Actions" at bounding box center [392, 19] width 610 height 14
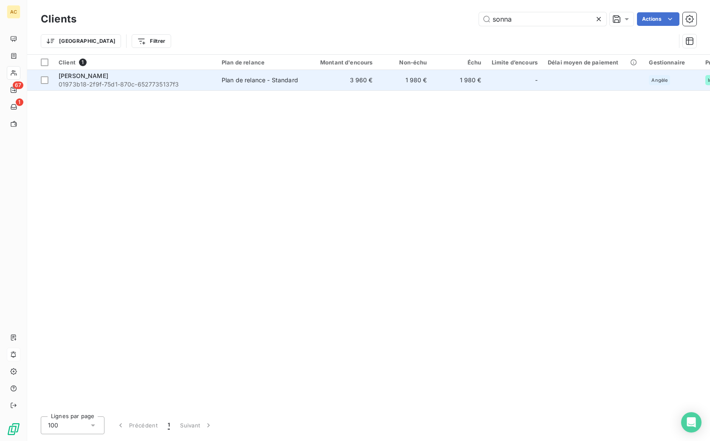
type input "sonna"
click at [118, 84] on span "01973b18-2f9f-75d1-870c-6527735137f3" at bounding box center [135, 84] width 153 height 8
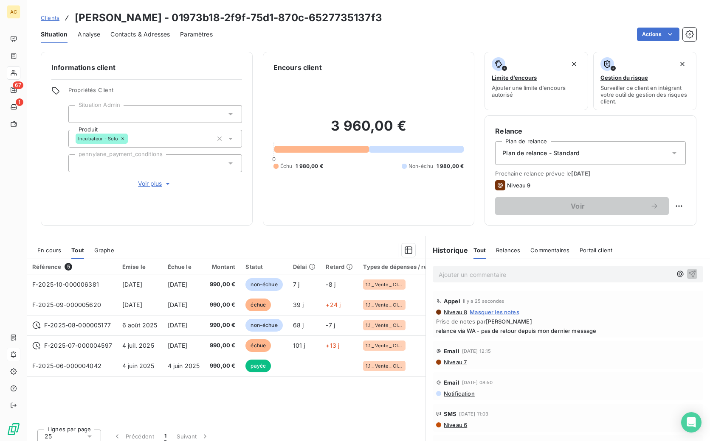
click at [147, 183] on span "Voir plus" at bounding box center [155, 184] width 34 height 8
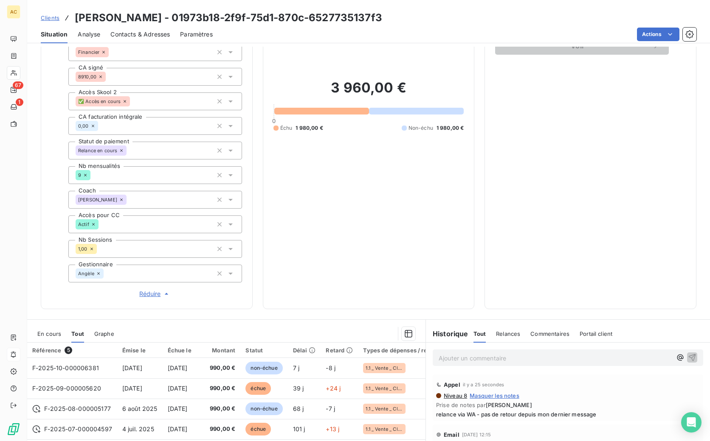
scroll to position [238, 0]
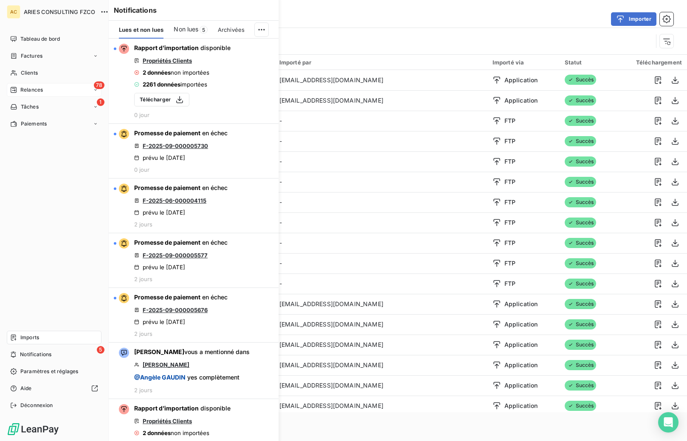
click at [29, 87] on span "Relances" at bounding box center [31, 90] width 22 height 8
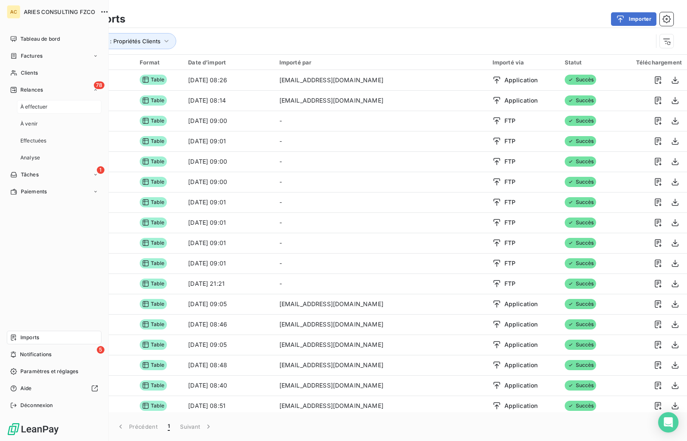
click at [48, 105] on div "À effectuer" at bounding box center [59, 107] width 84 height 14
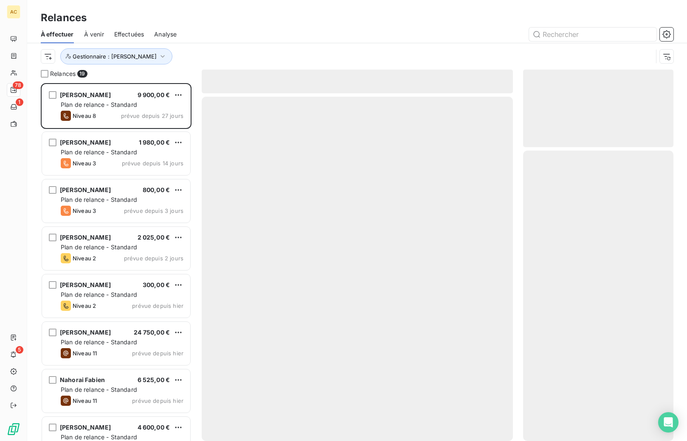
scroll to position [352, 144]
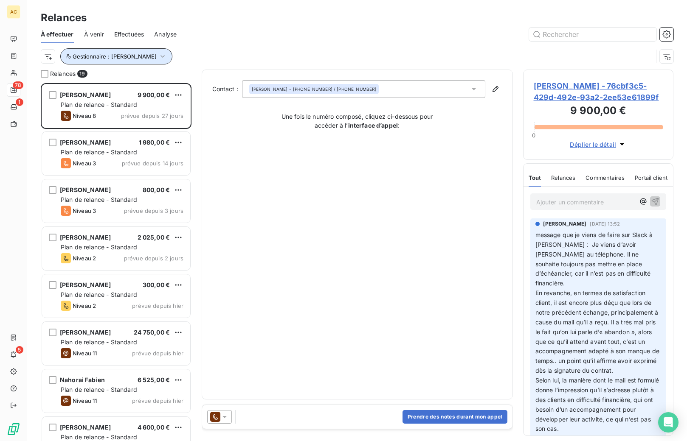
click at [158, 57] on icon "button" at bounding box center [162, 56] width 8 height 8
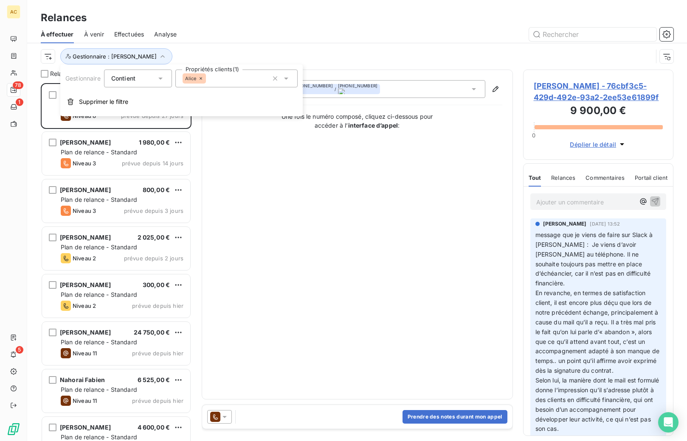
click at [202, 79] on icon at bounding box center [200, 78] width 5 height 5
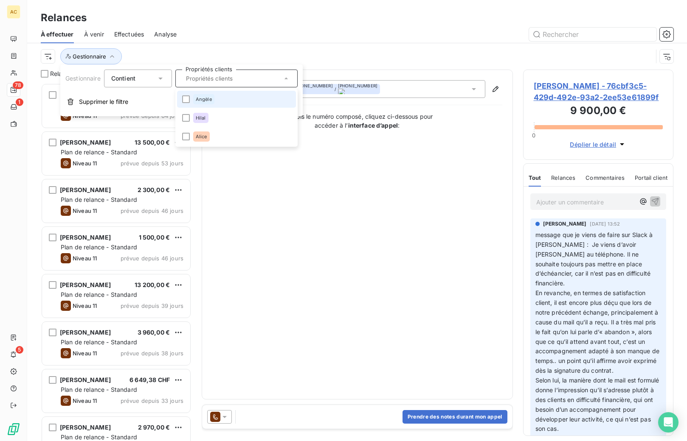
click at [199, 101] on span "Angèle" at bounding box center [204, 99] width 16 height 5
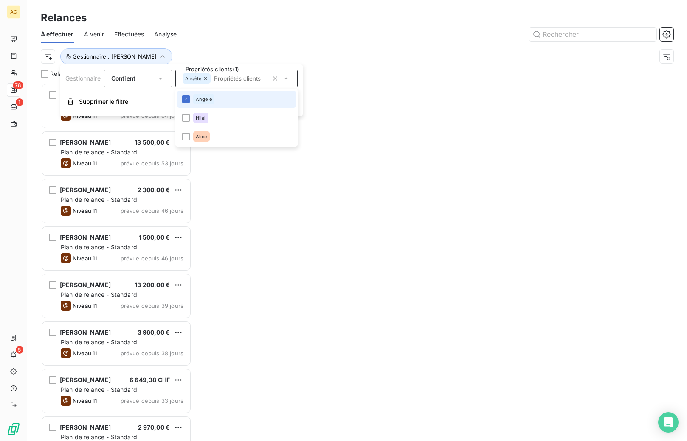
scroll to position [352, 144]
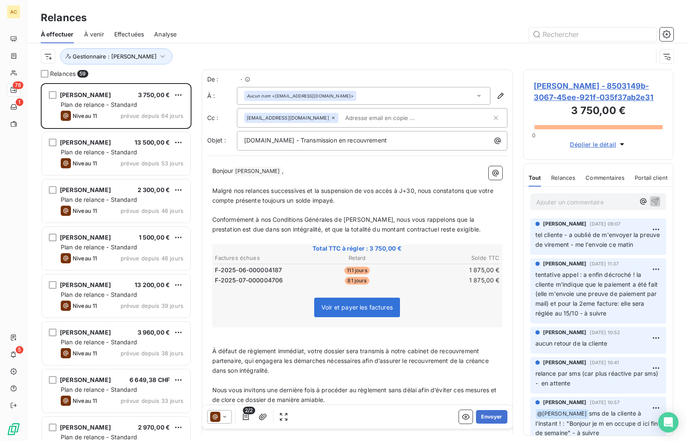
click at [200, 51] on div "Gestionnaire : [PERSON_NAME]" at bounding box center [347, 56] width 612 height 16
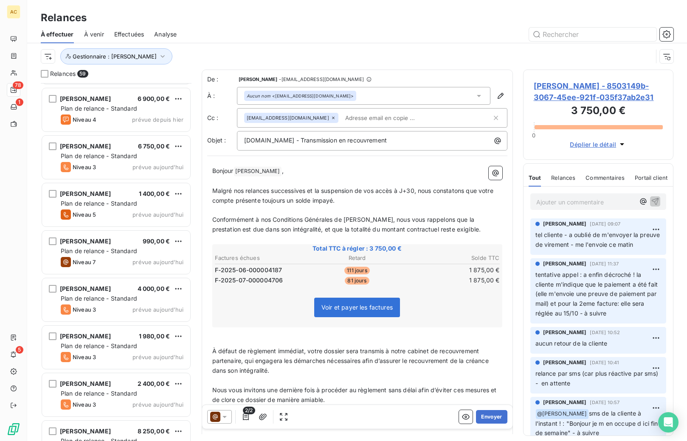
scroll to position [1471, 0]
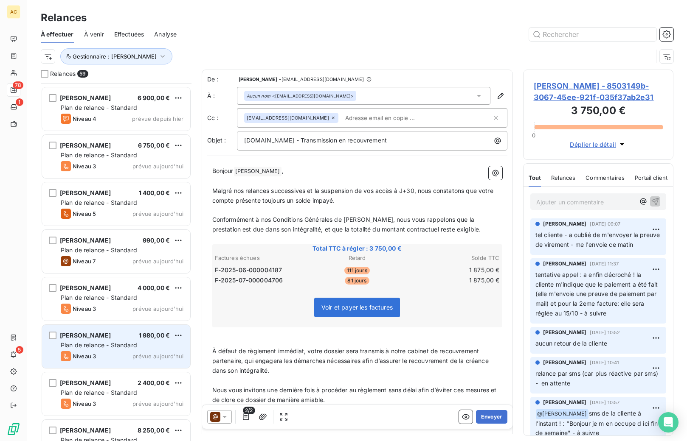
click at [110, 340] on div "[PERSON_NAME] 1 980,00 € Plan de relance - Standard Niveau 3 prévue [DATE]" at bounding box center [116, 346] width 148 height 43
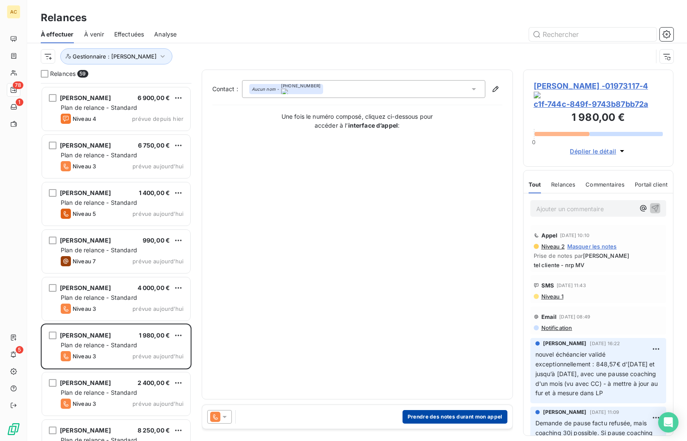
click at [458, 416] on button "Prendre des notes durant mon appel" at bounding box center [454, 417] width 105 height 14
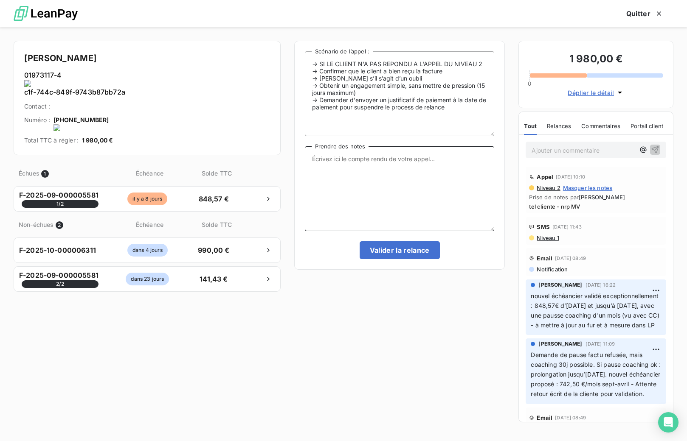
click at [378, 192] on textarea "Prendre des notes" at bounding box center [400, 188] width 190 height 85
type textarea "ok paiement bien effectué [DATE]"
click at [395, 253] on button "Valider la relance" at bounding box center [400, 251] width 80 height 18
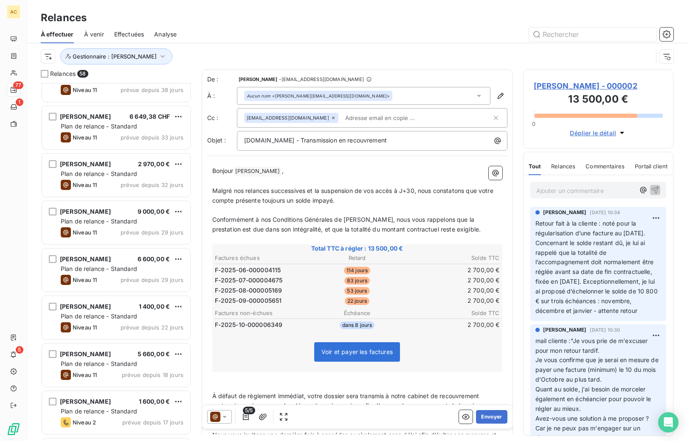
scroll to position [111, 0]
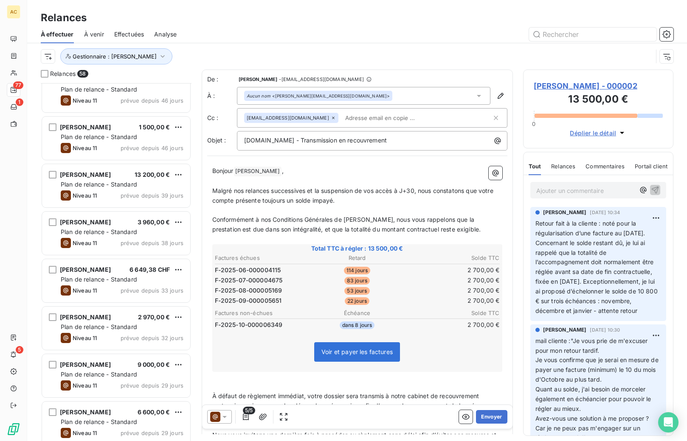
click at [48, 56] on html "AC 77 1 5 Relances À effectuer À venir Effectuées Analyse Gestionnaire : Angèle…" at bounding box center [343, 220] width 687 height 441
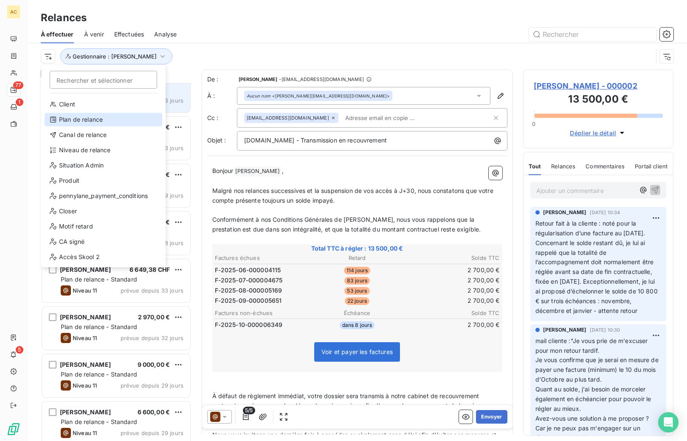
drag, startPoint x: 105, startPoint y: 120, endPoint x: 136, endPoint y: 112, distance: 32.1
click at [105, 120] on div "Plan de relance" at bounding box center [104, 120] width 118 height 14
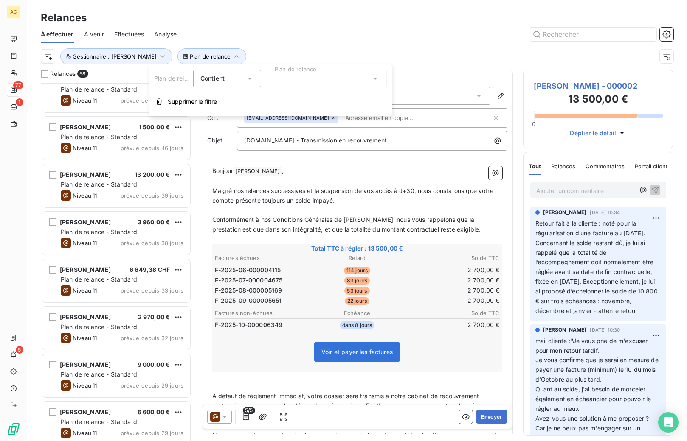
click at [310, 80] on div at bounding box center [325, 79] width 122 height 18
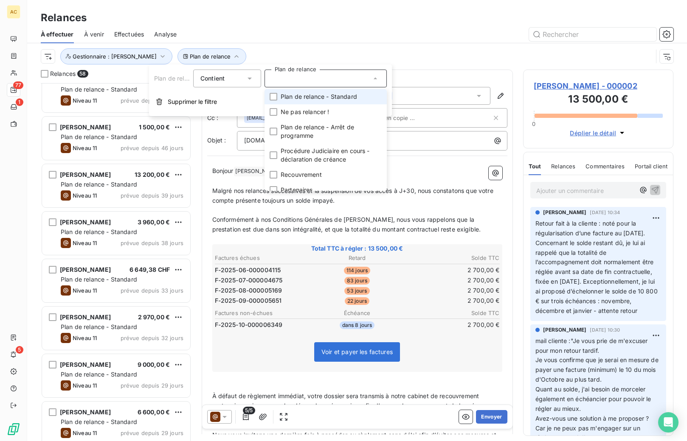
click at [311, 98] on span "Plan de relance - Standard" at bounding box center [319, 97] width 76 height 8
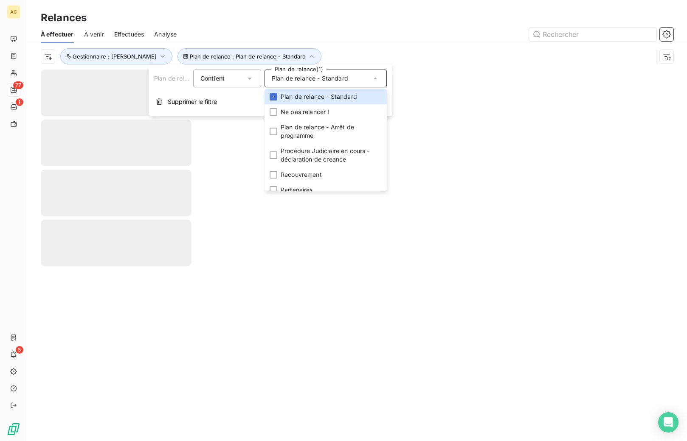
click at [314, 53] on div "Plan de relance : Plan de relance - Standard Gestionnaire : [PERSON_NAME]" at bounding box center [347, 56] width 612 height 16
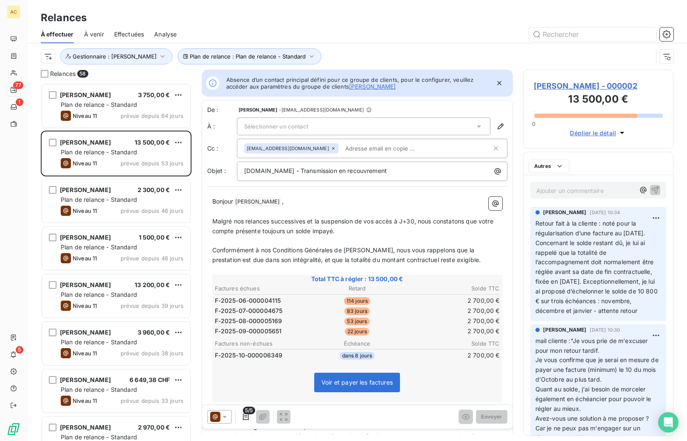
scroll to position [352, 144]
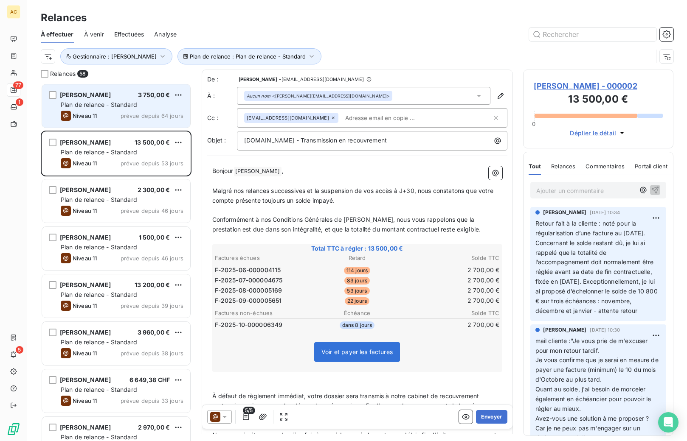
click at [109, 110] on div "[PERSON_NAME] 3 750,00 € Plan de relance - Standard Niveau 11 prévue depuis 64 …" at bounding box center [116, 105] width 148 height 43
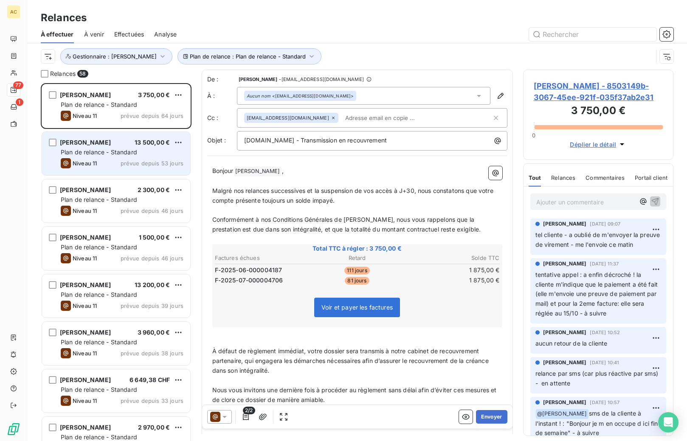
click at [131, 162] on span "prévue depuis 53 jours" at bounding box center [152, 163] width 63 height 7
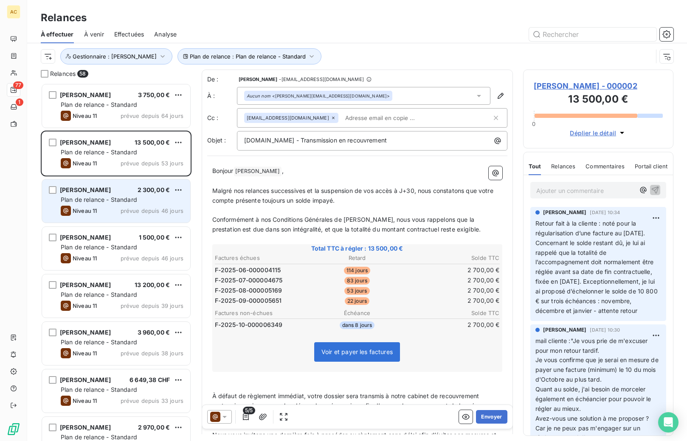
click at [125, 204] on div "[PERSON_NAME] 2 300,00 € Plan de relance - Standard Niveau 11 prévue depuis 46 …" at bounding box center [116, 201] width 148 height 43
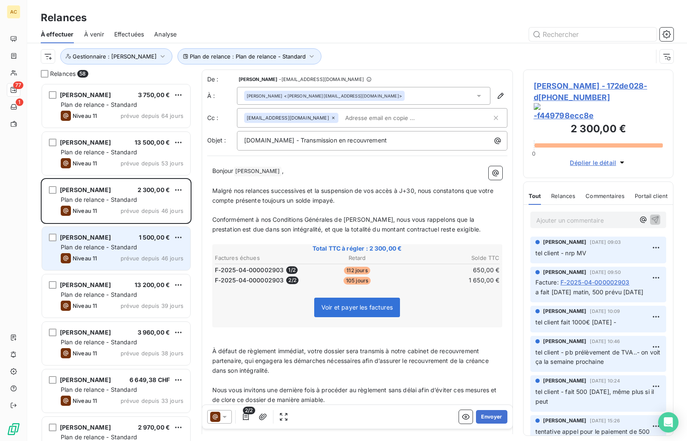
click at [117, 249] on span "Plan de relance - Standard" at bounding box center [99, 247] width 76 height 7
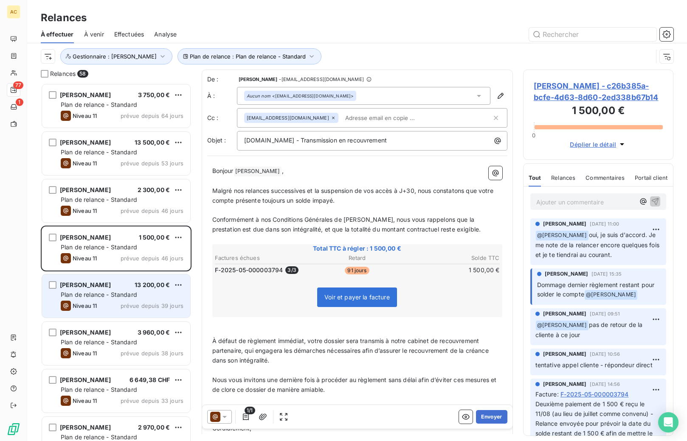
click at [114, 295] on span "Plan de relance - Standard" at bounding box center [99, 294] width 76 height 7
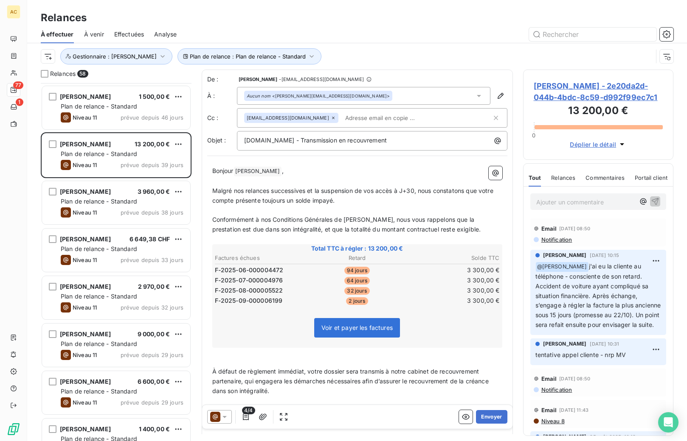
scroll to position [146, 0]
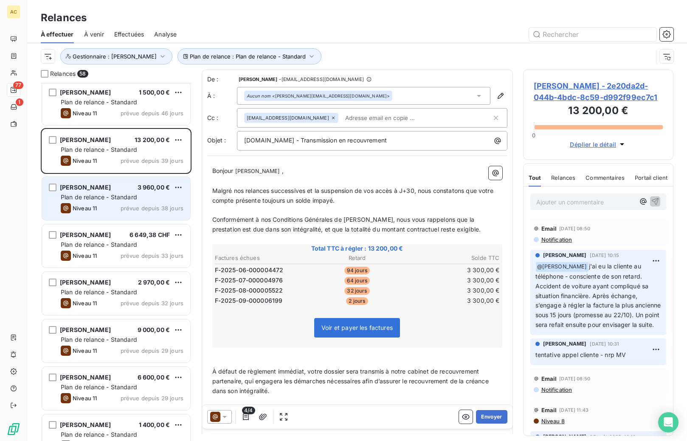
click at [123, 196] on span "Plan de relance - Standard" at bounding box center [99, 197] width 76 height 7
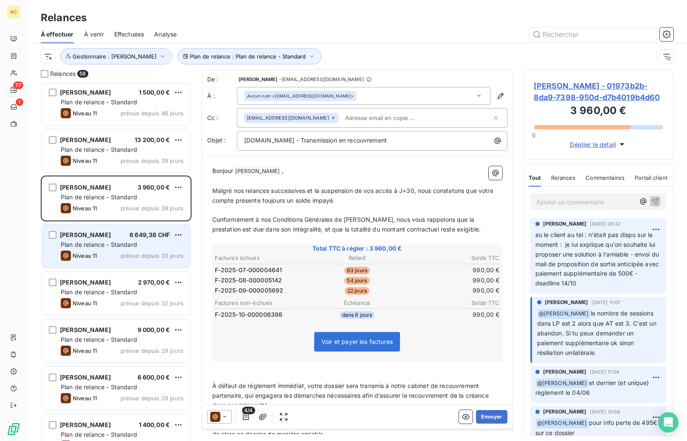
click at [120, 242] on span "Plan de relance - Standard" at bounding box center [99, 244] width 76 height 7
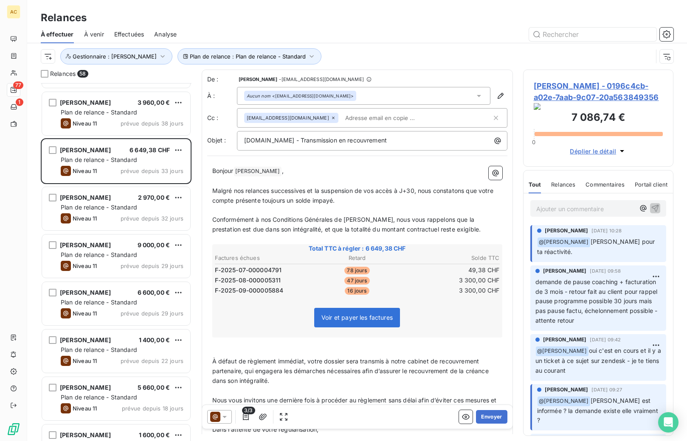
scroll to position [294, 0]
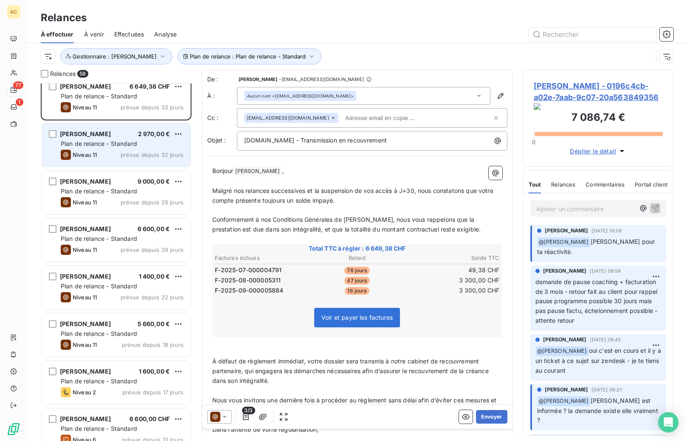
click at [117, 139] on div "[PERSON_NAME] 2 970,00 € Plan de relance - Standard Niveau 11 prévue depuis 32 …" at bounding box center [116, 145] width 148 height 43
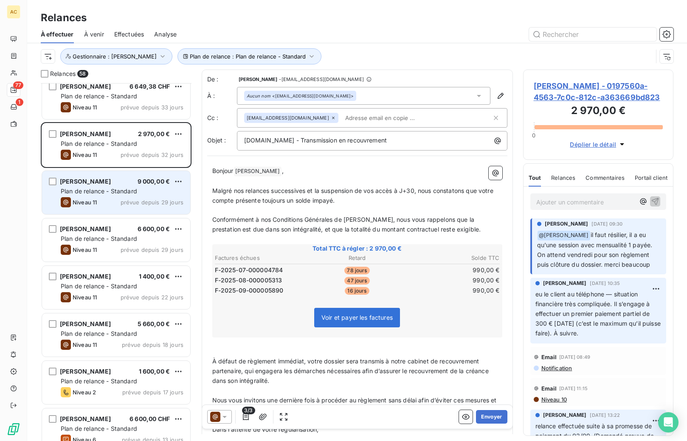
click at [116, 187] on div "Plan de relance - Standard" at bounding box center [122, 191] width 123 height 8
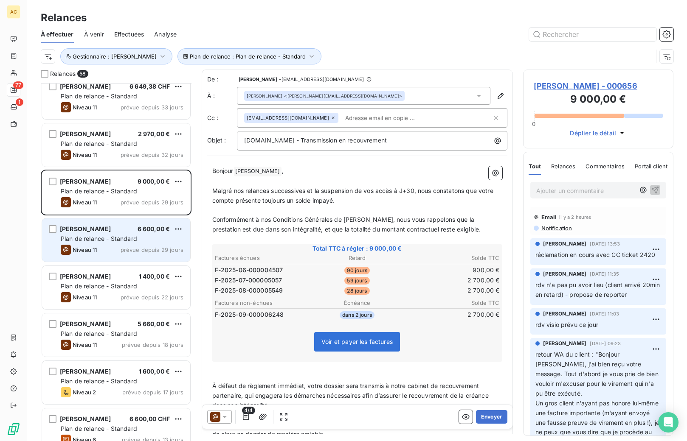
click at [103, 232] on div "Assa Sacko 6 600,00 €" at bounding box center [122, 229] width 123 height 8
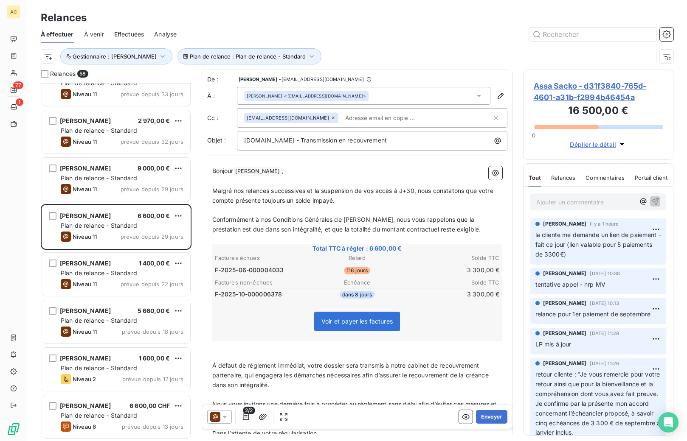
scroll to position [315, 0]
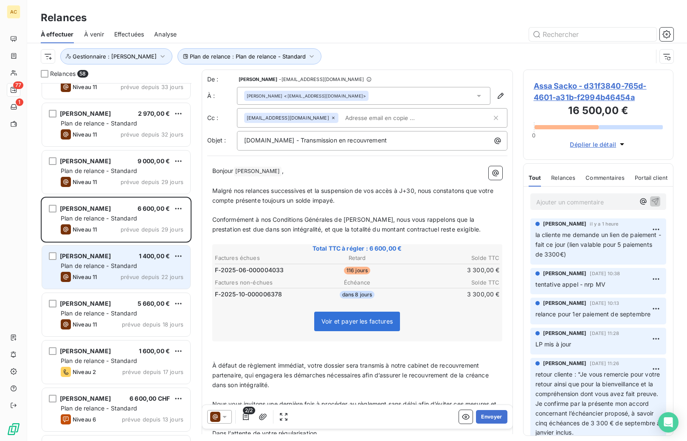
click at [113, 270] on div "Plan de relance - Standard" at bounding box center [122, 266] width 123 height 8
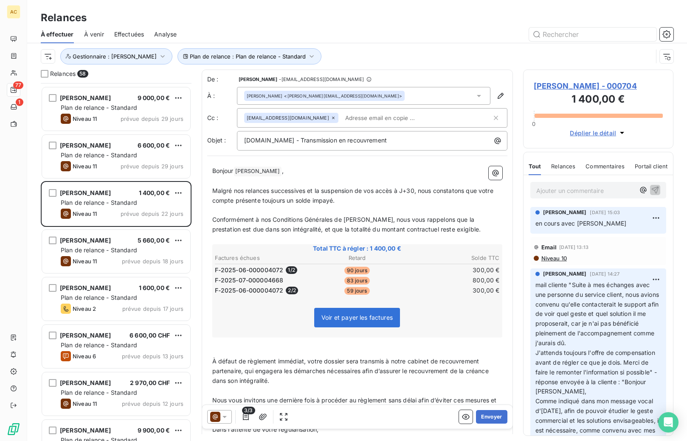
scroll to position [396, 0]
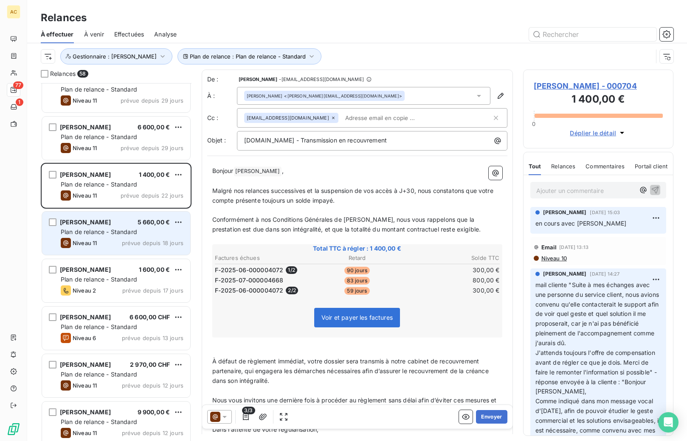
click at [115, 231] on span "Plan de relance - Standard" at bounding box center [99, 231] width 76 height 7
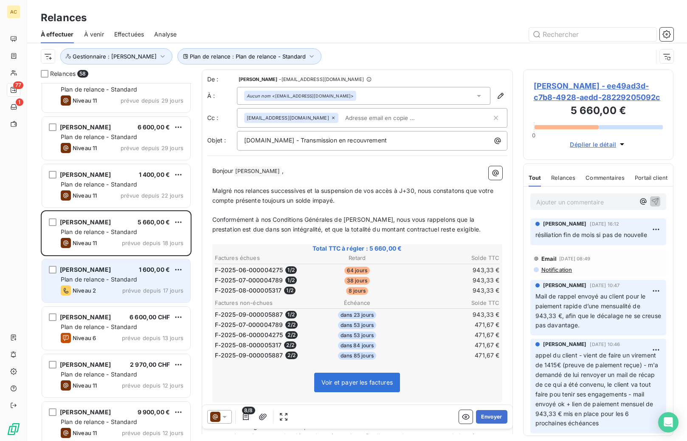
click at [130, 279] on span "Plan de relance - Standard" at bounding box center [99, 279] width 76 height 7
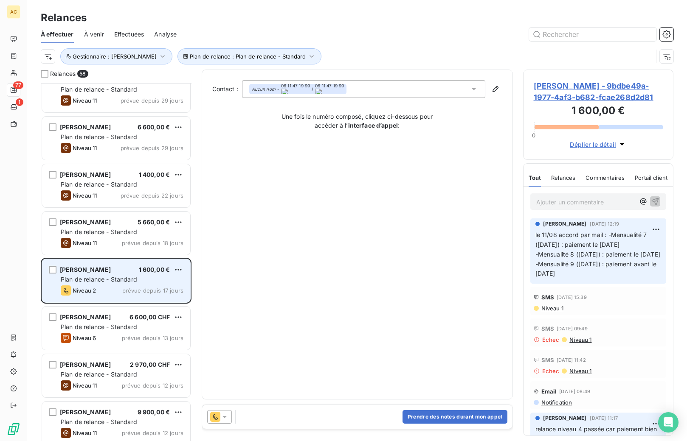
click at [122, 227] on div "[PERSON_NAME] 5 660,00 € Plan de relance - Standard Niveau 11 prévue depuis 18 …" at bounding box center [116, 233] width 148 height 43
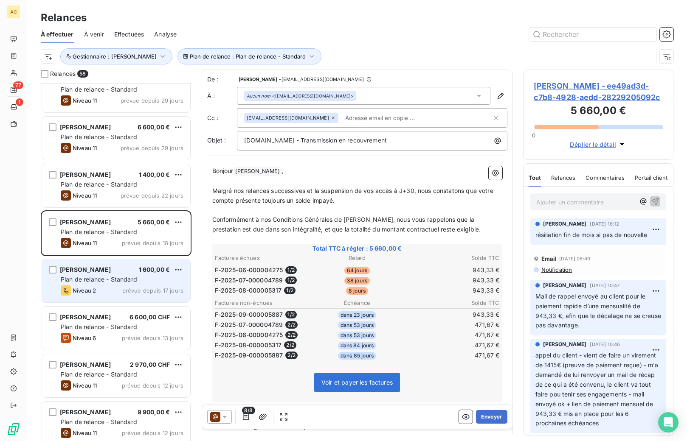
click at [119, 284] on div "[PERSON_NAME] 1 600,00 € Plan de relance - Standard Niveau 2 prévue depuis 17 j…" at bounding box center [116, 280] width 148 height 43
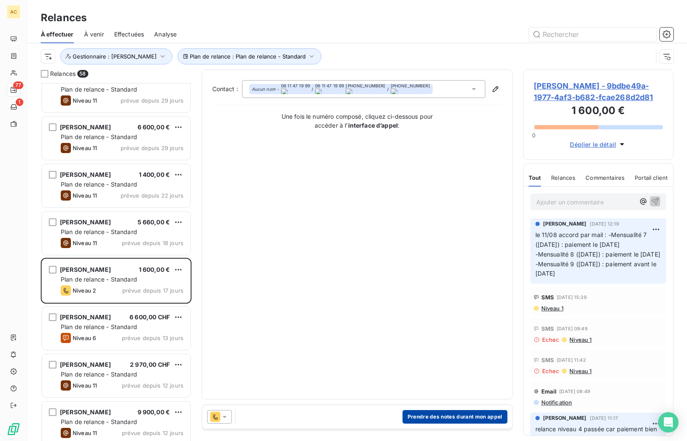
click at [460, 421] on button "Prendre des notes durant mon appel" at bounding box center [454, 417] width 105 height 14
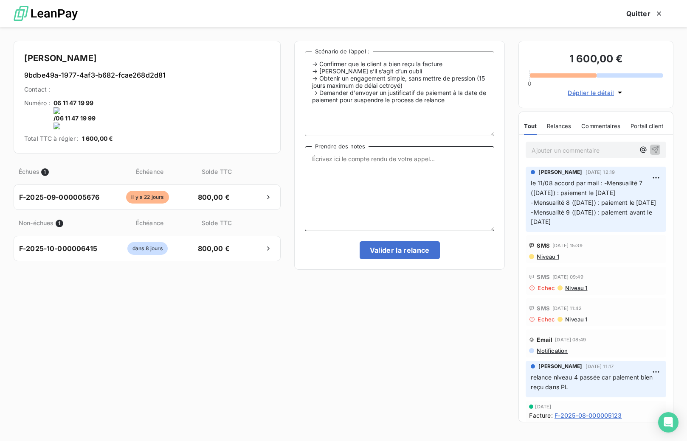
click at [418, 176] on textarea "Prendre des notes" at bounding box center [400, 188] width 190 height 85
click at [436, 193] on textarea "Prendre des notes" at bounding box center [400, 188] width 190 height 85
click at [462, 175] on textarea "tel cliente - a fait le paiement le 12/10" at bounding box center [400, 188] width 190 height 85
click at [438, 164] on textarea "tel cliente - a fait le paiement le 12/10" at bounding box center [400, 188] width 190 height 85
type textarea "tel cliente - a fait le paiement le 12/10 - à suivre"
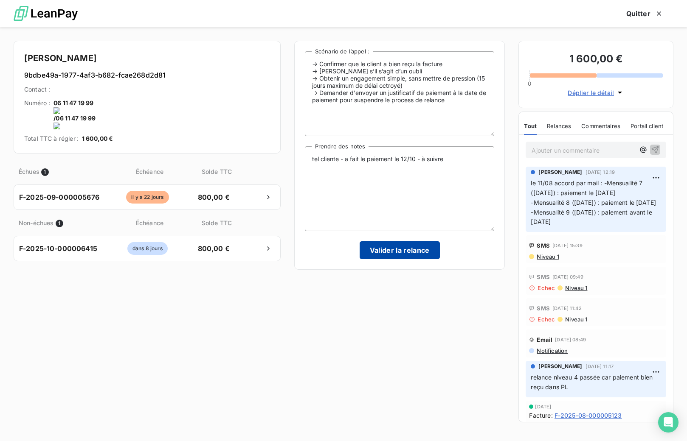
click at [413, 253] on button "Valider la relance" at bounding box center [400, 251] width 80 height 18
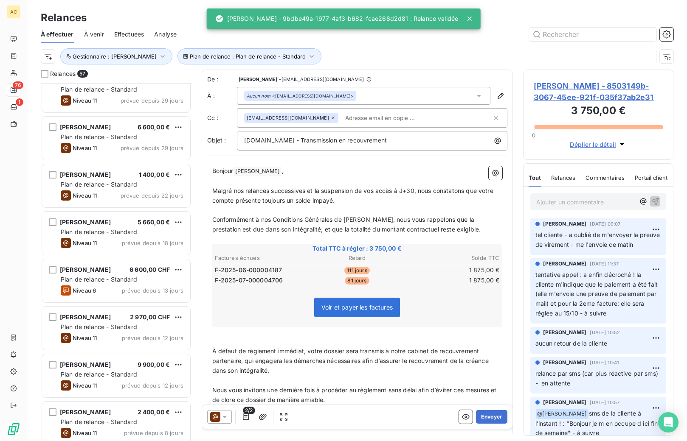
scroll to position [396, 0]
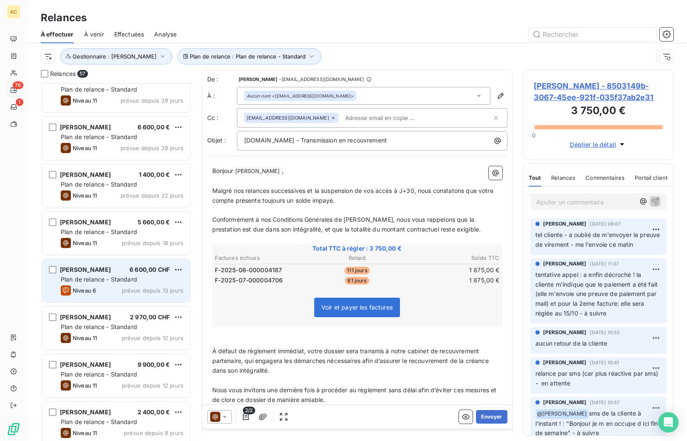
click at [115, 270] on div "Hind Vignon 6 600,00 CHF" at bounding box center [122, 270] width 123 height 8
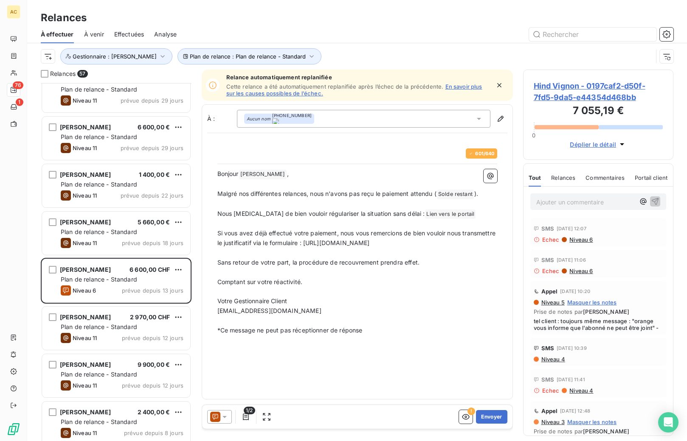
scroll to position [352, 144]
click at [489, 418] on button "Envoyer" at bounding box center [491, 417] width 31 height 14
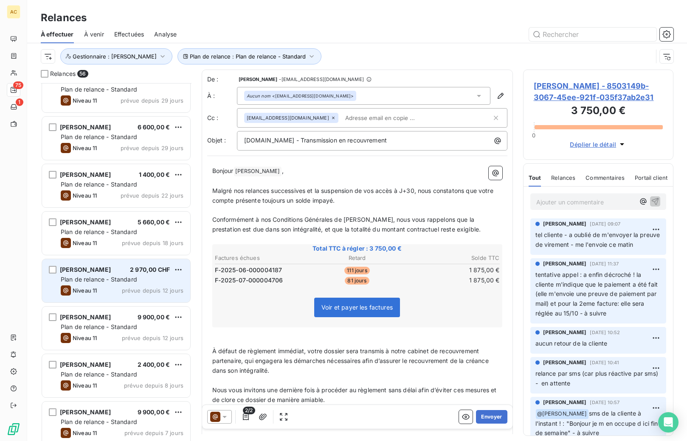
click at [153, 282] on div "Plan de relance - Standard" at bounding box center [122, 279] width 123 height 8
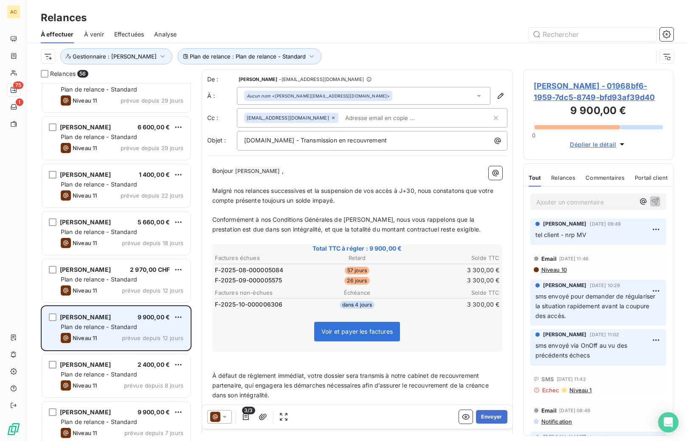
click at [114, 332] on div "[PERSON_NAME] 9 900,00 € Plan de relance - Standard Niveau 11 prévue depuis 12 …" at bounding box center [116, 328] width 148 height 43
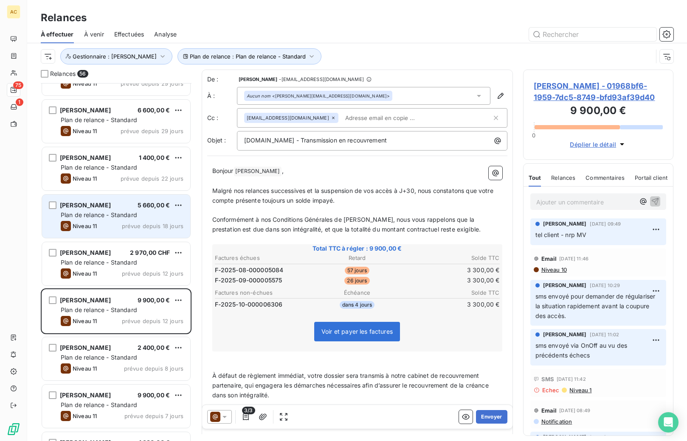
scroll to position [415, 0]
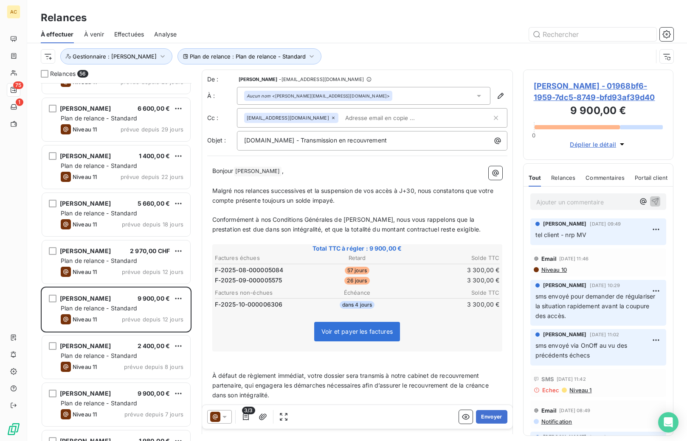
click at [602, 200] on p "Ajouter un commentaire ﻿" at bounding box center [585, 202] width 99 height 11
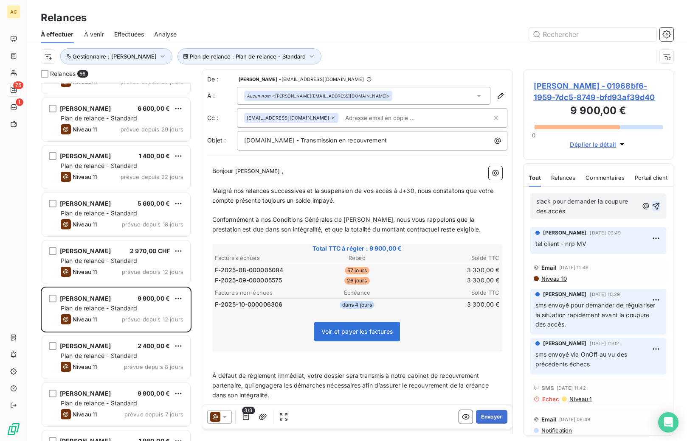
click at [652, 207] on icon "button" at bounding box center [656, 206] width 8 height 8
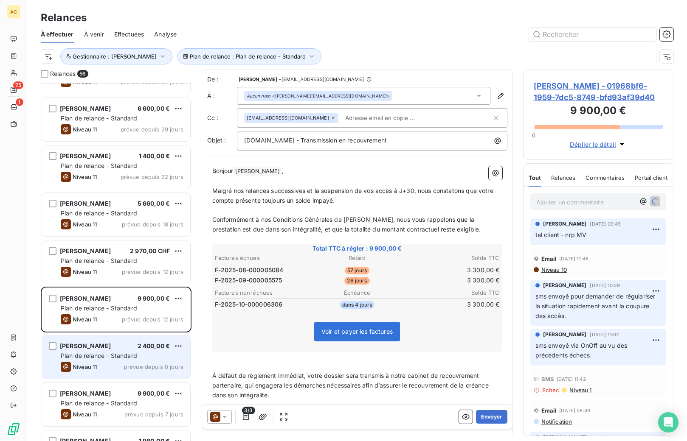
click at [135, 364] on span "prévue depuis 8 jours" at bounding box center [153, 367] width 59 height 7
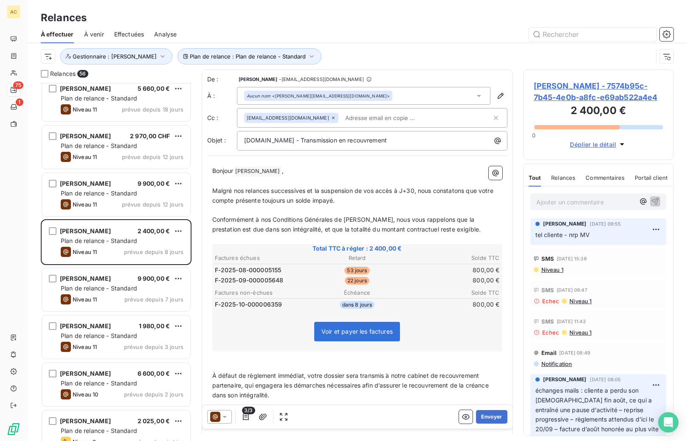
scroll to position [531, 0]
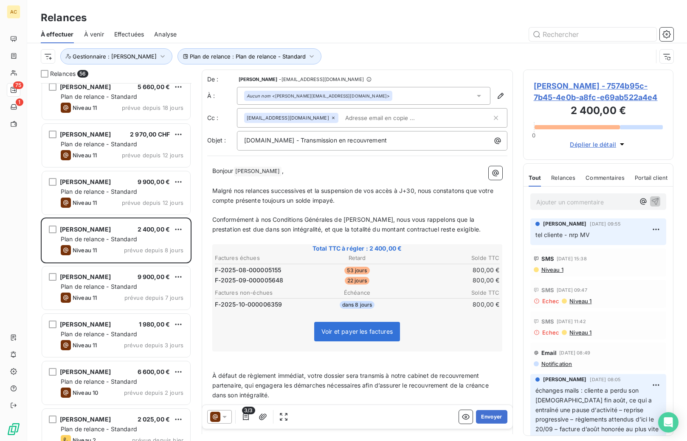
click at [104, 284] on span "Plan de relance - Standard" at bounding box center [99, 286] width 76 height 7
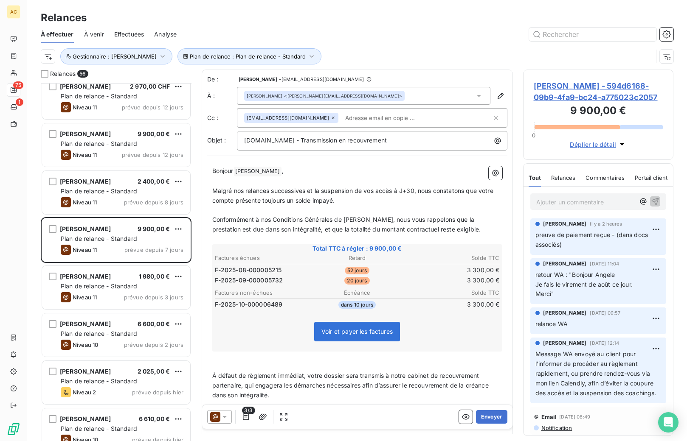
scroll to position [595, 0]
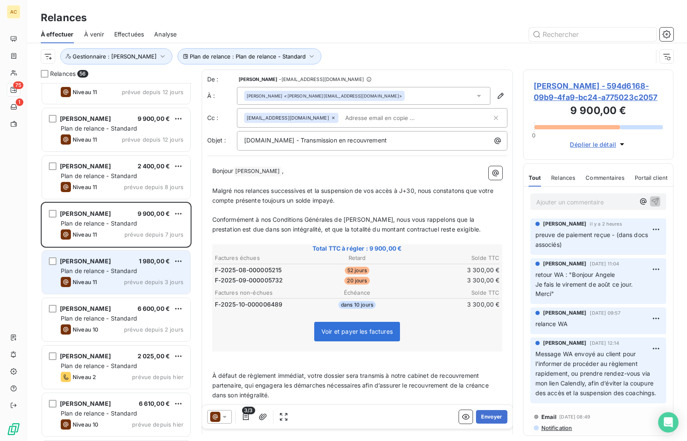
click at [112, 272] on span "Plan de relance - Standard" at bounding box center [99, 270] width 76 height 7
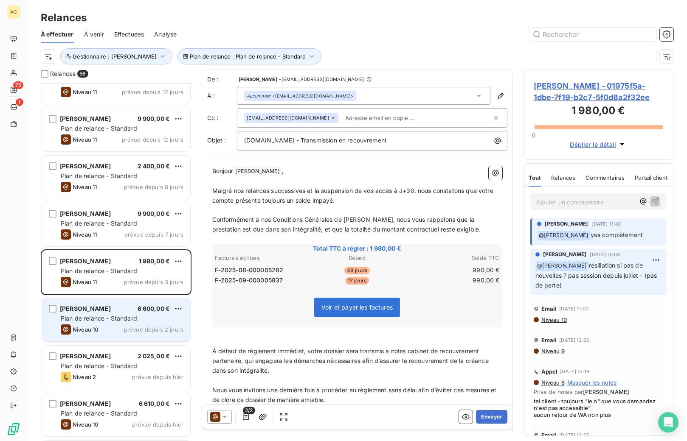
click at [114, 307] on div "[PERSON_NAME] 6 600,00 €" at bounding box center [122, 309] width 123 height 8
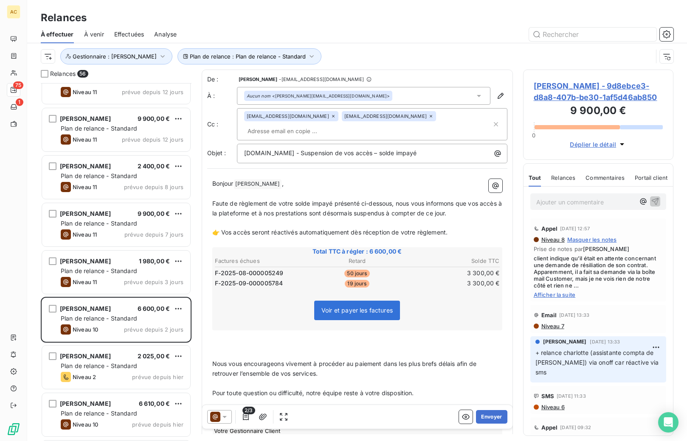
click at [561, 298] on span "Afficher la suite" at bounding box center [598, 295] width 129 height 7
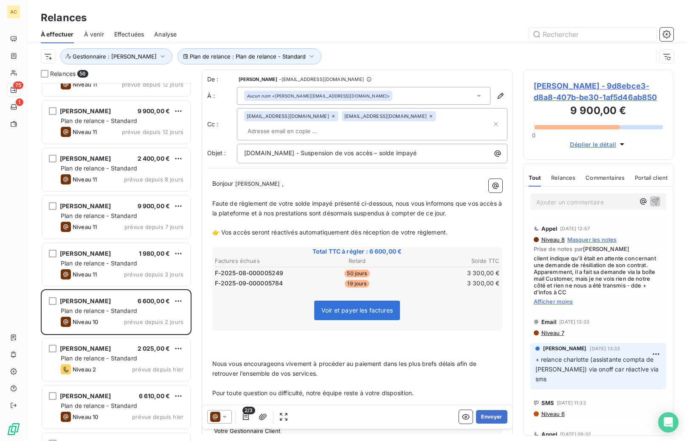
scroll to position [615, 0]
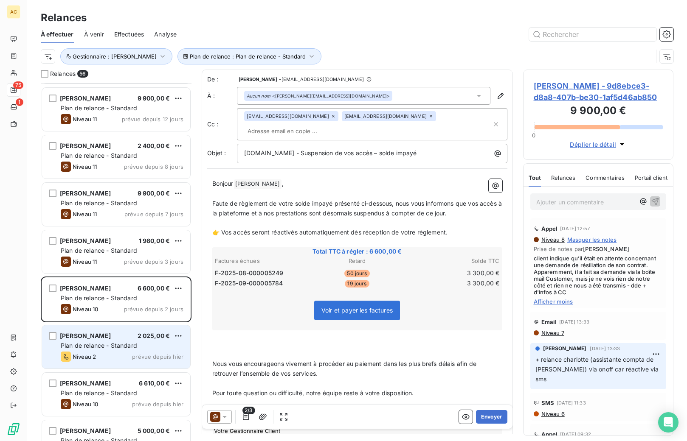
click at [105, 352] on div "Niveau 2 prévue depuis hier" at bounding box center [122, 357] width 123 height 10
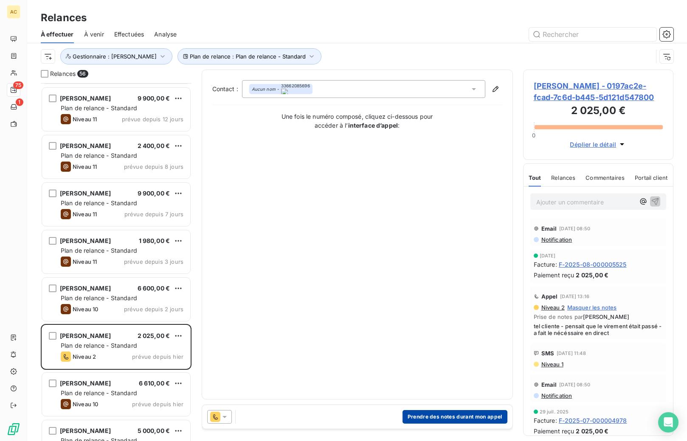
click at [447, 414] on button "Prendre des notes durant mon appel" at bounding box center [454, 417] width 105 height 14
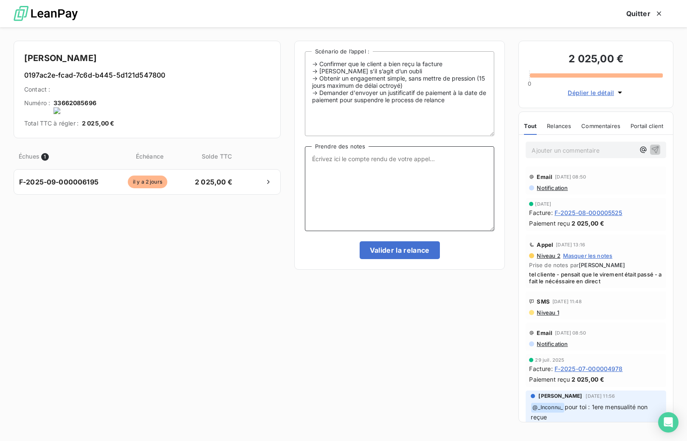
click at [365, 163] on textarea "Prendre des notes" at bounding box center [400, 188] width 190 height 85
type textarea "paiement ok dans PL"
click at [389, 253] on button "Valider la relance" at bounding box center [400, 251] width 80 height 18
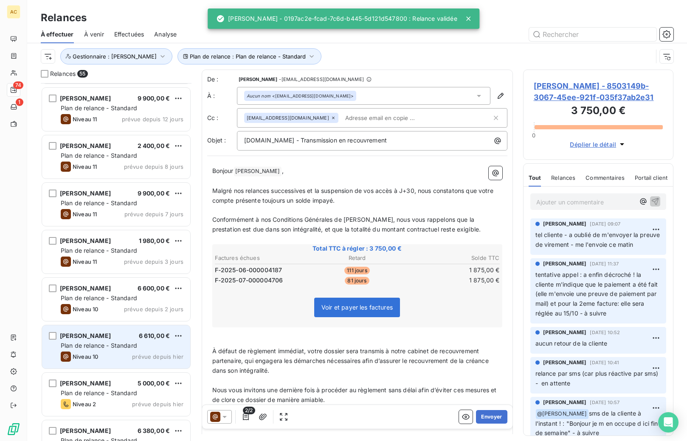
click at [124, 344] on span "Plan de relance - Standard" at bounding box center [99, 345] width 76 height 7
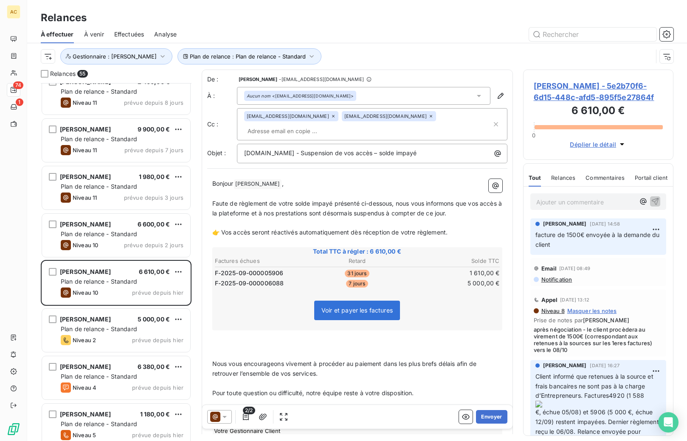
scroll to position [723, 0]
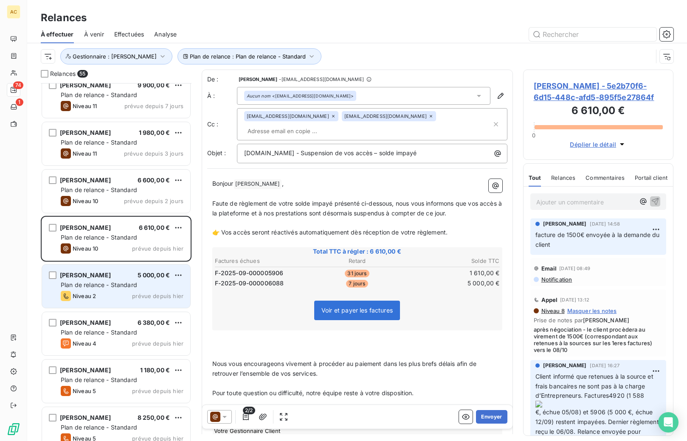
click at [121, 286] on span "Plan de relance - Standard" at bounding box center [99, 284] width 76 height 7
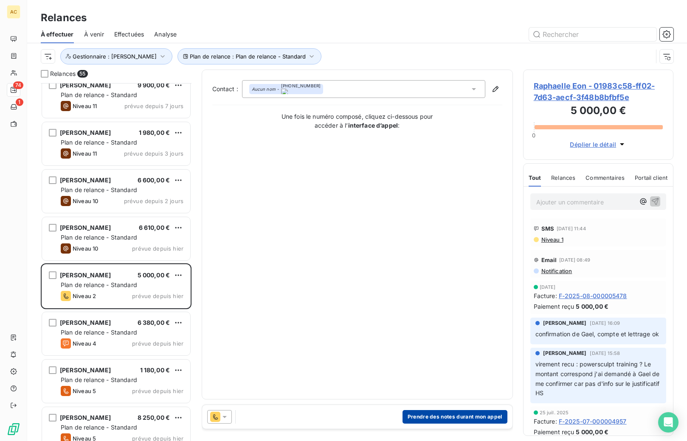
click at [433, 418] on button "Prendre des notes durant mon appel" at bounding box center [454, 417] width 105 height 14
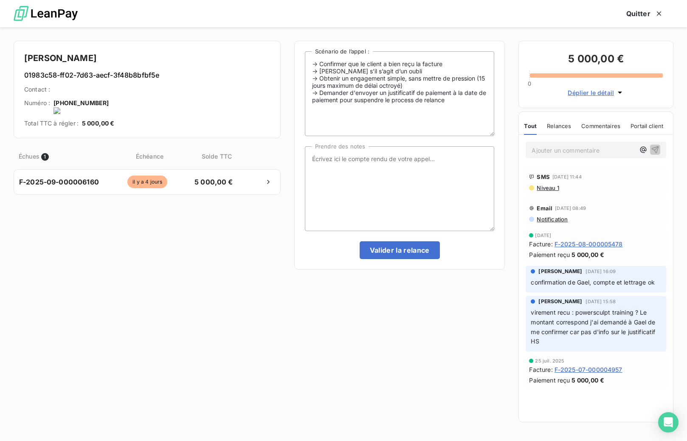
click at [109, 92] on onoff-telecom-ce-actions-button at bounding box center [109, 92] width 0 height 0
click at [358, 160] on textarea "Prendre des notes" at bounding box center [400, 188] width 190 height 85
type textarea "tel cliente - nrp MV"
click at [399, 251] on button "Valider la relance" at bounding box center [400, 251] width 80 height 18
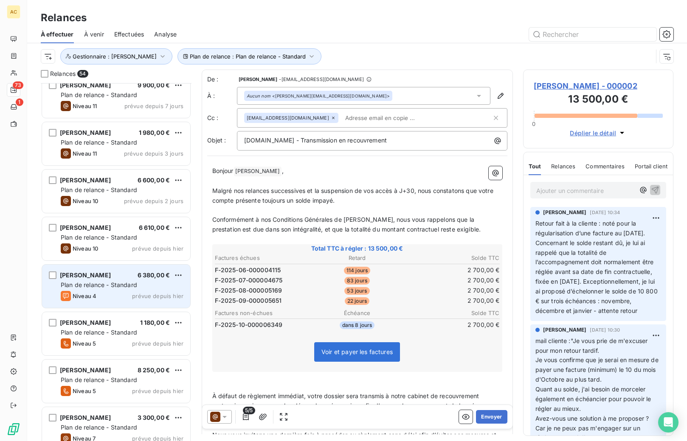
click at [105, 284] on span "Plan de relance - Standard" at bounding box center [99, 284] width 76 height 7
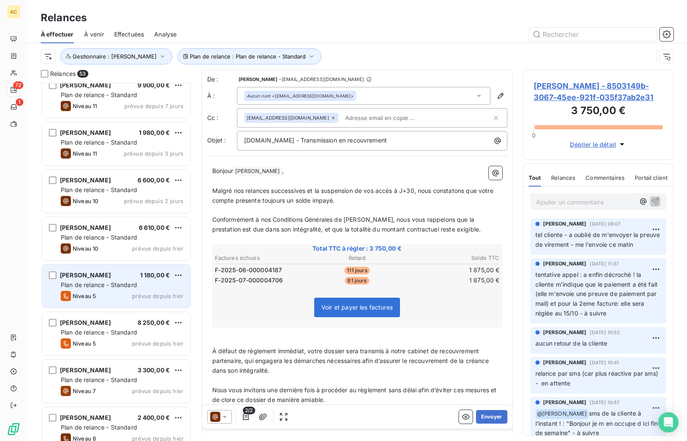
click at [119, 288] on span "Plan de relance - Standard" at bounding box center [99, 284] width 76 height 7
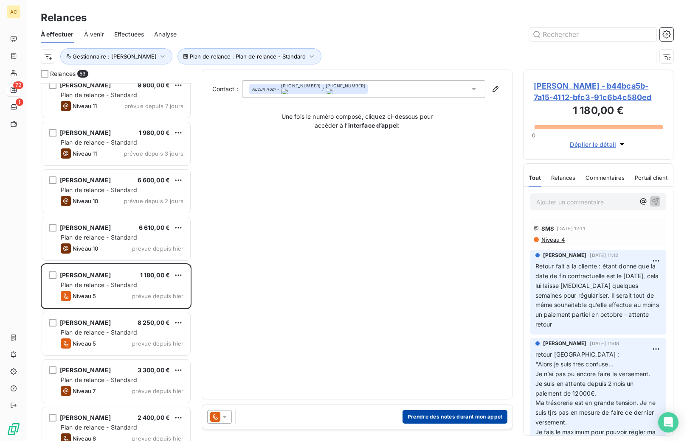
click at [422, 417] on button "Prendre des notes durant mon appel" at bounding box center [454, 417] width 105 height 14
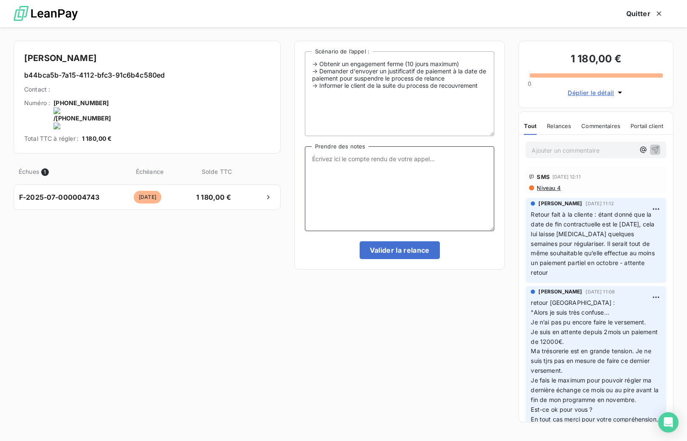
click at [419, 172] on textarea "Prendre des notes" at bounding box center [400, 188] width 190 height 85
click at [467, 167] on textarea "retour de la cliente nous remerciant et indiquant qu'elle va essayer activement…" at bounding box center [400, 188] width 190 height 85
click at [481, 166] on textarea "retour de la cliente nous remerciant et indiquant qu'elle va essayer activement…" at bounding box center [400, 188] width 190 height 85
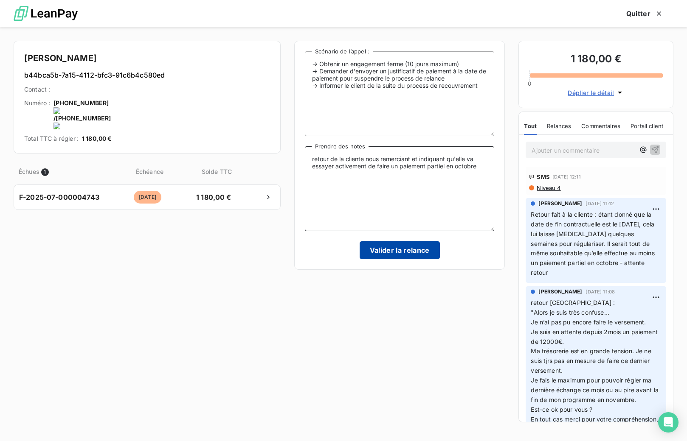
type textarea "retour de la cliente nous remerciant et indiquant qu'elle va essayer activement…"
click at [412, 250] on button "Valider la relance" at bounding box center [400, 251] width 80 height 18
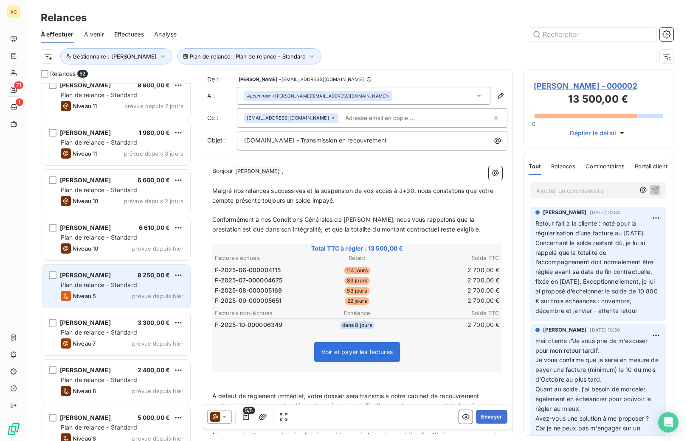
click at [116, 290] on div "[PERSON_NAME] 8 250,00 € Plan de relance - Standard Niveau 5 prévue depuis [DAT…" at bounding box center [116, 286] width 148 height 43
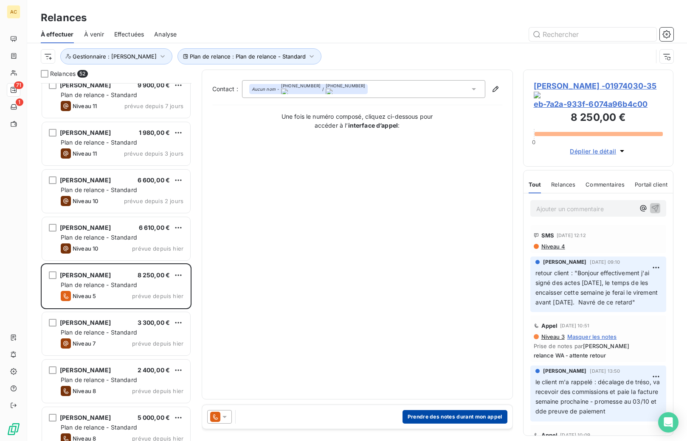
click at [432, 417] on button "Prendre des notes durant mon appel" at bounding box center [454, 417] width 105 height 14
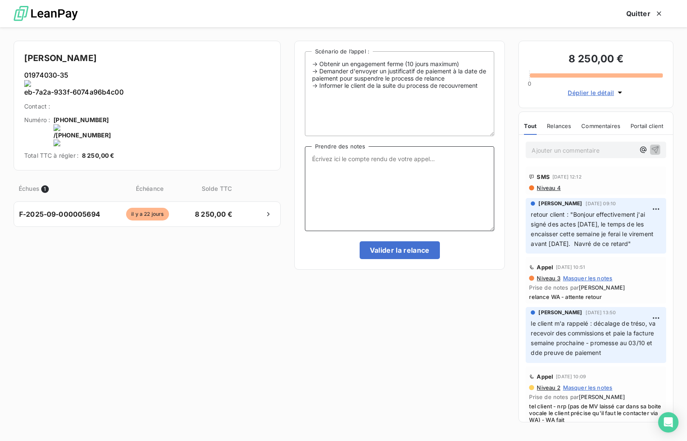
click at [361, 180] on textarea "Prendre des notes" at bounding box center [400, 188] width 190 height 85
click at [370, 157] on textarea "relance wa demande la preuve de paiement" at bounding box center [400, 188] width 190 height 85
type textarea "relance wa demandant la preuve de paiement"
click at [419, 252] on button "Valider la relance" at bounding box center [400, 251] width 80 height 18
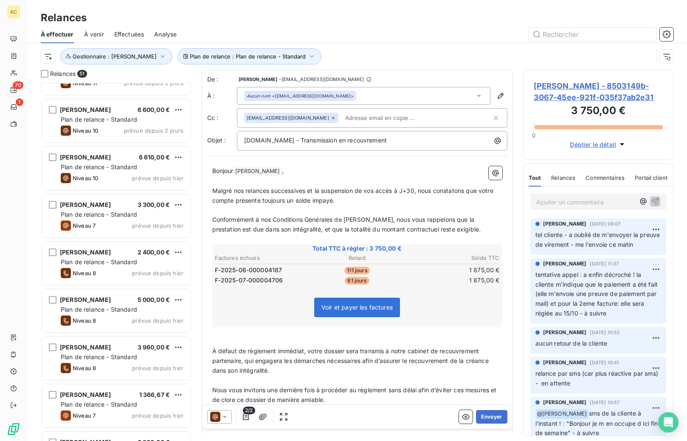
scroll to position [781, 0]
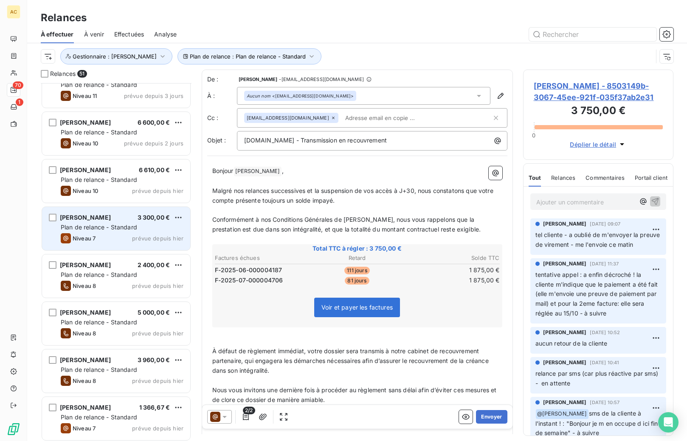
drag, startPoint x: 108, startPoint y: 230, endPoint x: 122, endPoint y: 232, distance: 14.1
click at [108, 231] on div "Plan de relance - Standard" at bounding box center [122, 227] width 123 height 8
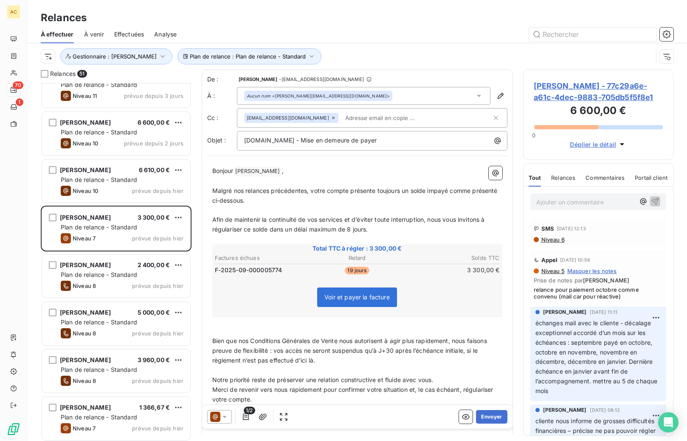
click at [563, 204] on p "Ajouter un commentaire ﻿" at bounding box center [585, 202] width 99 height 11
click at [652, 205] on icon "button" at bounding box center [655, 201] width 8 height 8
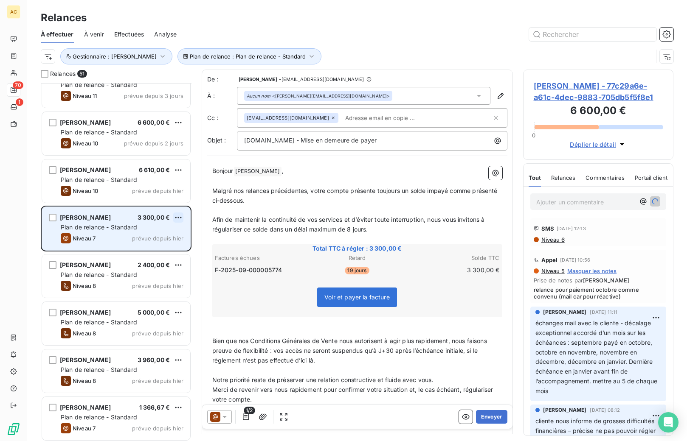
click at [180, 216] on html "AC 70 1 Relances À effectuer À venir Effectuées Analyse Plan de relance : Plan …" at bounding box center [343, 220] width 687 height 441
click at [146, 248] on div "Passer cette action" at bounding box center [142, 250] width 76 height 14
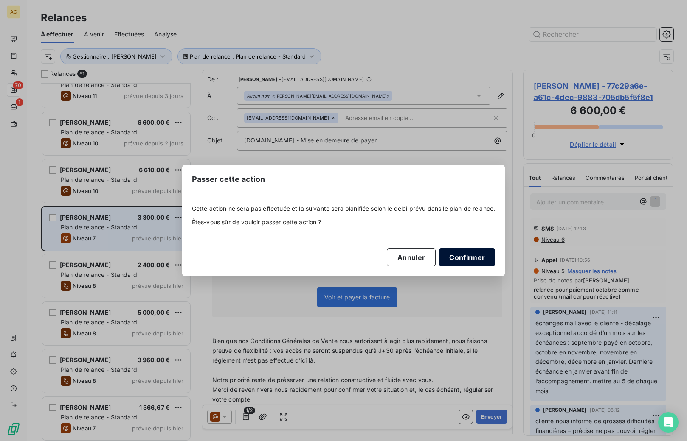
click at [459, 254] on button "Confirmer" at bounding box center [467, 258] width 56 height 18
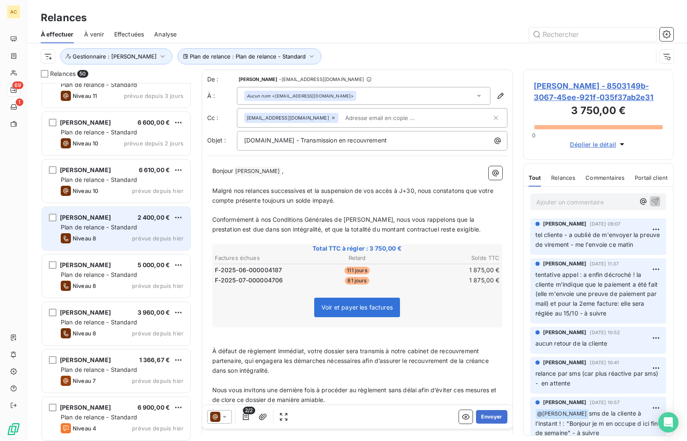
click at [139, 234] on div "Niveau 8 prévue depuis [DATE]" at bounding box center [122, 238] width 123 height 10
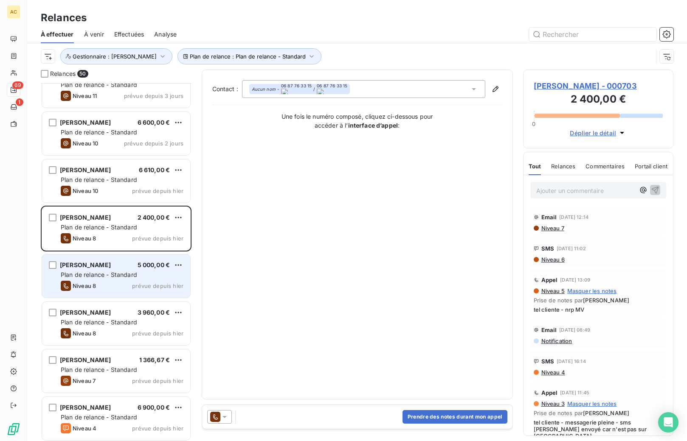
click at [138, 273] on div "Plan de relance - Standard" at bounding box center [122, 275] width 123 height 8
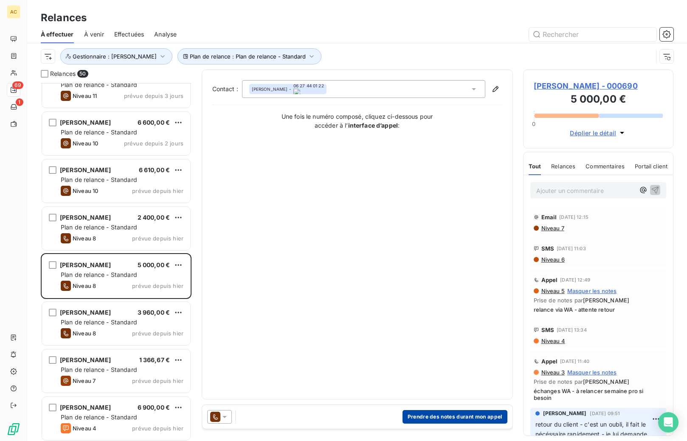
click at [444, 419] on button "Prendre des notes durant mon appel" at bounding box center [454, 417] width 105 height 14
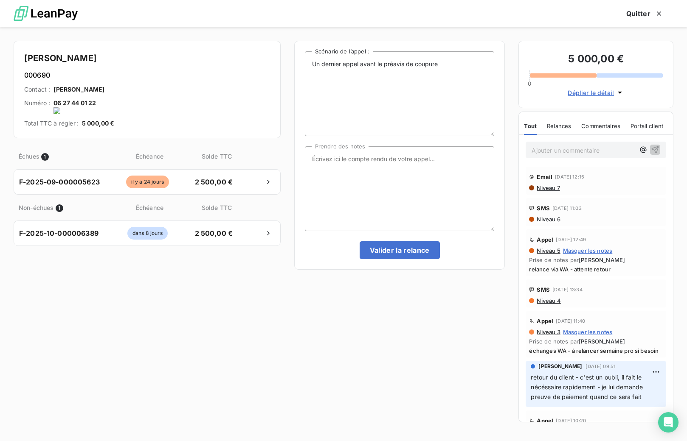
drag, startPoint x: 108, startPoint y: 103, endPoint x: 172, endPoint y: 145, distance: 76.1
click at [101, 92] on onoff-telecom-ce-actions-button at bounding box center [101, 92] width 0 height 0
click at [399, 167] on textarea "Prendre des notes" at bounding box center [400, 188] width 190 height 85
type textarea "tel client - pas de réponse pas de messagerie - relance via [GEOGRAPHIC_DATA]"
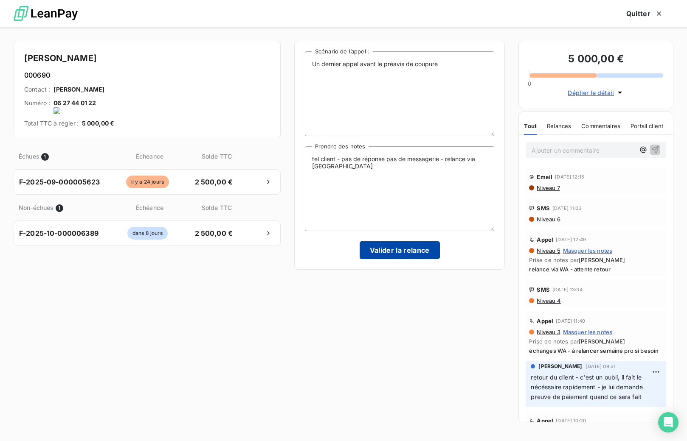
click at [405, 251] on button "Valider la relance" at bounding box center [400, 251] width 80 height 18
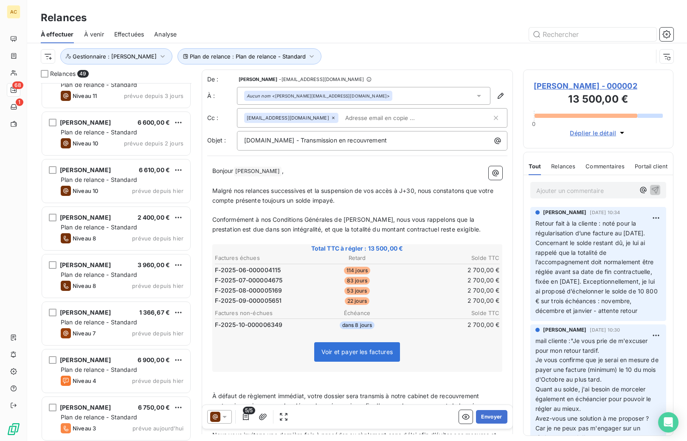
scroll to position [799, 0]
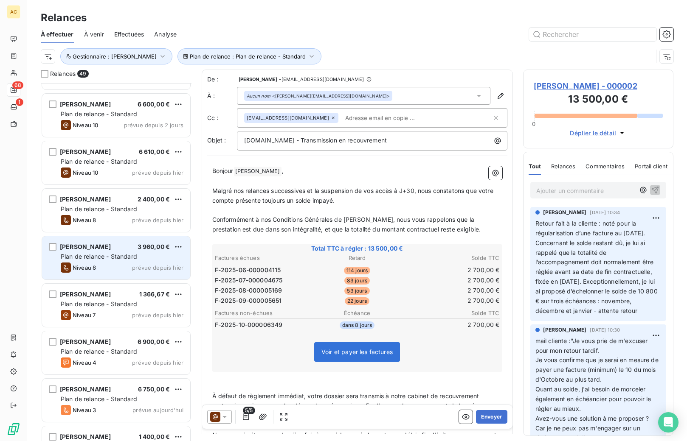
click at [113, 257] on span "Plan de relance - Standard" at bounding box center [99, 256] width 76 height 7
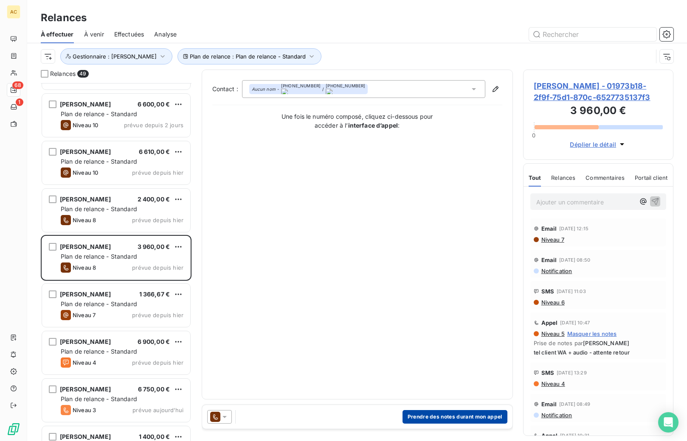
click at [430, 416] on button "Prendre des notes durant mon appel" at bounding box center [454, 417] width 105 height 14
click at [430, 416] on body "AC 68 1 Relances À effectuer À venir Effectuées Analyse Plan de relance : Plan …" at bounding box center [343, 220] width 687 height 441
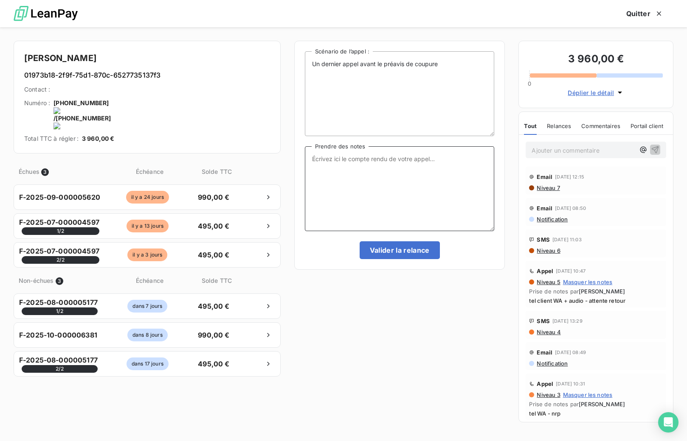
click at [374, 178] on textarea "Prendre des notes" at bounding box center [400, 188] width 190 height 85
type textarea "relance via WA - pas de retour depuis mon dernier message"
click at [410, 252] on button "Valider la relance" at bounding box center [400, 251] width 80 height 18
